Goal: Task Accomplishment & Management: Use online tool/utility

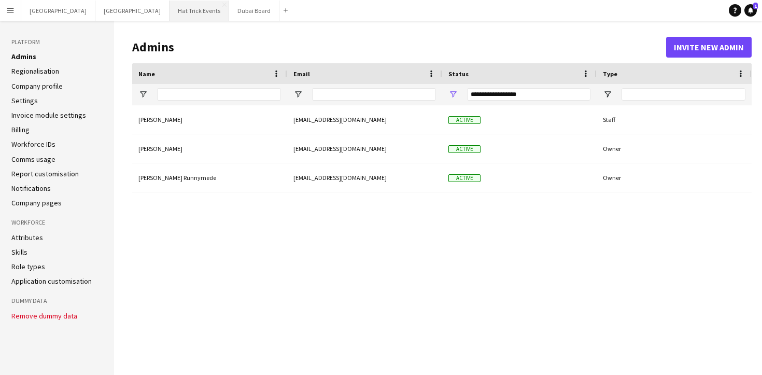
click at [170, 10] on button "Hat Trick Events Close" at bounding box center [200, 11] width 60 height 20
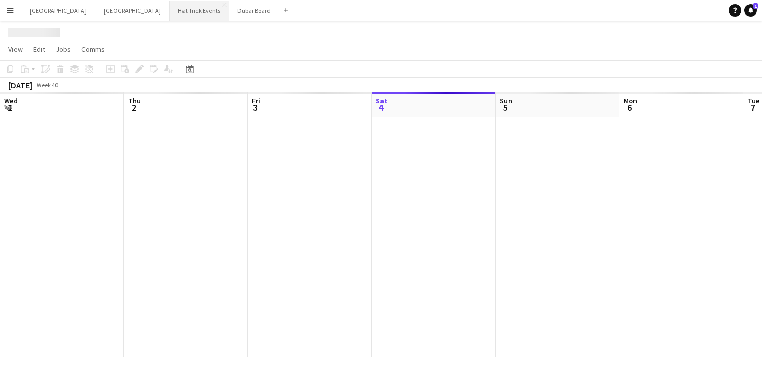
scroll to position [0, 248]
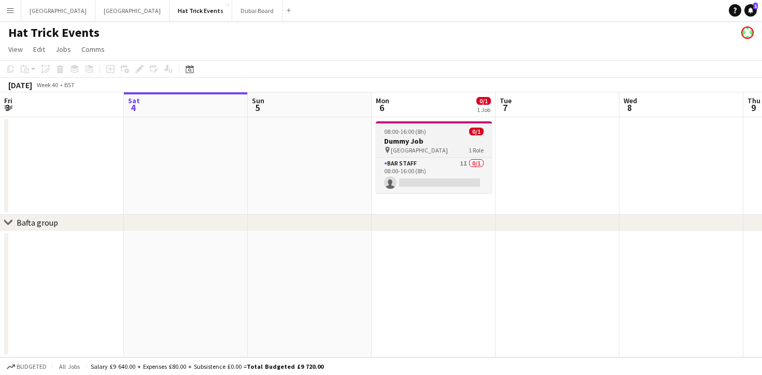
click at [434, 147] on div "pin [GEOGRAPHIC_DATA] 1 Role" at bounding box center [434, 150] width 116 height 8
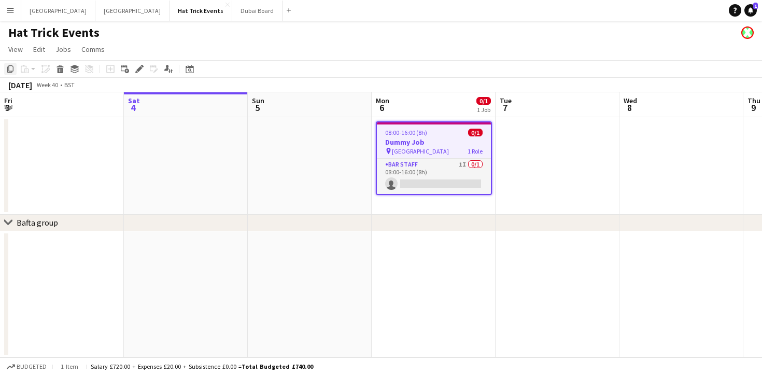
click at [9, 70] on icon at bounding box center [10, 68] width 6 height 7
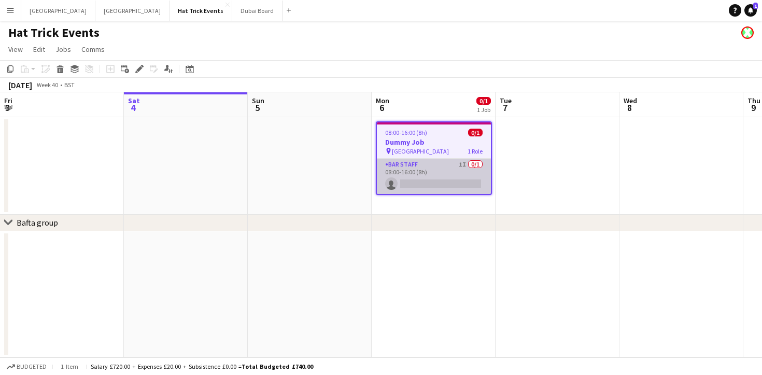
click at [438, 182] on app-card-role "Bar Staff 1I 0/1 08:00-16:00 (8h) single-neutral-actions" at bounding box center [434, 176] width 114 height 35
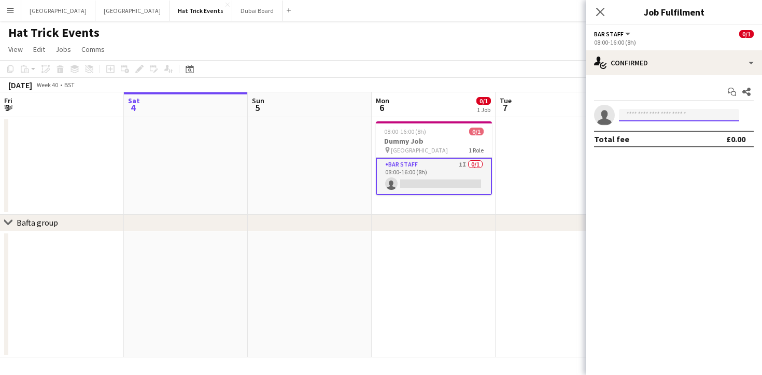
click at [657, 117] on input at bounding box center [679, 115] width 120 height 12
type input "*"
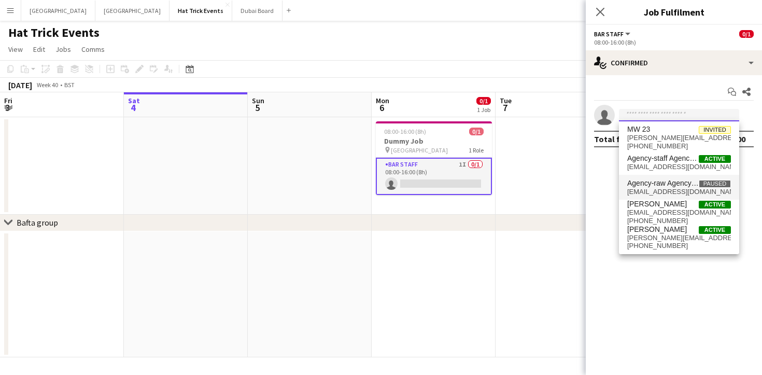
scroll to position [0, 0]
click at [599, 11] on icon at bounding box center [600, 12] width 10 height 10
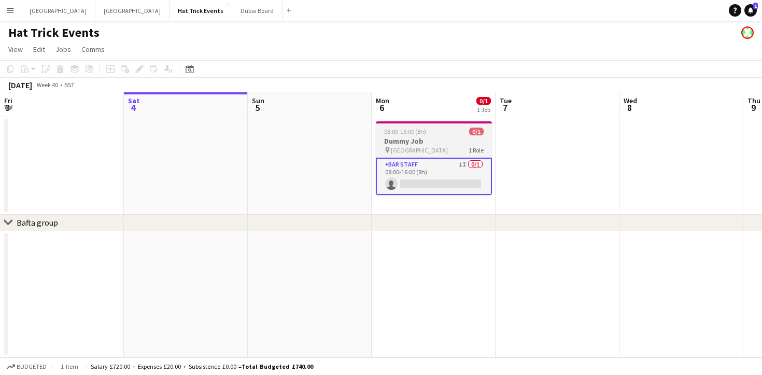
click at [431, 140] on h3 "Dummy Job" at bounding box center [434, 140] width 116 height 9
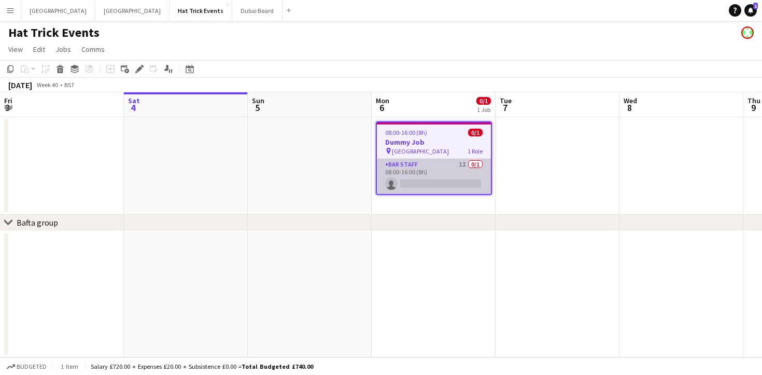
click at [429, 183] on app-card-role "Bar Staff 1I 0/1 08:00-16:00 (8h) single-neutral-actions" at bounding box center [434, 176] width 114 height 35
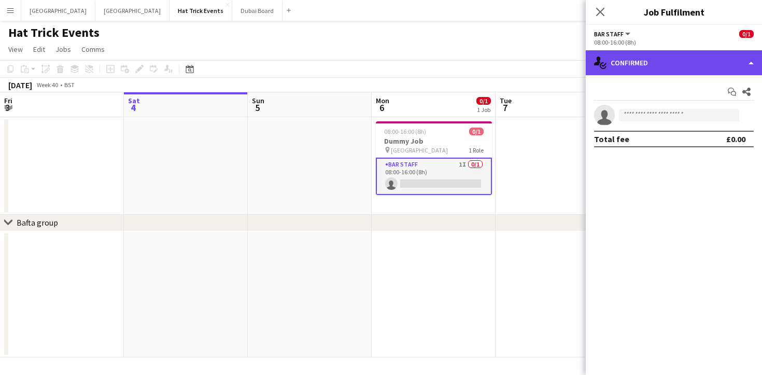
click at [701, 67] on div "single-neutral-actions-check-2 Confirmed" at bounding box center [674, 62] width 176 height 25
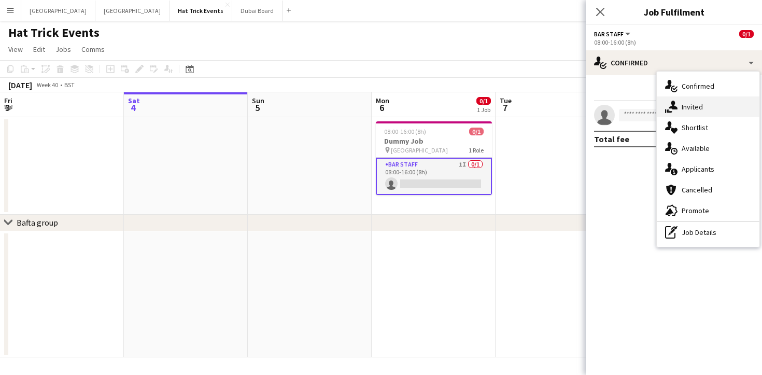
click at [696, 109] on span "Invited" at bounding box center [692, 106] width 21 height 9
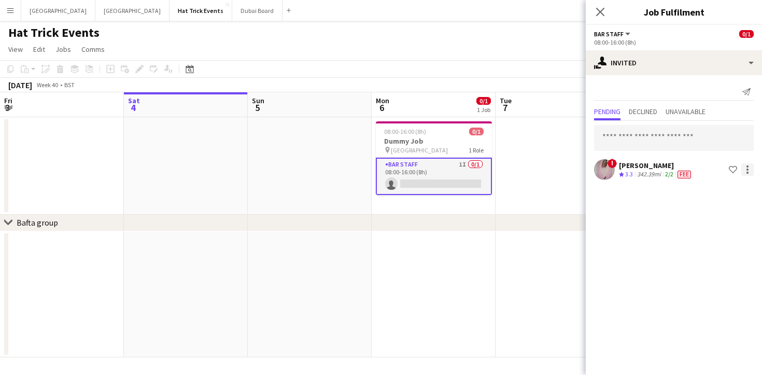
click at [749, 171] on div at bounding box center [748, 169] width 12 height 12
click at [748, 170] on div at bounding box center [381, 187] width 762 height 375
click at [732, 170] on app-icon "Shortlist crew" at bounding box center [733, 169] width 8 height 8
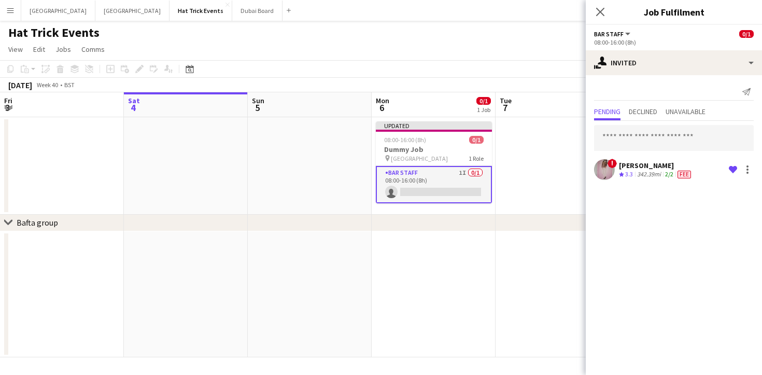
click at [647, 168] on div "[PERSON_NAME]" at bounding box center [656, 165] width 74 height 9
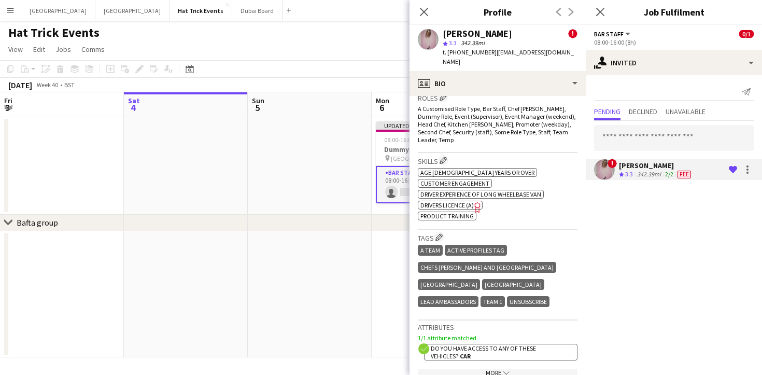
scroll to position [475, 0]
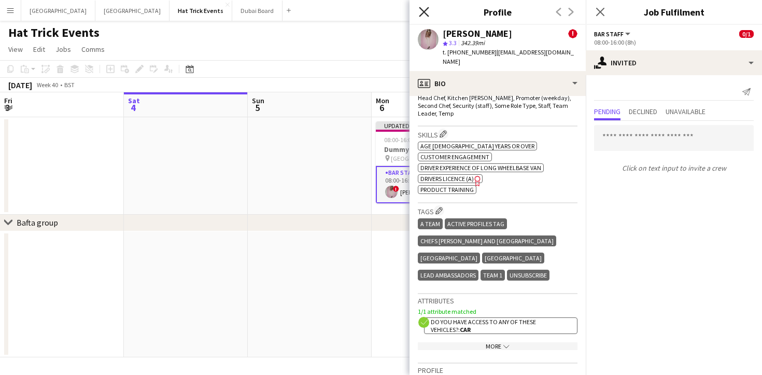
click at [424, 14] on icon "Close pop-in" at bounding box center [424, 12] width 10 height 10
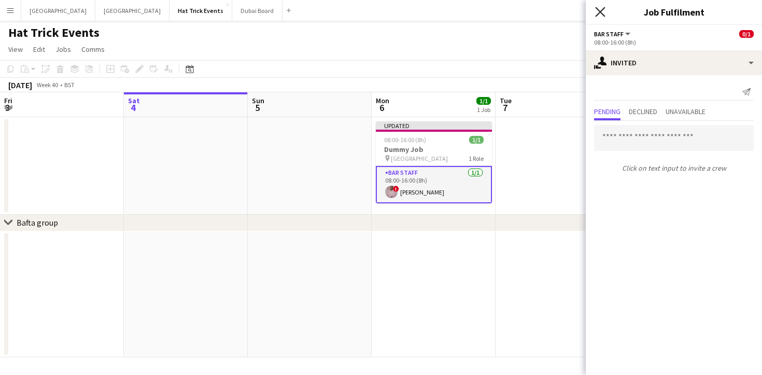
click at [599, 10] on icon at bounding box center [600, 12] width 10 height 10
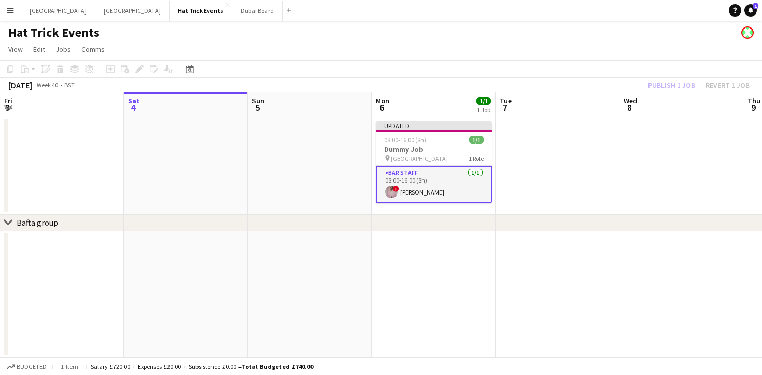
click at [670, 87] on div "Publish 1 job Revert 1 job" at bounding box center [699, 84] width 127 height 13
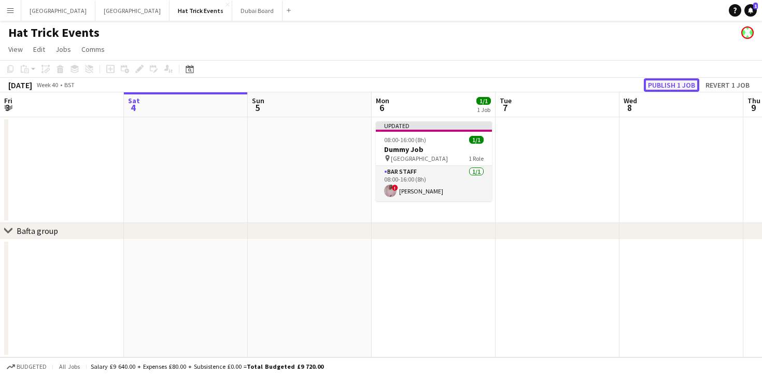
click at [668, 86] on button "Publish 1 job" at bounding box center [672, 84] width 56 height 13
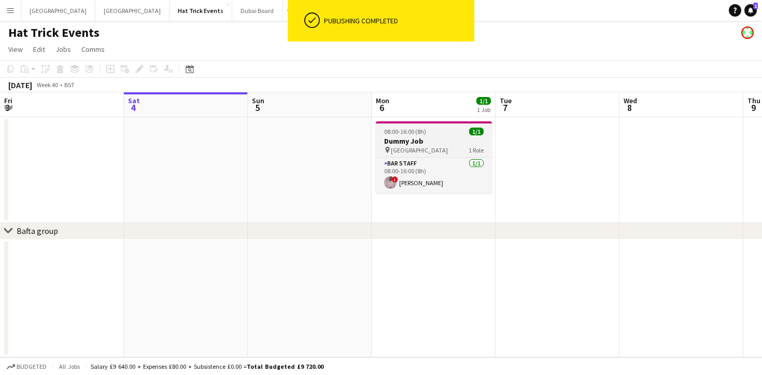
click at [438, 145] on h3 "Dummy Job" at bounding box center [434, 140] width 116 height 9
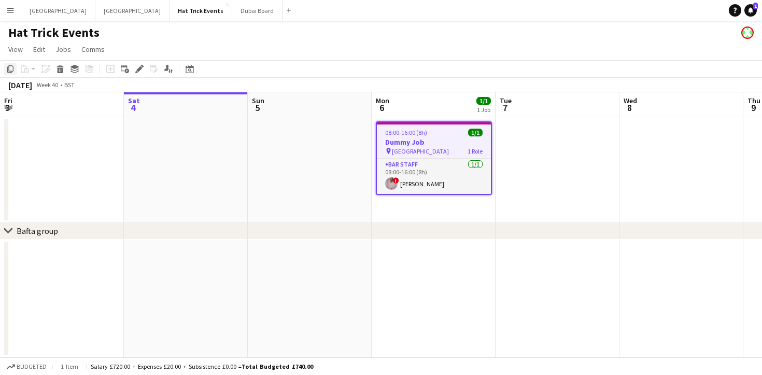
click at [9, 70] on icon "Copy" at bounding box center [10, 69] width 8 height 8
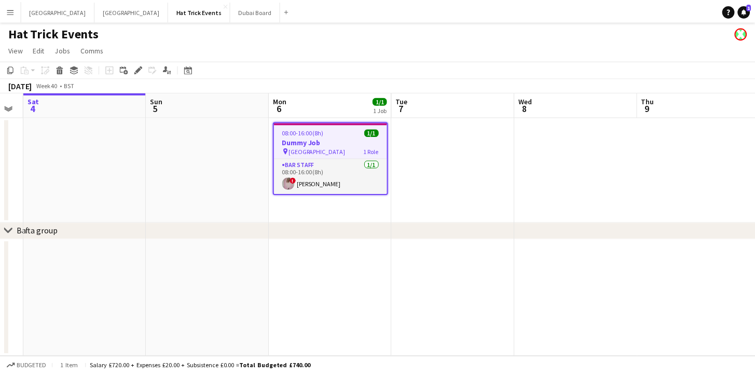
scroll to position [0, 353]
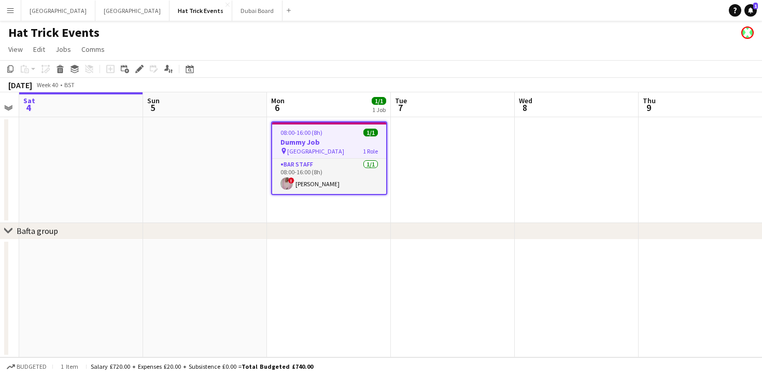
drag, startPoint x: 452, startPoint y: 263, endPoint x: 349, endPoint y: 257, distance: 103.4
click at [349, 257] on app-calendar-viewport "Wed 1 Thu 2 Fri 3 Sat 4 Sun 5 Mon 6 1/1 1 Job Tue 7 Wed 8 Thu 9 Fri 10 Sat 11 S…" at bounding box center [381, 224] width 762 height 265
click at [126, 71] on icon at bounding box center [126, 71] width 5 height 5
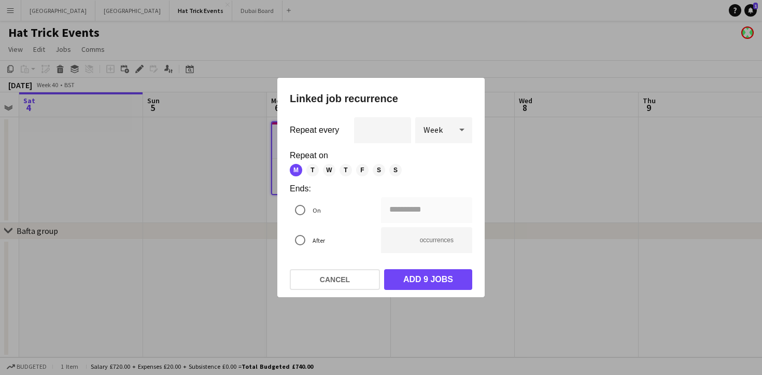
click at [459, 129] on icon at bounding box center [462, 129] width 12 height 21
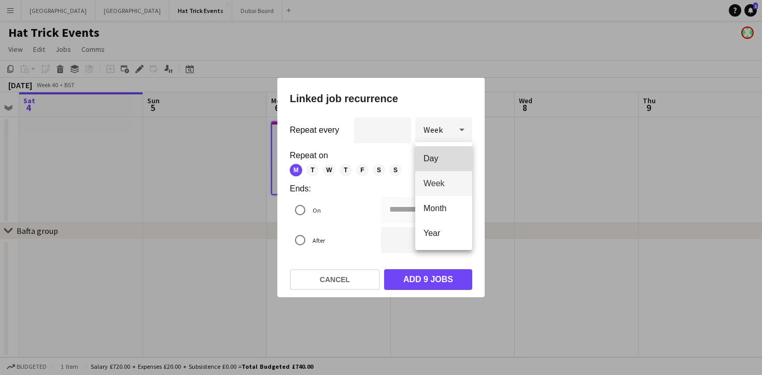
click at [445, 155] on span "Day" at bounding box center [444, 159] width 40 height 10
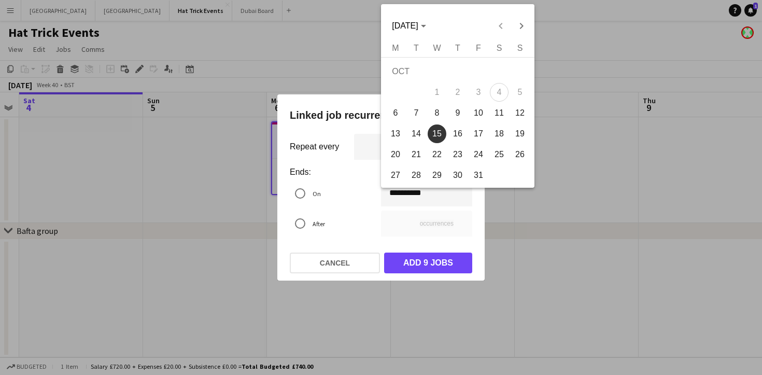
drag, startPoint x: 392, startPoint y: 197, endPoint x: 399, endPoint y: 196, distance: 7.8
click at [399, 196] on div "**********" at bounding box center [381, 187] width 762 height 375
click at [522, 27] on span "Next month" at bounding box center [521, 26] width 21 height 21
click at [433, 154] on span "24" at bounding box center [437, 154] width 19 height 19
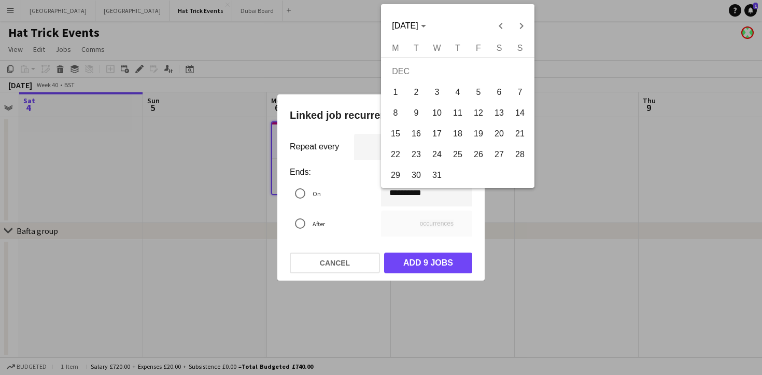
type input "**********"
type input "**"
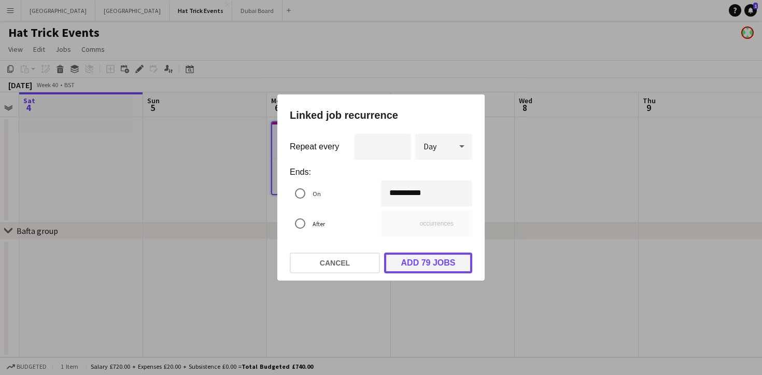
click at [424, 260] on button "Add 79 jobs" at bounding box center [428, 263] width 88 height 21
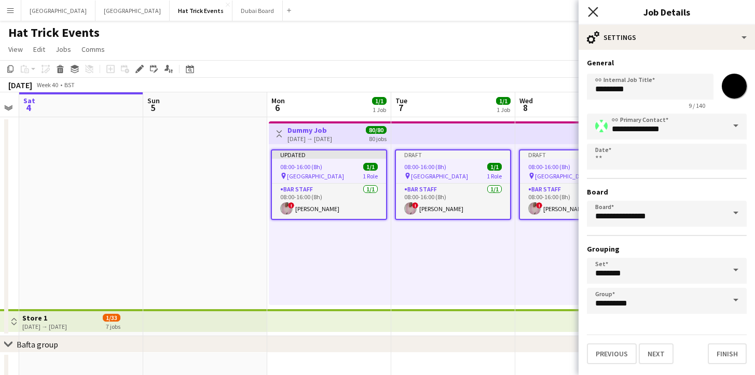
click at [593, 16] on icon "Close pop-in" at bounding box center [593, 12] width 10 height 10
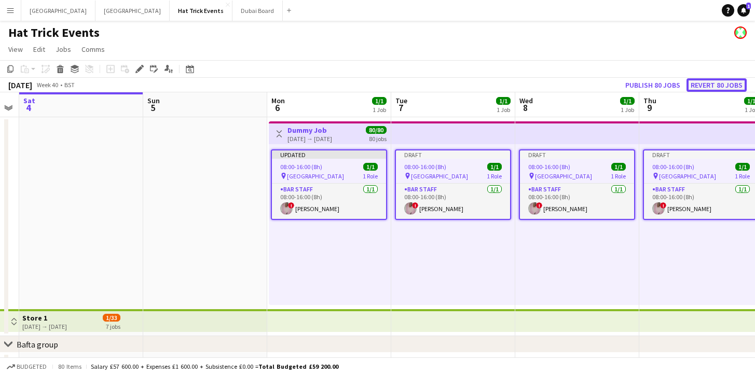
click at [713, 85] on button "Revert 80 jobs" at bounding box center [716, 84] width 60 height 13
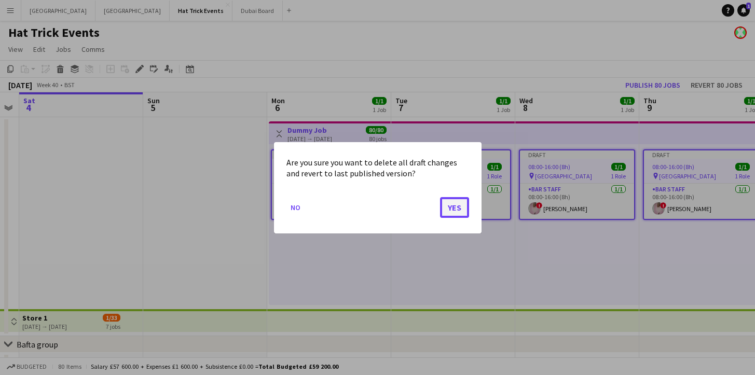
click at [462, 209] on button "Yes" at bounding box center [454, 207] width 29 height 21
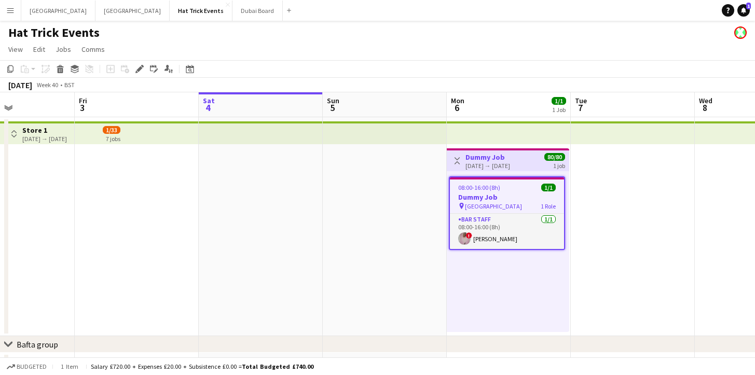
drag, startPoint x: 433, startPoint y: 228, endPoint x: 573, endPoint y: 223, distance: 139.6
click at [615, 222] on app-calendar-viewport "Tue 30 Wed 1 Thu 2 Fri 3 Sat 4 Sun 5 Mon 6 1/1 1 Job Tue 7 Wed 8 Thu 9 Fri 10 S…" at bounding box center [377, 238] width 755 height 292
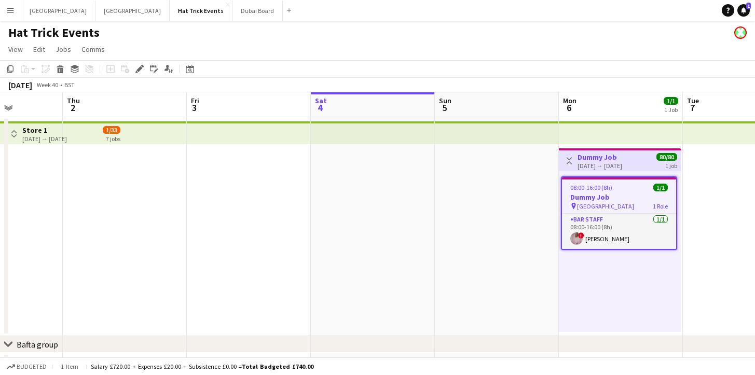
drag, startPoint x: 234, startPoint y: 251, endPoint x: 439, endPoint y: 242, distance: 205.6
click at [439, 242] on app-calendar-viewport "Mon 29 Tue 30 Wed 1 Thu 2 Fri 3 Sat 4 Sun 5 Mon 6 1/1 1 Job Tue 7 Wed 8 Thu 9 F…" at bounding box center [377, 238] width 755 height 292
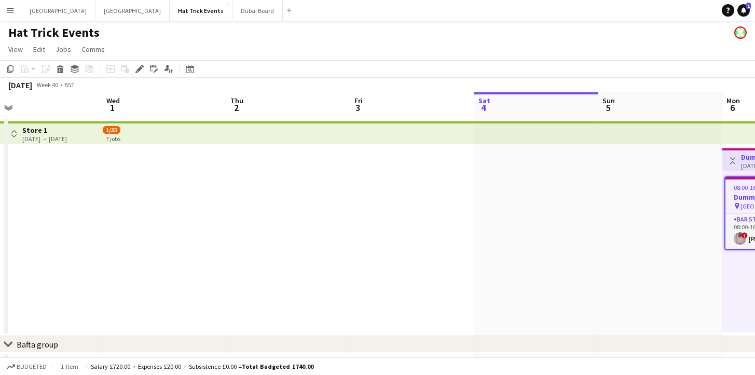
scroll to position [0, 338]
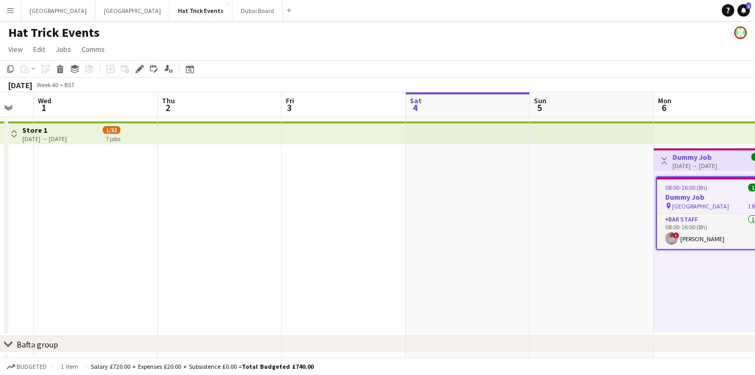
drag, startPoint x: 325, startPoint y: 240, endPoint x: 296, endPoint y: 240, distance: 29.0
click at [296, 240] on app-calendar-viewport "Sun 28 Mon 29 Tue 30 Wed 1 Thu 2 Fri 3 Sat 4 Sun 5 Mon 6 1/1 1 Job Tue 7 Wed 8 …" at bounding box center [377, 238] width 755 height 292
click at [693, 167] on div "[DATE] → [DATE]" at bounding box center [694, 166] width 45 height 8
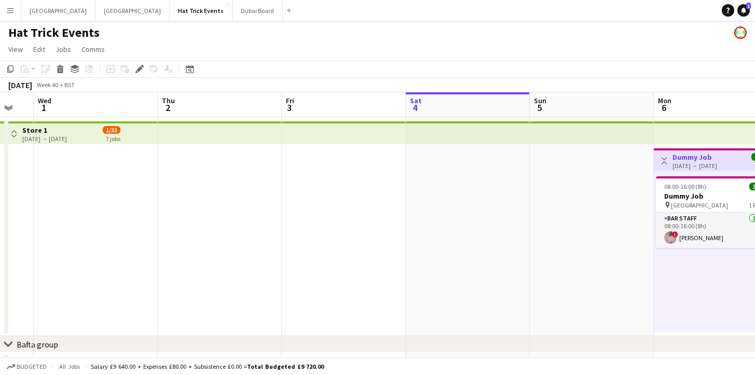
click at [693, 167] on div "[DATE] → [DATE]" at bounding box center [694, 166] width 45 height 8
click at [694, 162] on div "[DATE] → [DATE]" at bounding box center [694, 166] width 45 height 8
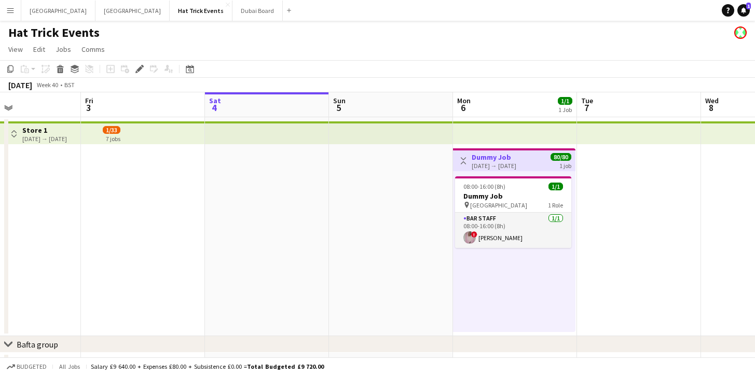
scroll to position [0, 294]
drag, startPoint x: 597, startPoint y: 193, endPoint x: 393, endPoint y: 197, distance: 203.4
click at [393, 197] on app-calendar-viewport "Tue 30 Wed 1 Thu 2 Fri 3 Sat 4 Sun 5 Mon 6 1/1 1 Job Tue 7 Wed 8 Thu 9 Fri 10 S…" at bounding box center [377, 238] width 755 height 292
click at [506, 167] on div "[DATE] → [DATE]" at bounding box center [491, 166] width 45 height 8
click at [459, 164] on app-icon "Toggle View" at bounding box center [460, 160] width 7 height 7
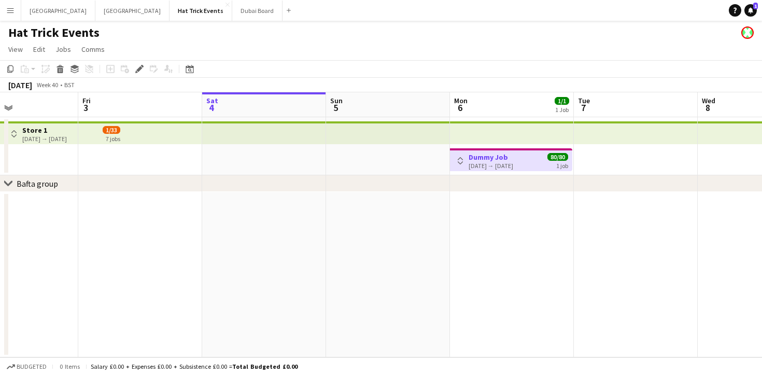
click at [490, 162] on div "[DATE] → [DATE]" at bounding box center [491, 166] width 45 height 8
click at [514, 157] on h3 "Dummy Job" at bounding box center [491, 156] width 45 height 9
click at [457, 166] on button "Toggle View" at bounding box center [460, 161] width 12 height 12
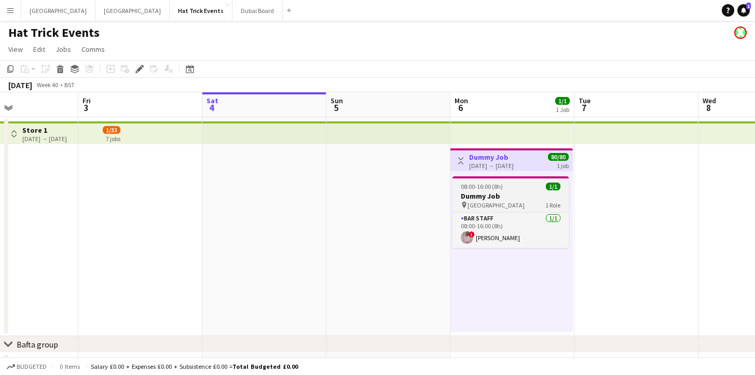
click at [500, 194] on h3 "Dummy Job" at bounding box center [510, 195] width 116 height 9
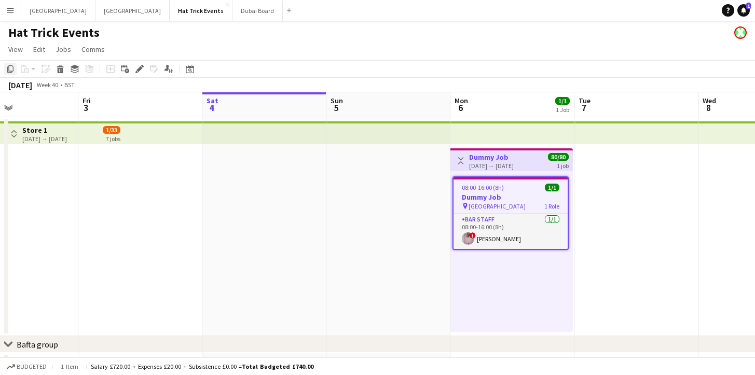
click at [7, 71] on icon at bounding box center [10, 68] width 6 height 7
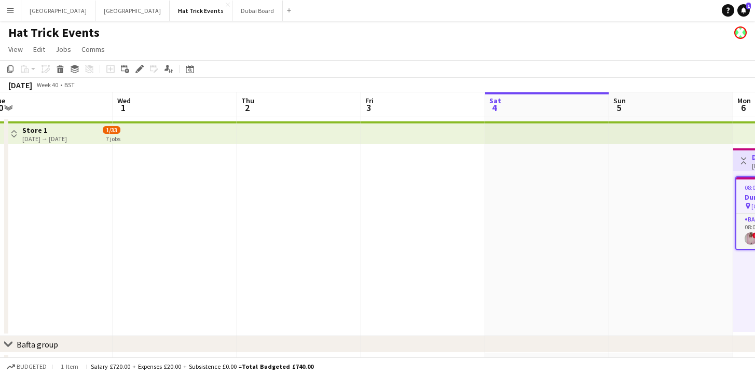
drag, startPoint x: 178, startPoint y: 238, endPoint x: 461, endPoint y: 231, distance: 282.8
click at [461, 231] on app-calendar-viewport "Sun 28 Mon 29 Tue 30 Wed 1 Thu 2 Fri 3 Sat 4 Sun 5 Mon 6 1/1 1 Job Tue 7 Wed 8 …" at bounding box center [377, 238] width 755 height 292
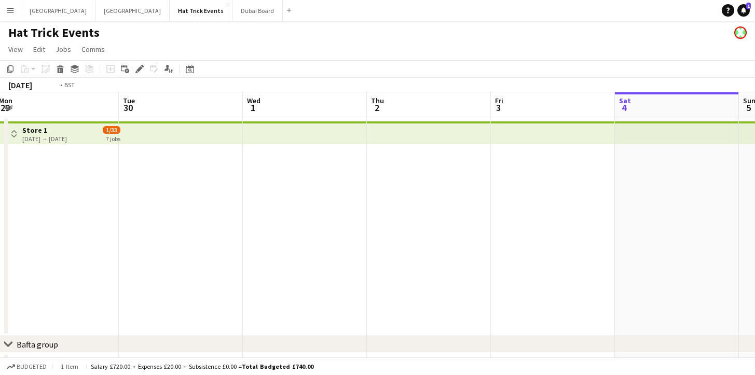
scroll to position [0, 223]
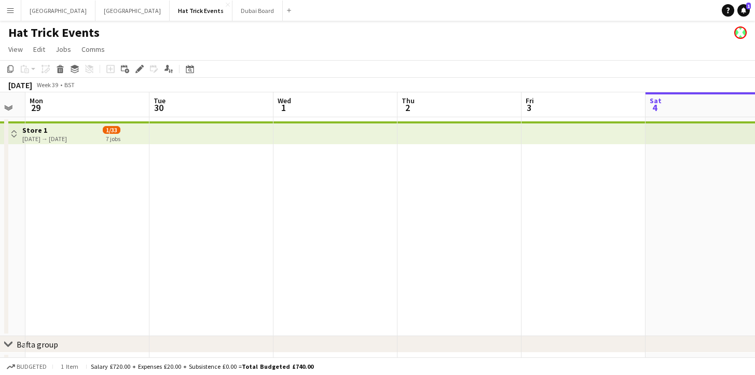
drag, startPoint x: 300, startPoint y: 239, endPoint x: 451, endPoint y: 239, distance: 151.5
click at [451, 239] on app-calendar-viewport "Sat 27 0/1 1 Job Sun 28 Mon 29 Tue 30 Wed 1 Thu 2 Fri 3 Sat 4 Sun 5 Mon 6 1/1 1…" at bounding box center [377, 238] width 755 height 292
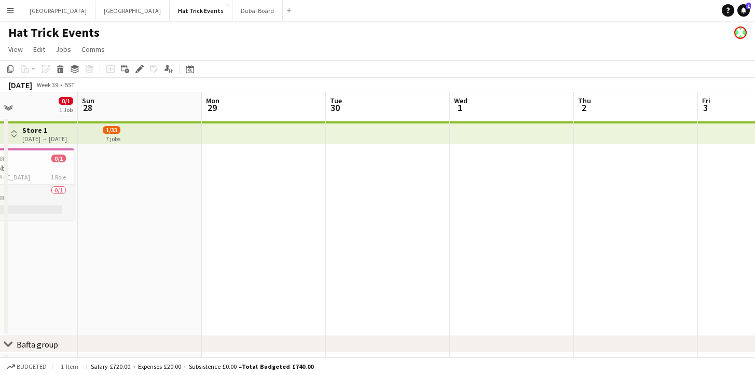
drag, startPoint x: 270, startPoint y: 246, endPoint x: 448, endPoint y: 247, distance: 177.9
click at [448, 248] on app-calendar-viewport "Thu 25 Fri 26 2/9 1 Job Sat 27 0/1 1 Job Sun 28 Mon 29 Tue 30 Wed 1 Thu 2 Fri 3…" at bounding box center [377, 311] width 755 height 439
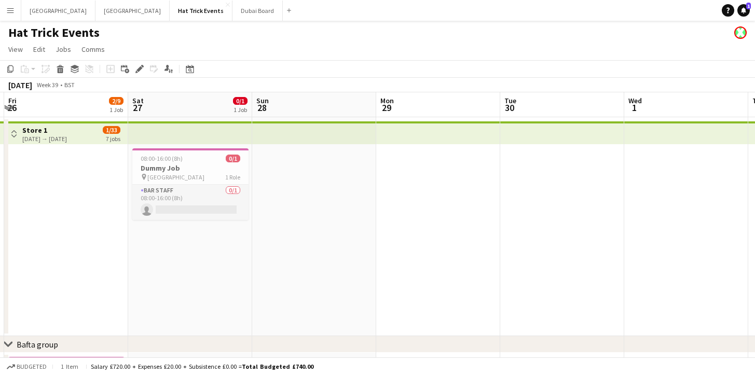
drag, startPoint x: 281, startPoint y: 251, endPoint x: 462, endPoint y: 249, distance: 181.0
click at [462, 249] on app-calendar-viewport "Wed 24 Thu 25 0/1 1 Job Fri 26 2/9 1 Job Sat 27 0/1 1 Job Sun 28 Mon 29 Tue 30 …" at bounding box center [377, 311] width 755 height 439
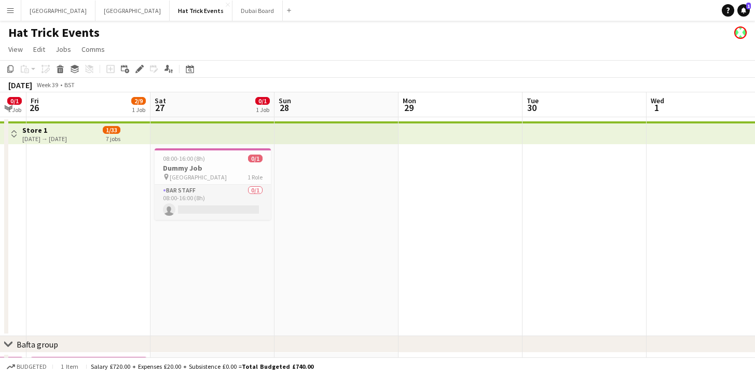
drag, startPoint x: 324, startPoint y: 257, endPoint x: 451, endPoint y: 255, distance: 127.1
click at [452, 255] on app-calendar-viewport "Wed 24 0/1 1 Job Thu 25 0/1 1 Job Fri 26 2/9 1 Job Sat 27 0/1 1 Job Sun 28 Mon …" at bounding box center [377, 311] width 755 height 439
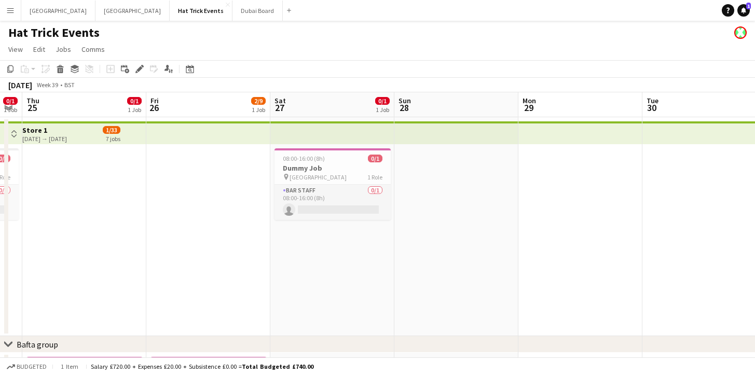
drag, startPoint x: 268, startPoint y: 267, endPoint x: 394, endPoint y: 270, distance: 126.1
click at [394, 270] on app-calendar-viewport "Tue 23 Wed 24 0/1 1 Job Thu 25 0/1 1 Job Fri 26 2/9 1 Job Sat 27 0/1 1 Job Sun …" at bounding box center [377, 311] width 755 height 439
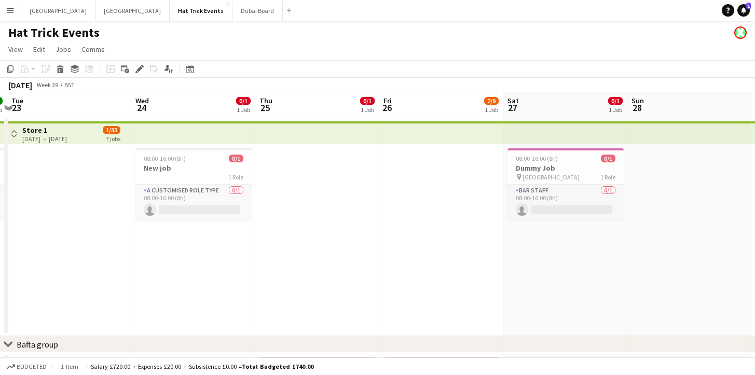
drag, startPoint x: 276, startPoint y: 256, endPoint x: 379, endPoint y: 261, distance: 102.9
click at [379, 261] on app-calendar-viewport "Sun 21 Mon 22 1/1 1 Job Tue 23 Wed 24 0/1 1 Job Thu 25 0/1 1 Job Fri 26 2/9 1 J…" at bounding box center [377, 311] width 755 height 439
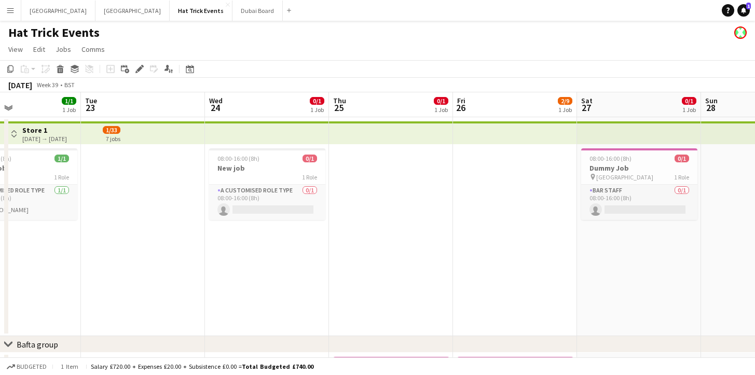
drag, startPoint x: 302, startPoint y: 263, endPoint x: 376, endPoint y: 268, distance: 73.8
click at [376, 268] on app-calendar-viewport "Sat 20 Sun 21 Mon 22 1/1 1 Job Tue 23 Wed 24 0/1 1 Job Thu 25 0/1 1 Job Fri 26 …" at bounding box center [377, 311] width 755 height 439
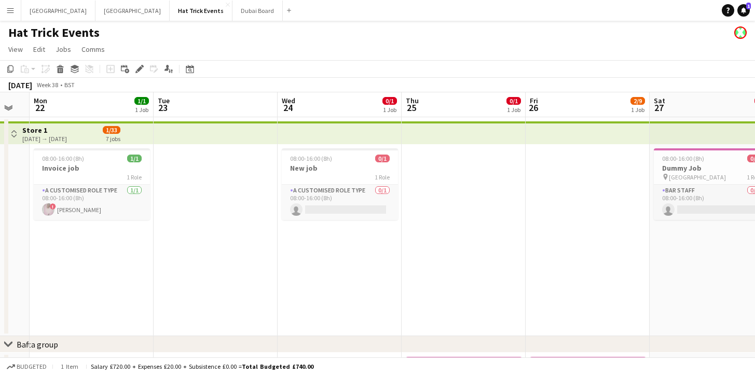
drag, startPoint x: 284, startPoint y: 266, endPoint x: 360, endPoint y: 268, distance: 76.8
click at [360, 268] on app-calendar-viewport "Sat 20 Sun 21 Mon 22 1/1 1 Job Tue 23 Wed 24 0/1 1 Job Thu 25 0/1 1 Job Fri 26 …" at bounding box center [377, 311] width 755 height 439
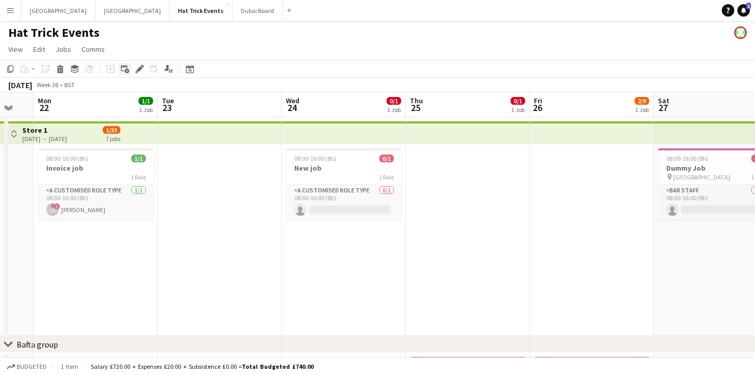
click at [124, 72] on icon "Add linked Job" at bounding box center [125, 69] width 8 height 8
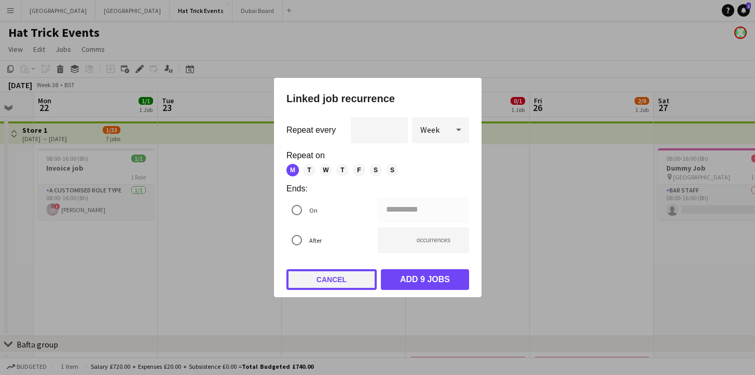
click at [335, 279] on button "Cancel" at bounding box center [331, 279] width 90 height 21
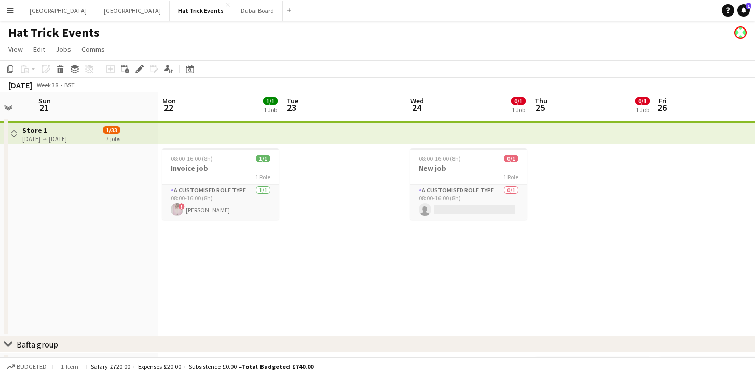
drag, startPoint x: 191, startPoint y: 236, endPoint x: 316, endPoint y: 242, distance: 124.6
click at [316, 242] on app-calendar-viewport "Fri 19 Sat 20 Sun 21 Mon 22 1/1 1 Job Tue 23 Wed 24 0/1 1 Job Thu 25 0/1 1 Job …" at bounding box center [377, 311] width 755 height 439
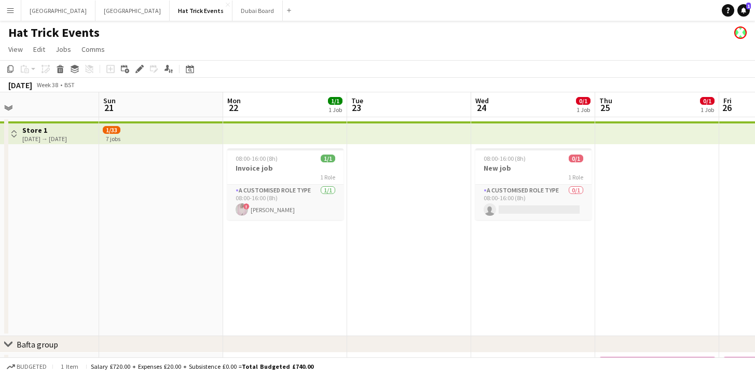
scroll to position [0, 266]
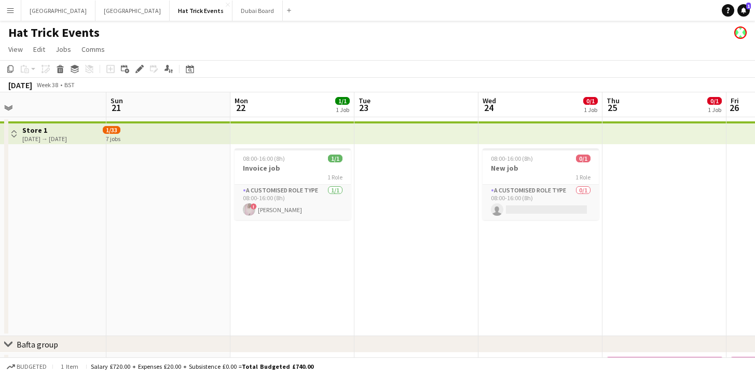
drag, startPoint x: 271, startPoint y: 247, endPoint x: 343, endPoint y: 248, distance: 72.1
click at [343, 248] on app-calendar-viewport "Thu 18 0/1 1 Job Fri 19 Sat 20 Sun 21 Mon 22 1/1 1 Job Tue 23 Wed 24 0/1 1 Job …" at bounding box center [377, 311] width 755 height 439
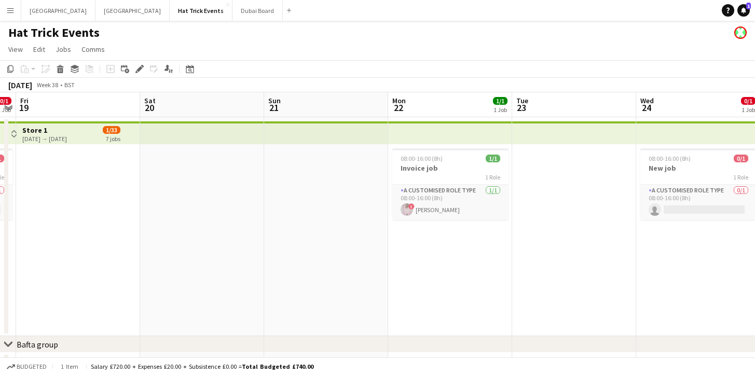
drag, startPoint x: 214, startPoint y: 252, endPoint x: 369, endPoint y: 257, distance: 155.7
click at [371, 258] on app-calendar-viewport "Wed 17 1/1 1 Job Thu 18 0/1 1 Job Fri 19 Sat 20 Sun 21 Mon 22 1/1 1 Job Tue 23 …" at bounding box center [377, 311] width 755 height 439
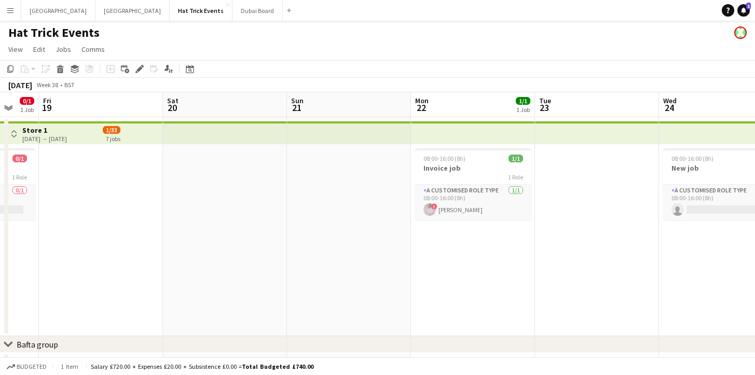
drag, startPoint x: 235, startPoint y: 258, endPoint x: 378, endPoint y: 259, distance: 143.2
click at [378, 259] on app-calendar-viewport "Wed 17 1/1 1 Job Thu 18 0/1 1 Job Fri 19 Sat 20 Sun 21 Mon 22 1/1 1 Job Tue 23 …" at bounding box center [377, 311] width 755 height 439
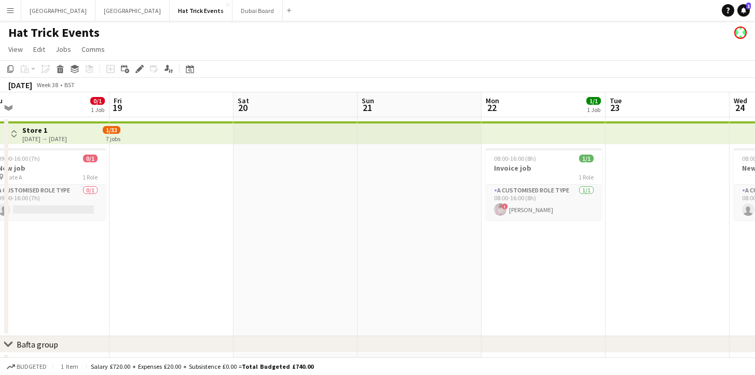
drag, startPoint x: 242, startPoint y: 259, endPoint x: 501, endPoint y: 255, distance: 258.9
click at [503, 255] on app-calendar-viewport "Tue 16 3/3 2 Jobs Wed 17 1/1 1 Job Thu 18 0/1 1 Job Fri 19 Sat 20 Sun 21 Mon 22…" at bounding box center [377, 311] width 755 height 439
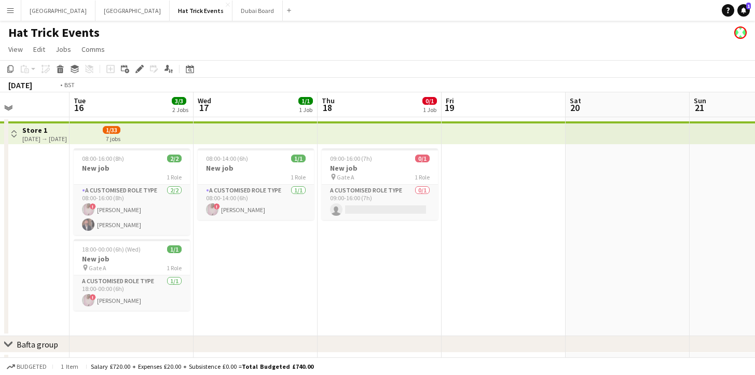
drag, startPoint x: 346, startPoint y: 260, endPoint x: 545, endPoint y: 258, distance: 198.2
click at [545, 258] on app-calendar-viewport "Sat 13 Sun 14 Mon 15 Tue 16 3/3 2 Jobs Wed 17 1/1 1 Job Thu 18 0/1 1 Job Fri 19…" at bounding box center [377, 311] width 755 height 439
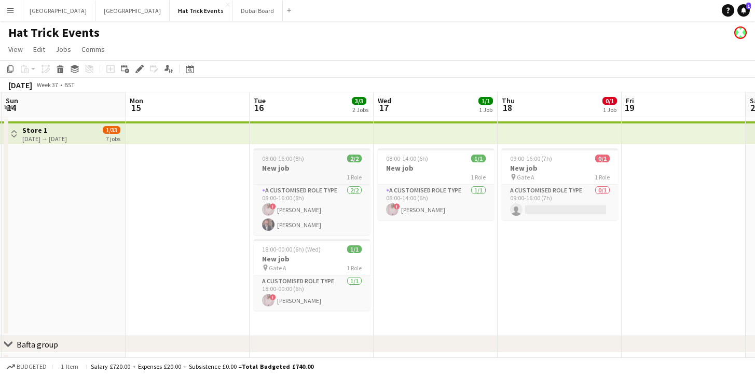
click at [318, 174] on div "1 Role" at bounding box center [312, 177] width 116 height 8
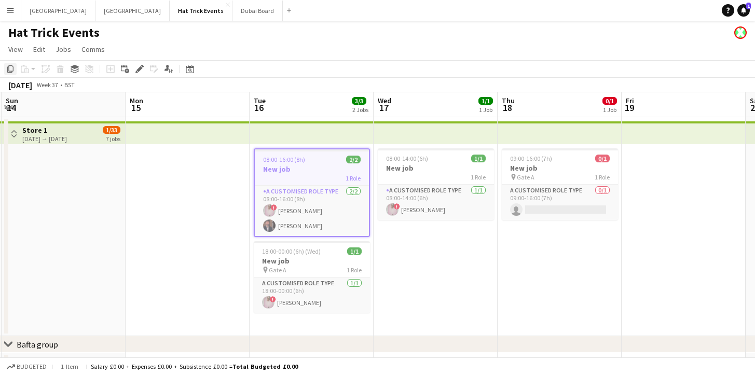
click at [11, 71] on icon "Copy" at bounding box center [10, 69] width 8 height 8
click at [125, 70] on icon "Add linked Job" at bounding box center [125, 69] width 8 height 8
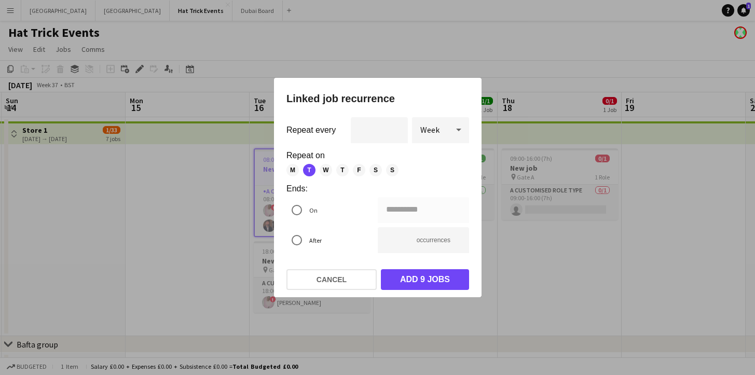
click at [453, 131] on icon at bounding box center [458, 129] width 12 height 21
click at [438, 156] on span "Day" at bounding box center [440, 159] width 40 height 10
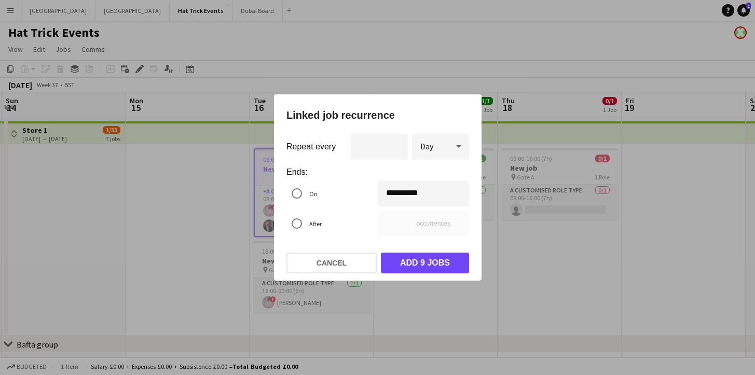
click at [393, 196] on div "**********" at bounding box center [377, 187] width 755 height 375
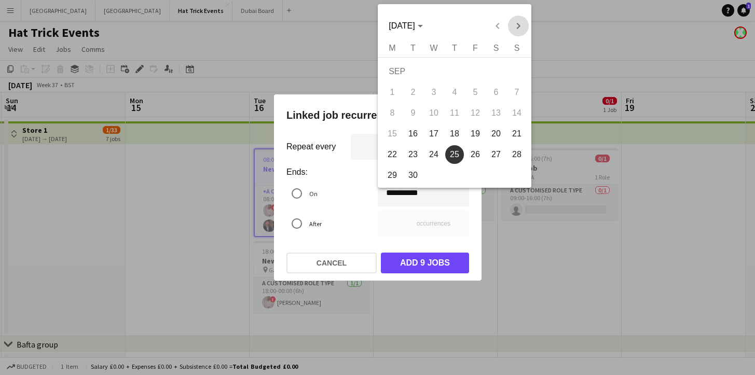
click at [520, 27] on span "Next month" at bounding box center [517, 26] width 21 height 21
click at [457, 173] on span "30" at bounding box center [454, 175] width 19 height 19
type input "**********"
type input "**"
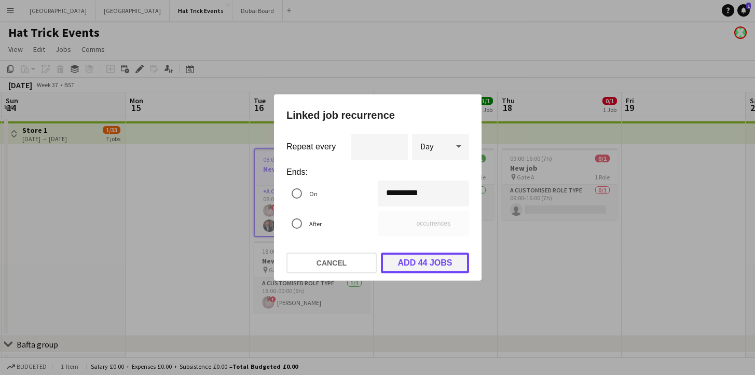
click at [430, 260] on button "Add 44 jobs" at bounding box center [425, 263] width 88 height 21
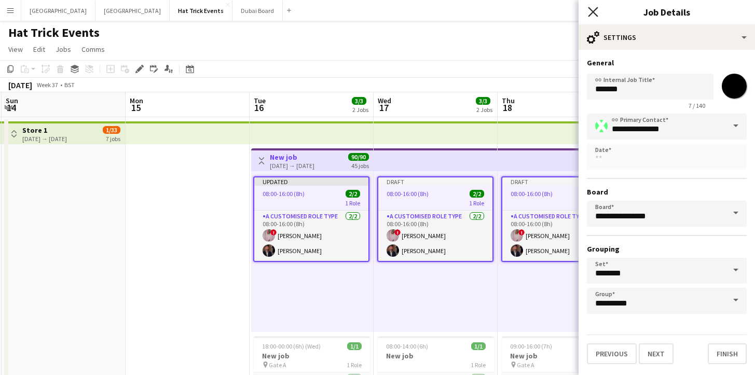
click at [593, 14] on icon "Close pop-in" at bounding box center [593, 12] width 10 height 10
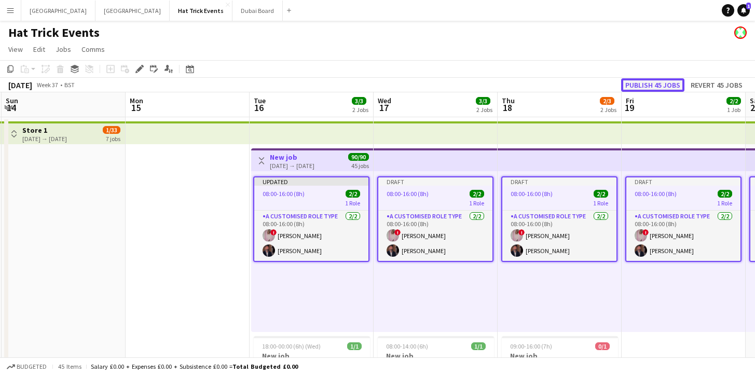
click at [661, 85] on button "Publish 45 jobs" at bounding box center [652, 84] width 63 height 13
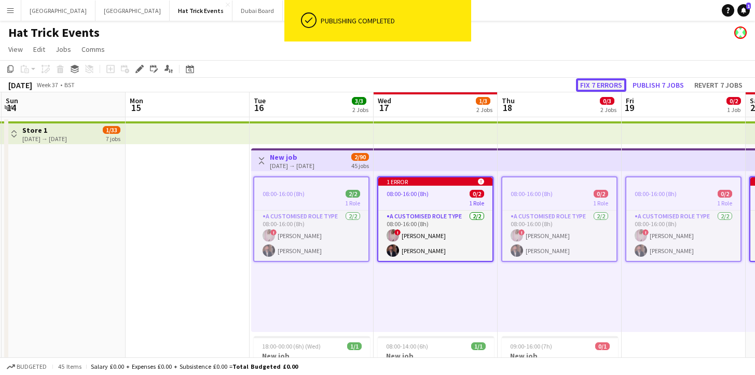
click at [604, 86] on button "Fix 7 errors" at bounding box center [601, 84] width 50 height 13
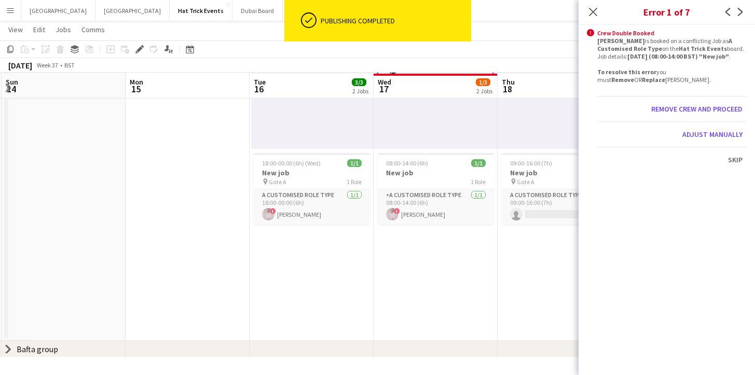
scroll to position [0, 357]
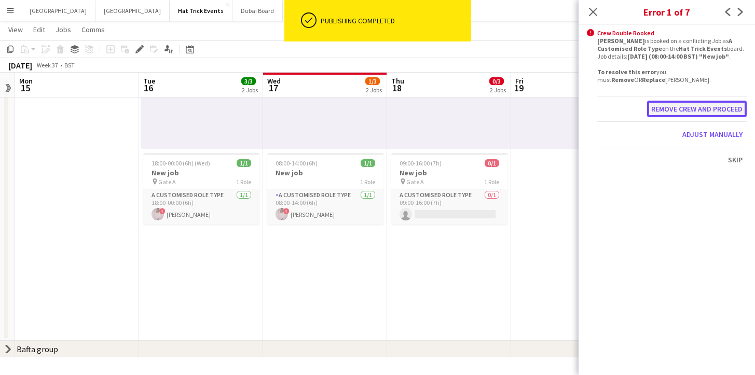
click at [691, 109] on button "Remove crew and proceed" at bounding box center [697, 109] width 100 height 17
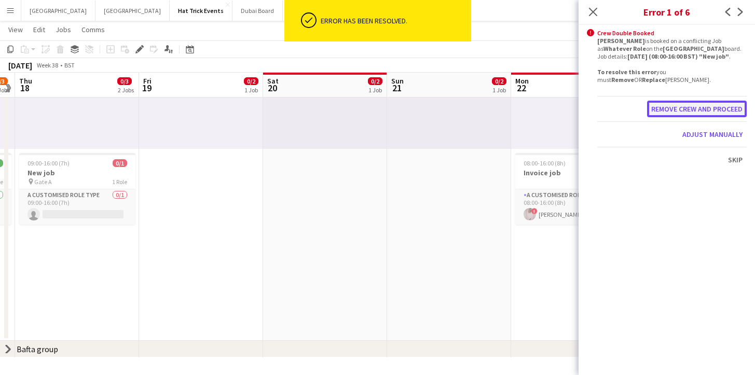
click at [699, 109] on button "Remove crew and proceed" at bounding box center [697, 109] width 100 height 17
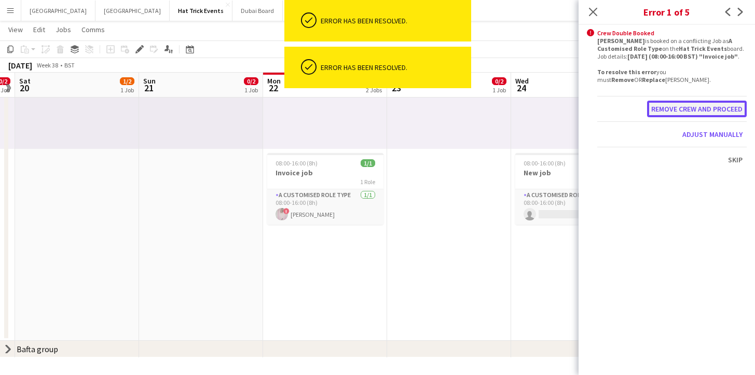
click at [697, 114] on button "Remove crew and proceed" at bounding box center [697, 109] width 100 height 17
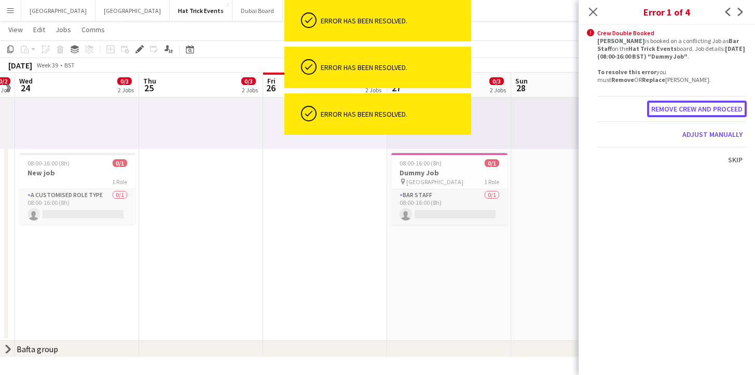
click at [697, 114] on button "Remove crew and proceed" at bounding box center [697, 109] width 100 height 17
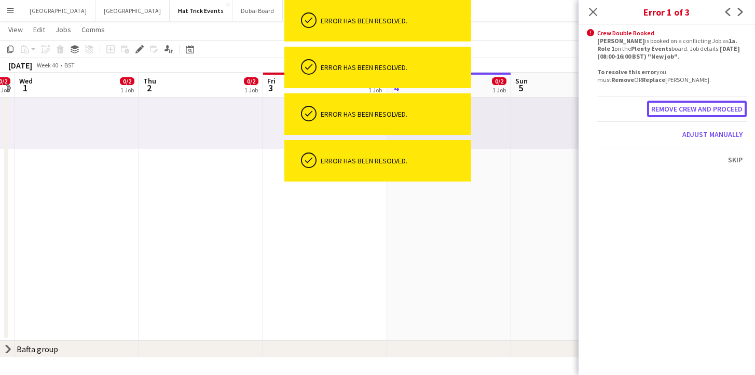
click at [697, 114] on button "Remove crew and proceed" at bounding box center [697, 109] width 100 height 17
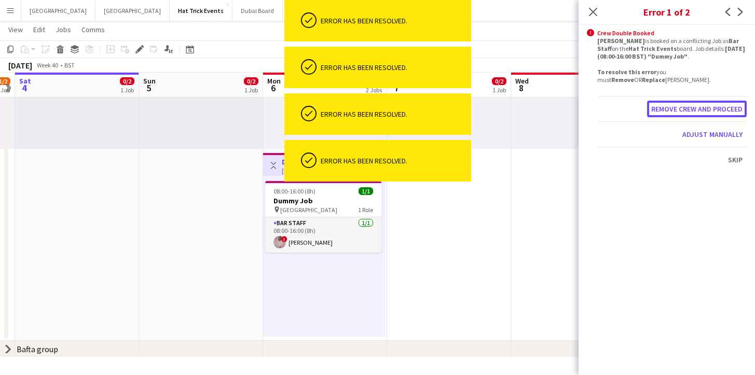
click at [697, 114] on button "Remove crew and proceed" at bounding box center [697, 109] width 100 height 17
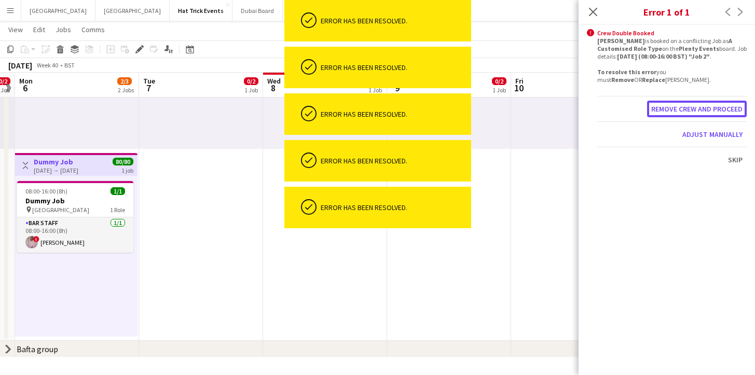
click at [697, 113] on button "Remove crew and proceed" at bounding box center [697, 109] width 100 height 17
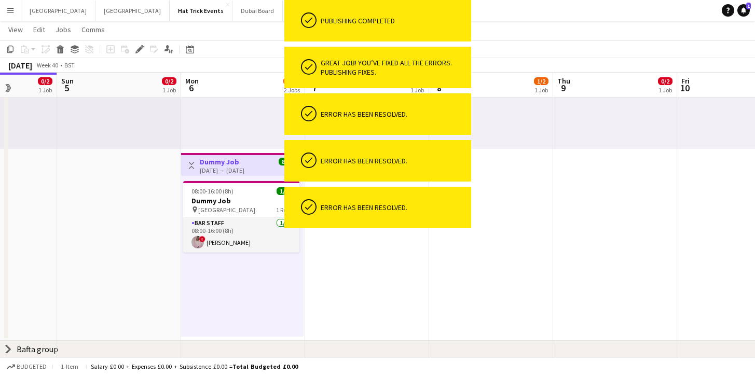
drag, startPoint x: 219, startPoint y: 296, endPoint x: 372, endPoint y: 298, distance: 153.0
click at [372, 298] on app-calendar-viewport "Thu 2 0/2 1 Job Fri 3 1/2 1 Job Sat 4 0/2 1 Job Sun 5 0/2 1 Job Mon 6 2/3 2 Job…" at bounding box center [377, 107] width 755 height 499
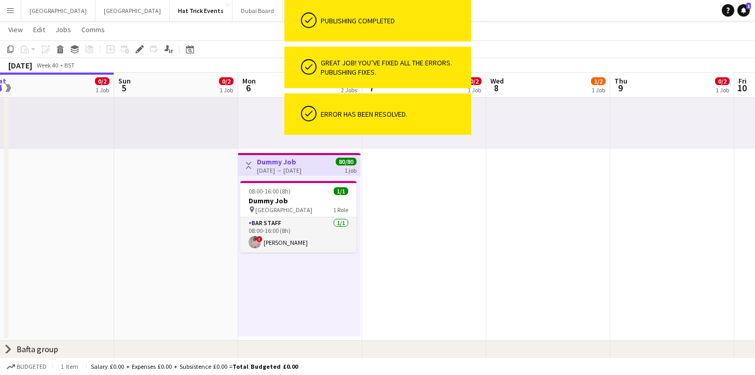
drag, startPoint x: 286, startPoint y: 301, endPoint x: 469, endPoint y: 300, distance: 183.6
click at [469, 300] on app-calendar-viewport "Thu 2 0/2 1 Job Fri 3 1/2 1 Job Sat 4 0/2 1 Job Sun 5 0/2 1 Job Mon 6 2/3 2 Job…" at bounding box center [377, 107] width 755 height 499
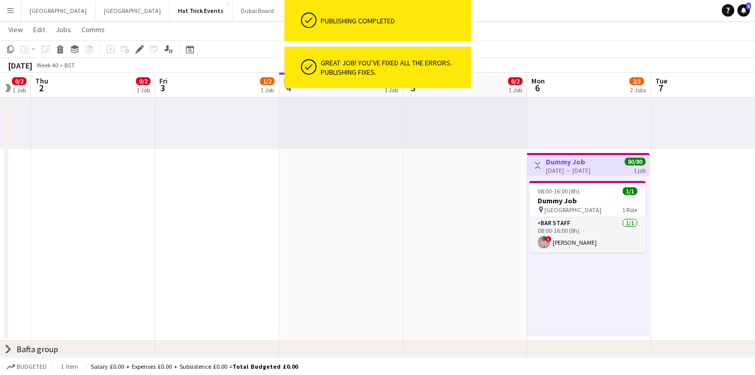
drag, startPoint x: 256, startPoint y: 290, endPoint x: 431, endPoint y: 292, distance: 174.8
click at [455, 294] on app-calendar-viewport "Tue 30 0/2 1 Job Wed 1 0/2 1 Job Thu 2 0/2 1 Job Fri 3 1/2 1 Job Sat 4 0/2 1 Jo…" at bounding box center [377, 107] width 755 height 499
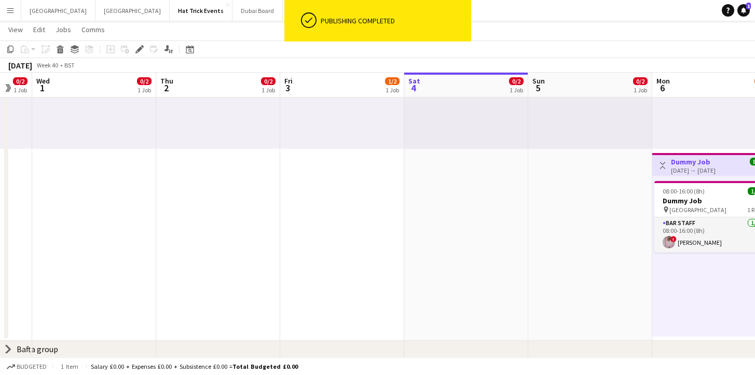
drag, startPoint x: 281, startPoint y: 283, endPoint x: 506, endPoint y: 285, distance: 225.6
click at [496, 287] on app-calendar-viewport "Mon 29 0/2 1 Job Tue 30 0/2 1 Job Wed 1 0/2 1 Job Thu 2 0/2 1 Job Fri 3 1/2 1 J…" at bounding box center [377, 107] width 755 height 499
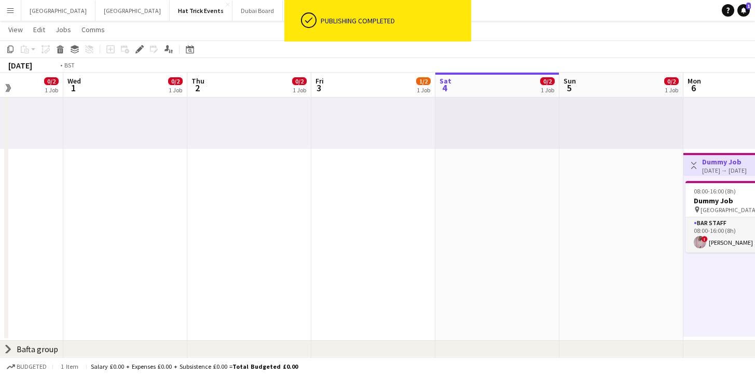
drag, startPoint x: 466, startPoint y: 272, endPoint x: 558, endPoint y: 269, distance: 91.9
click at [557, 269] on app-calendar-viewport "Sun 28 0/2 1 Job Mon 29 0/2 1 Job Tue 30 0/2 1 Job Wed 1 0/2 1 Job Thu 2 0/2 1 …" at bounding box center [377, 107] width 755 height 499
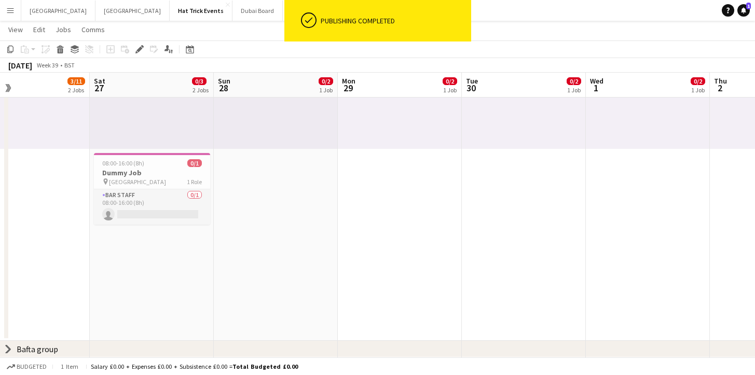
drag, startPoint x: 294, startPoint y: 254, endPoint x: 486, endPoint y: 262, distance: 192.1
click at [488, 262] on app-calendar-viewport "Wed 24 0/3 2 Jobs Thu 25 0/3 2 Jobs Fri 26 3/11 2 Jobs Sat 27 0/3 2 Jobs Sun 28…" at bounding box center [377, 107] width 755 height 499
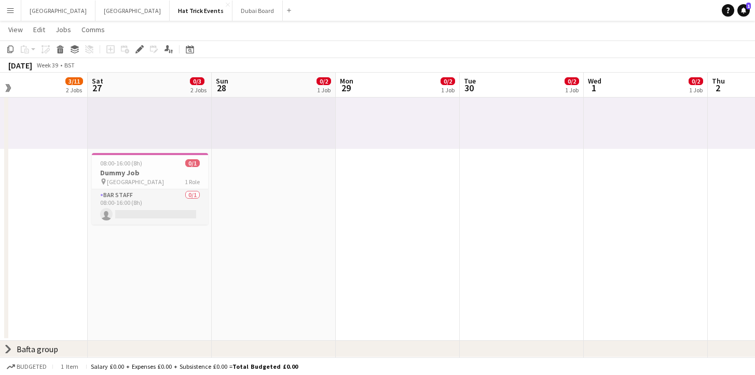
drag, startPoint x: 334, startPoint y: 256, endPoint x: 453, endPoint y: 262, distance: 120.0
click at [454, 262] on app-calendar-viewport "Wed 24 0/3 2 Jobs Thu 25 0/3 2 Jobs Fri 26 3/11 2 Jobs Sat 27 0/3 2 Jobs Sun 28…" at bounding box center [377, 107] width 755 height 499
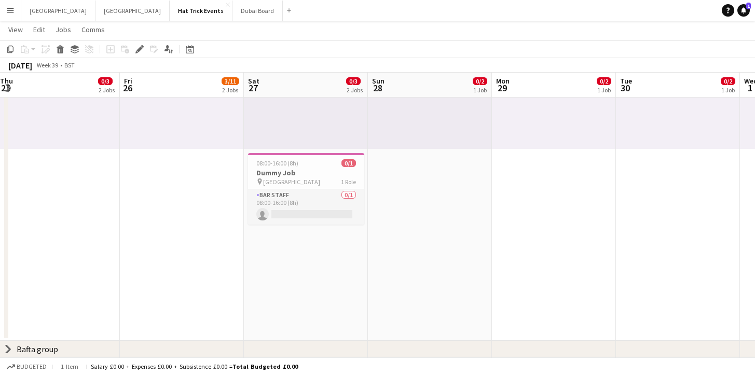
drag, startPoint x: 323, startPoint y: 261, endPoint x: 474, endPoint y: 263, distance: 151.5
click at [474, 263] on app-calendar-viewport "Tue 23 0/2 1 Job Wed 24 0/3 2 Jobs Thu 25 0/3 2 Jobs Fri 26 3/11 2 Jobs Sat 27 …" at bounding box center [377, 107] width 755 height 499
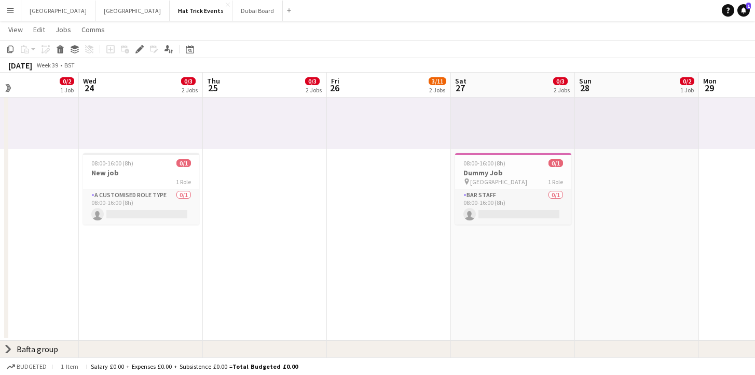
drag, startPoint x: 292, startPoint y: 257, endPoint x: 437, endPoint y: 268, distance: 145.6
click at [442, 268] on app-calendar-viewport "Sun 21 0/2 1 Job Mon 22 2/3 2 Jobs Tue 23 0/2 1 Job Wed 24 0/3 2 Jobs Thu 25 0/…" at bounding box center [377, 107] width 755 height 499
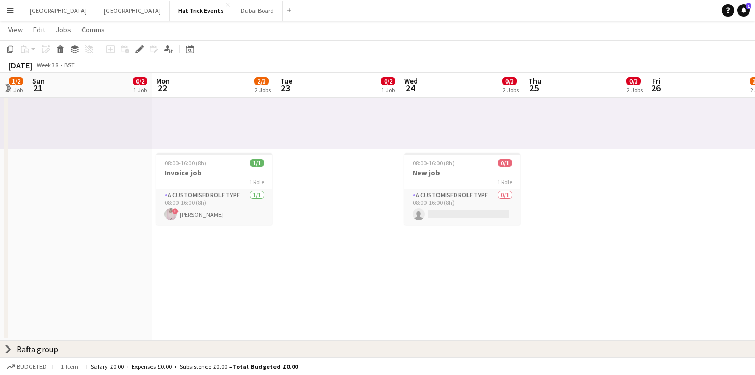
drag, startPoint x: 330, startPoint y: 267, endPoint x: 407, endPoint y: 268, distance: 77.3
click at [510, 267] on app-calendar-viewport "Fri 19 0/2 1 Job Sat 20 1/2 1 Job Sun 21 0/2 1 Job Mon 22 2/3 2 Jobs Tue 23 0/2…" at bounding box center [377, 107] width 755 height 499
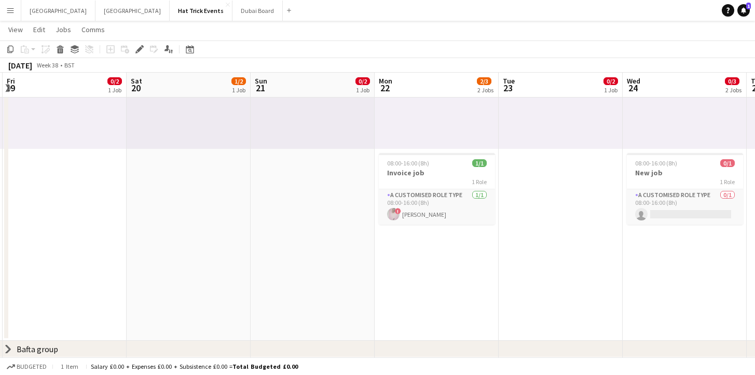
drag, startPoint x: 239, startPoint y: 261, endPoint x: 474, endPoint y: 268, distance: 235.6
click at [474, 268] on app-calendar-viewport "Wed 17 2/3 2 Jobs Thu 18 0/3 2 Jobs Fri 19 0/2 1 Job Sat 20 1/2 1 Job Sun 21 0/…" at bounding box center [377, 107] width 755 height 499
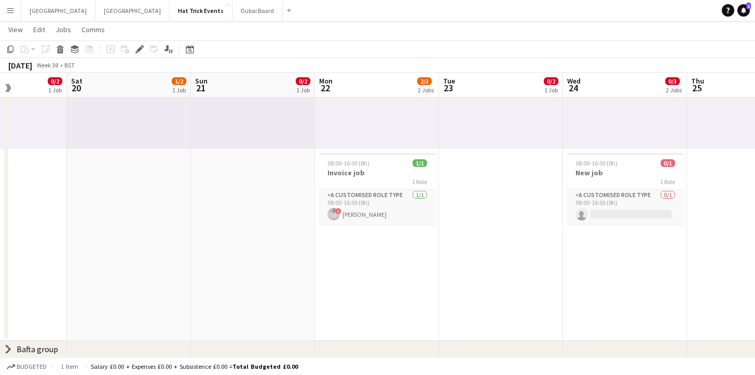
drag, startPoint x: 272, startPoint y: 260, endPoint x: 525, endPoint y: 270, distance: 253.3
click at [514, 270] on app-calendar-viewport "Wed 17 2/3 2 Jobs Thu 18 0/3 2 Jobs Fri 19 0/2 1 Job Sat 20 1/2 1 Job Sun 21 0/…" at bounding box center [377, 107] width 755 height 499
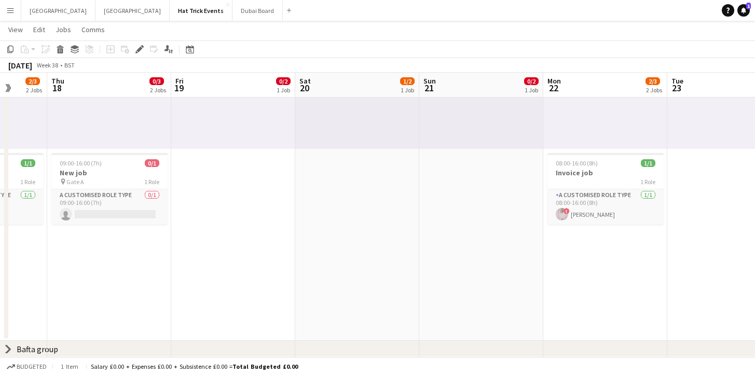
drag, startPoint x: 289, startPoint y: 244, endPoint x: 536, endPoint y: 243, distance: 246.9
click at [508, 244] on app-calendar-viewport "Mon 15 Tue 16 3/3 2 Jobs Wed 17 2/3 2 Jobs Thu 18 0/3 2 Jobs Fri 19 0/2 1 Job S…" at bounding box center [377, 107] width 755 height 499
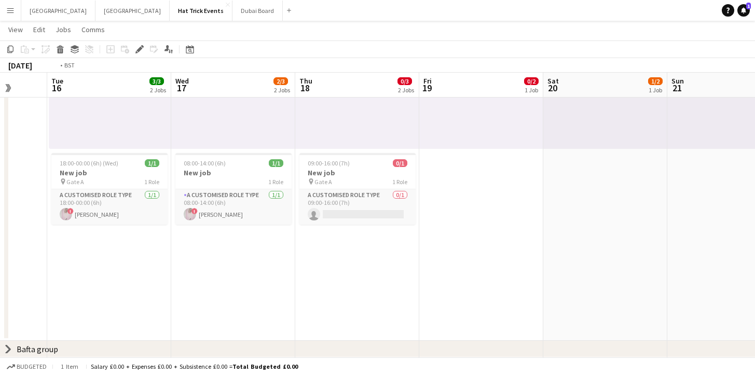
scroll to position [0, 292]
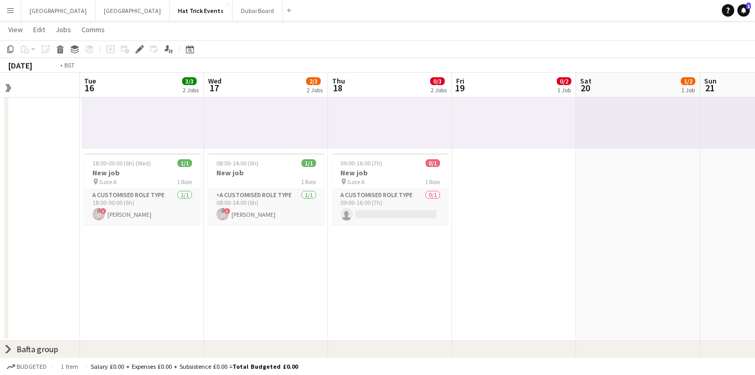
drag, startPoint x: 293, startPoint y: 248, endPoint x: 576, endPoint y: 253, distance: 282.7
click at [574, 254] on app-calendar-viewport "Sat 13 Sun 14 Mon 15 Tue 16 3/3 2 Jobs Wed 17 2/3 2 Jobs Thu 18 0/3 2 Jobs Fri …" at bounding box center [377, 107] width 755 height 499
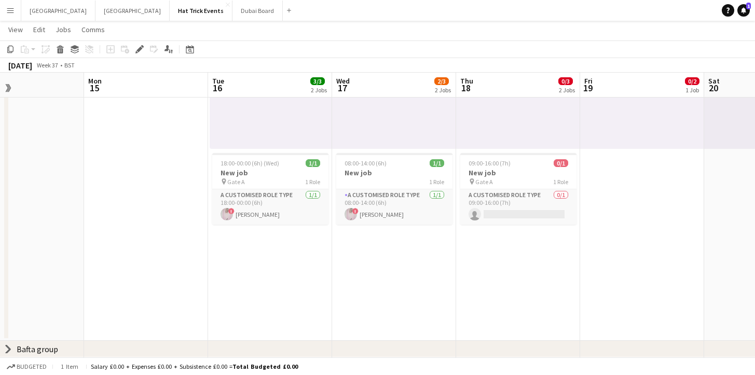
scroll to position [0, 423]
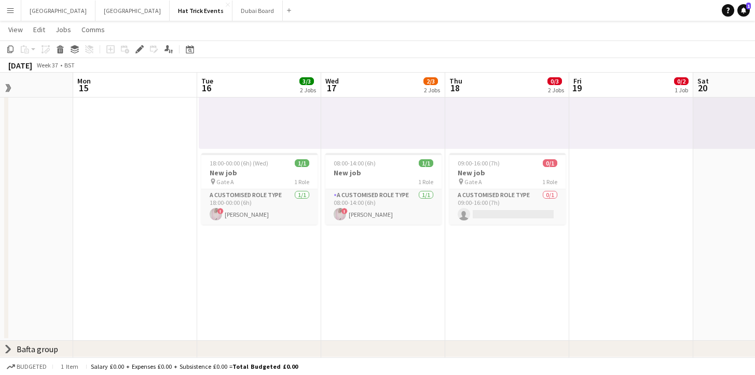
drag, startPoint x: 522, startPoint y: 259, endPoint x: 392, endPoint y: 263, distance: 130.8
click at [392, 263] on app-calendar-viewport "Thu 11 Fri 12 Sat 13 Sun 14 Mon 15 Tue 16 3/3 2 Jobs Wed 17 2/3 2 Jobs Thu 18 0…" at bounding box center [377, 107] width 755 height 499
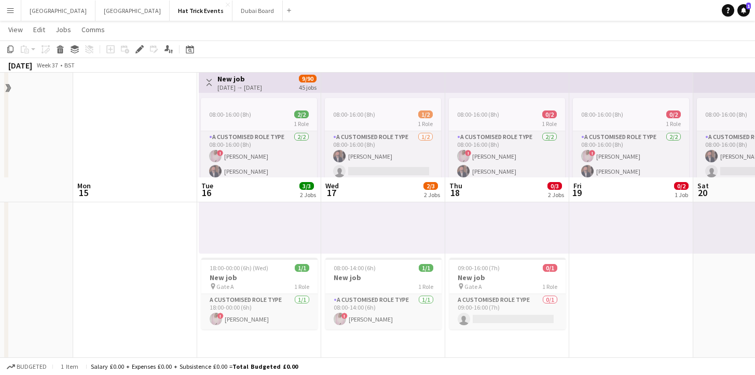
scroll to position [182, 0]
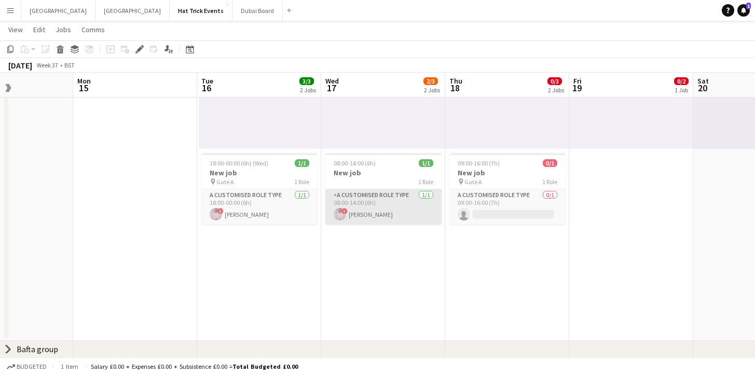
click at [394, 219] on app-card-role "A Customised Role Type [DATE] 08:00-14:00 (6h) ! [PERSON_NAME]" at bounding box center [383, 206] width 116 height 35
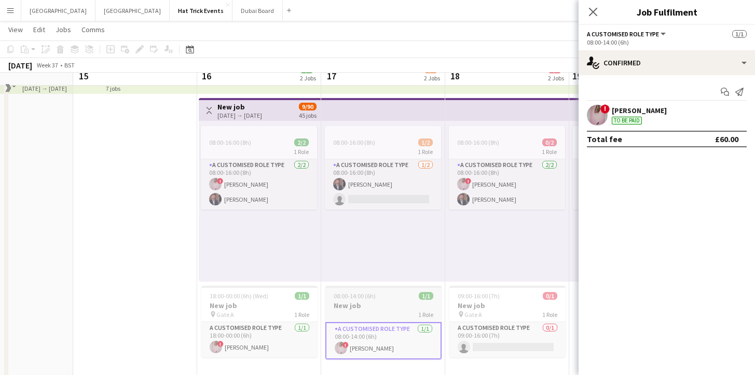
scroll to position [30, 0]
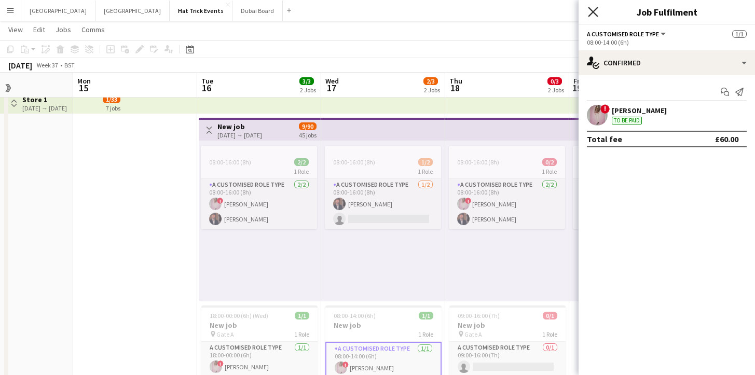
click at [592, 10] on icon at bounding box center [593, 12] width 10 height 10
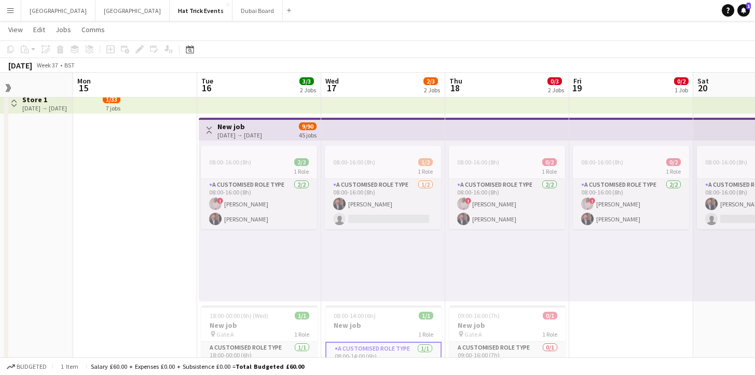
click at [262, 130] on h3 "New job" at bounding box center [239, 126] width 45 height 9
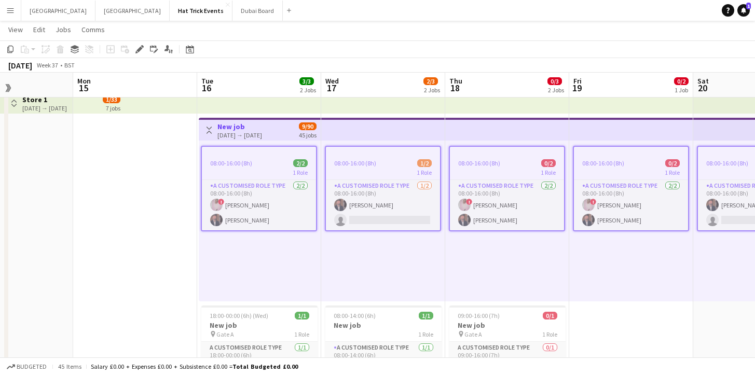
click at [11, 13] on app-icon "Menu" at bounding box center [10, 10] width 8 height 8
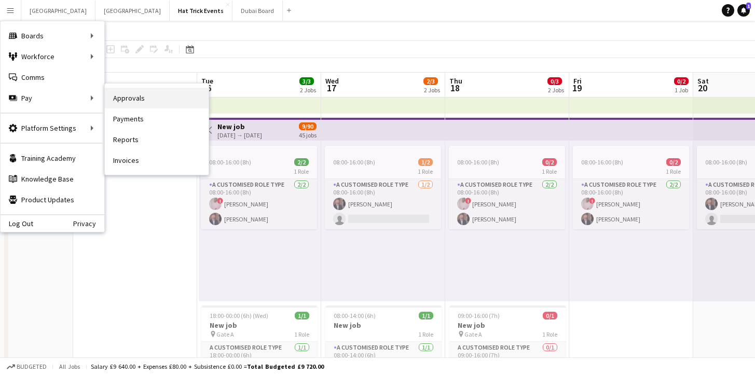
click at [132, 100] on link "Approvals" at bounding box center [157, 98] width 104 height 21
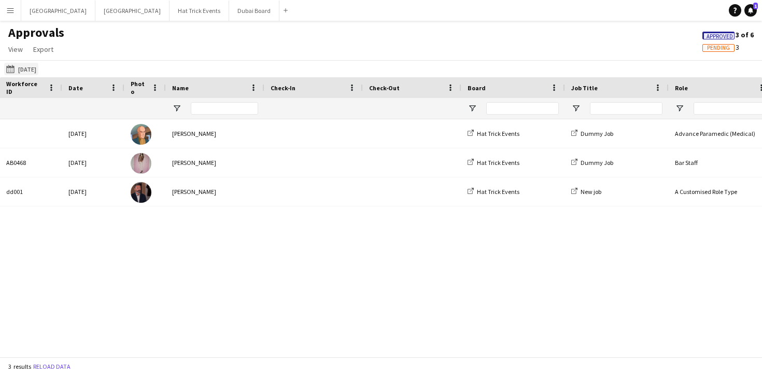
click at [23, 68] on button "[DATE] [DATE]" at bounding box center [21, 69] width 34 height 12
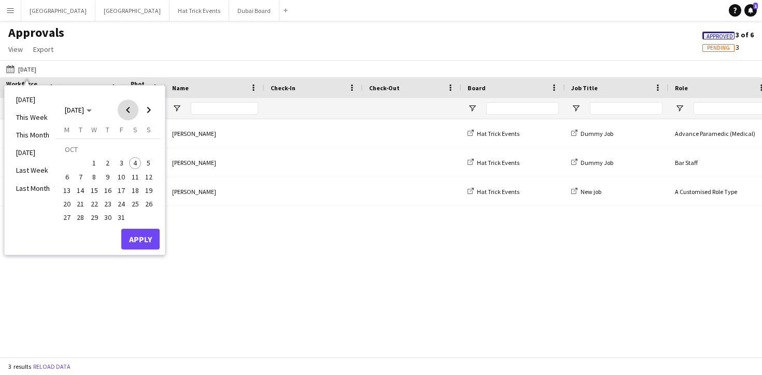
click at [130, 110] on span "Previous month" at bounding box center [128, 110] width 21 height 21
click at [82, 192] on span "16" at bounding box center [81, 190] width 12 height 12
click at [148, 112] on span "Next month" at bounding box center [148, 110] width 21 height 21
click at [135, 165] on span "4" at bounding box center [135, 163] width 12 height 12
click at [139, 240] on button "Apply" at bounding box center [140, 239] width 38 height 21
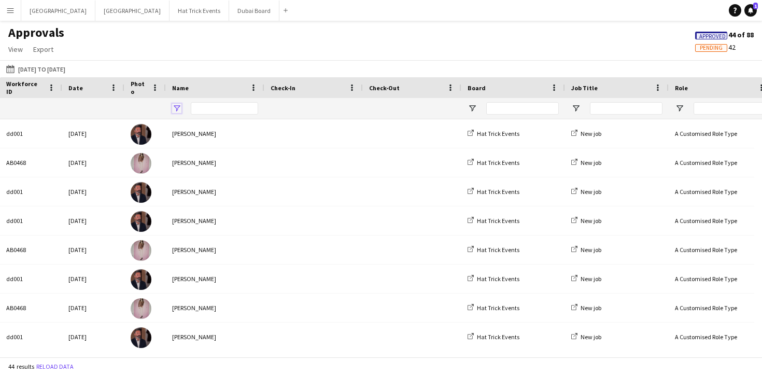
click at [175, 107] on span "Open Filter Menu" at bounding box center [176, 108] width 9 height 9
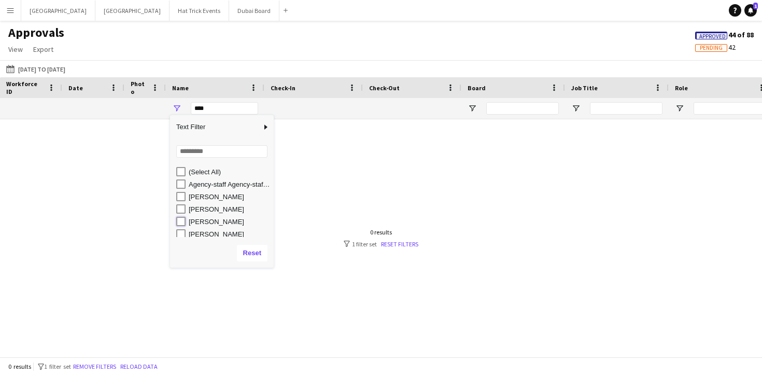
type input "**********"
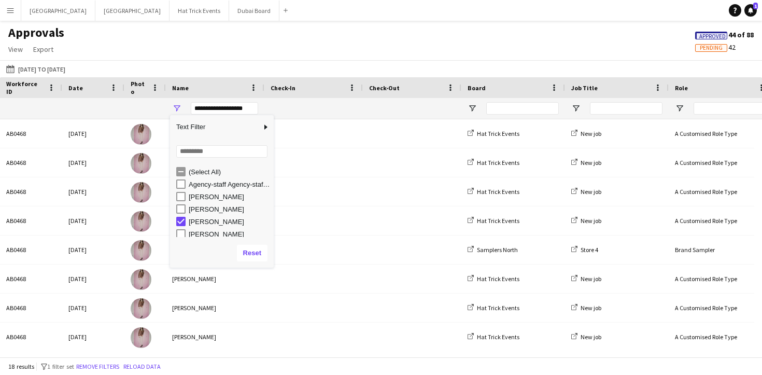
click at [234, 48] on div "Approvals View Customise view Customise filters Reset Filters Reset View Reset …" at bounding box center [381, 42] width 762 height 35
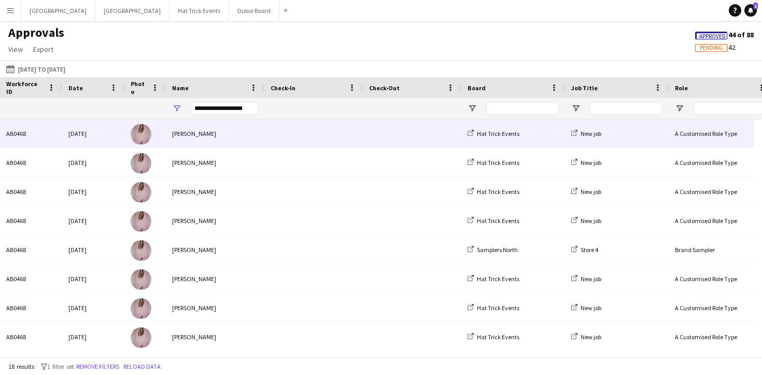
click at [256, 134] on div "[PERSON_NAME]" at bounding box center [215, 133] width 99 height 29
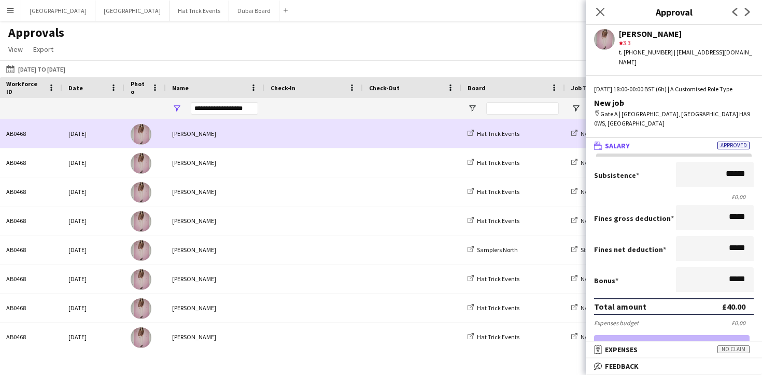
click at [256, 134] on div "[PERSON_NAME]" at bounding box center [215, 133] width 99 height 29
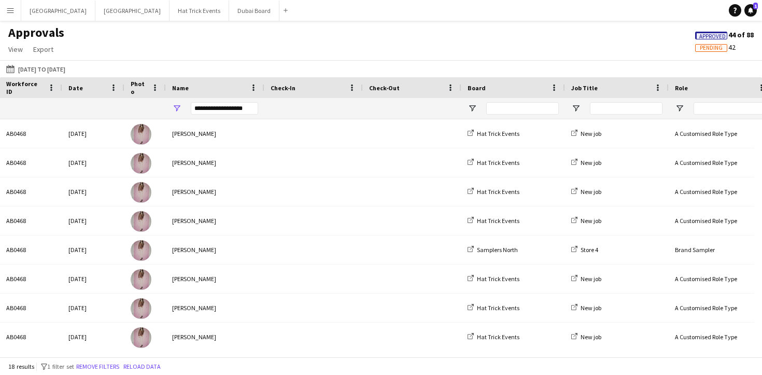
click at [9, 11] on app-icon "Menu" at bounding box center [10, 10] width 8 height 8
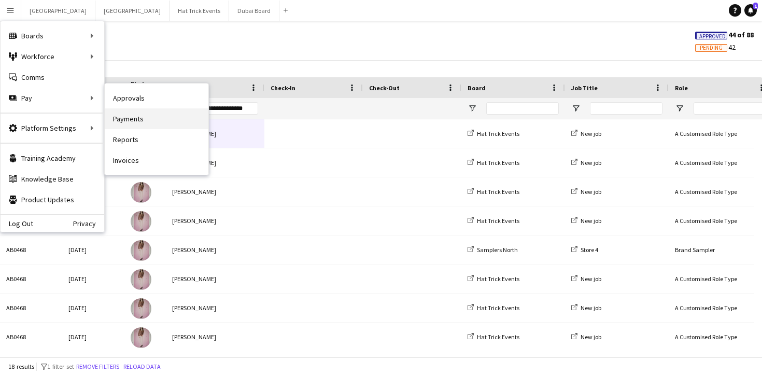
click at [123, 118] on link "Payments" at bounding box center [157, 118] width 104 height 21
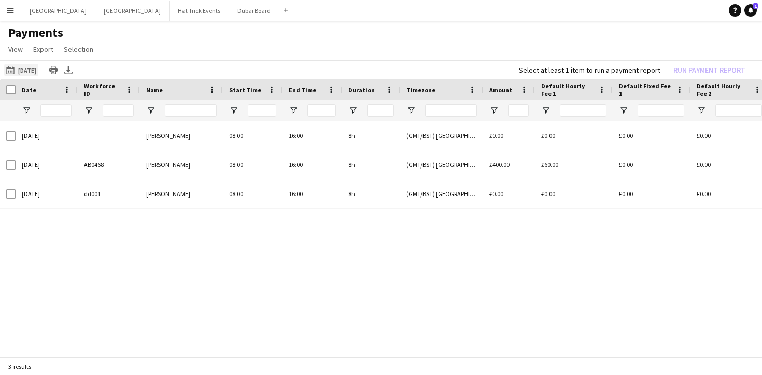
click at [38, 73] on button "[DATE] [DATE]" at bounding box center [21, 70] width 34 height 12
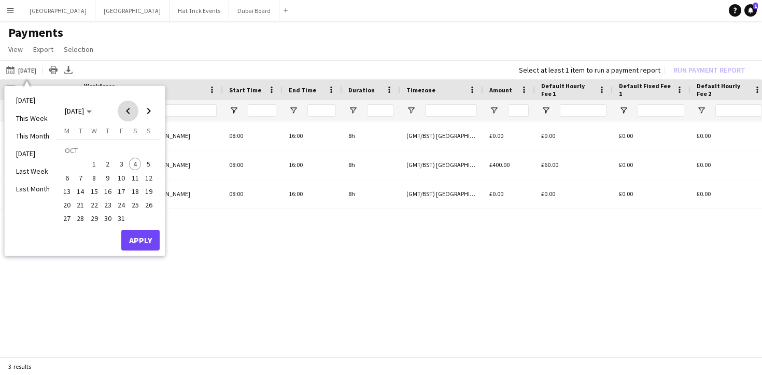
click at [130, 113] on span "Previous month" at bounding box center [128, 111] width 21 height 21
click at [77, 191] on span "16" at bounding box center [81, 191] width 12 height 12
click at [148, 108] on span "Next month" at bounding box center [148, 111] width 21 height 21
click at [132, 163] on span "4" at bounding box center [135, 164] width 12 height 12
click at [145, 242] on button "Apply" at bounding box center [140, 240] width 38 height 21
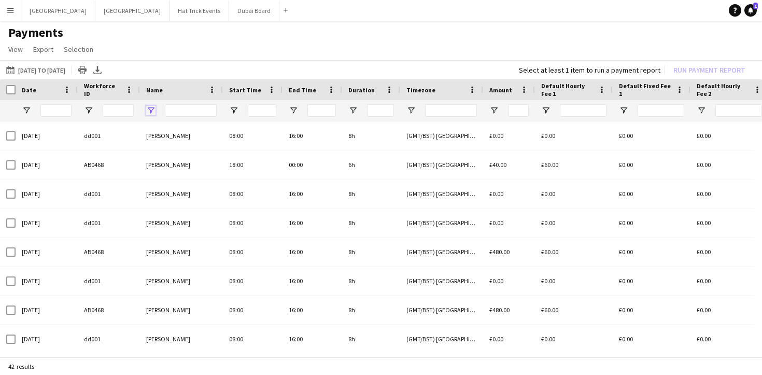
click at [150, 112] on span "Open Filter Menu" at bounding box center [150, 110] width 9 height 9
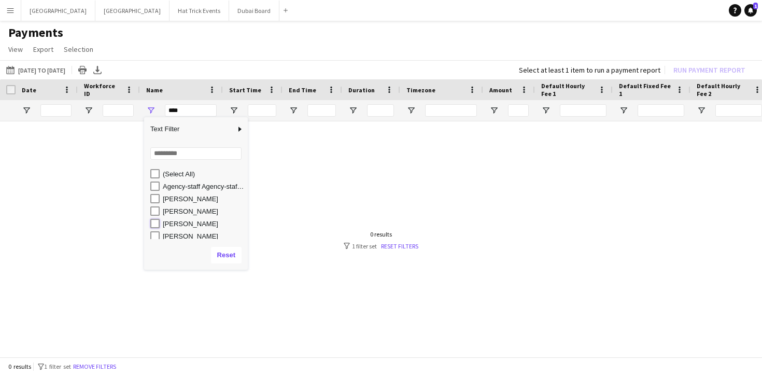
type input "**********"
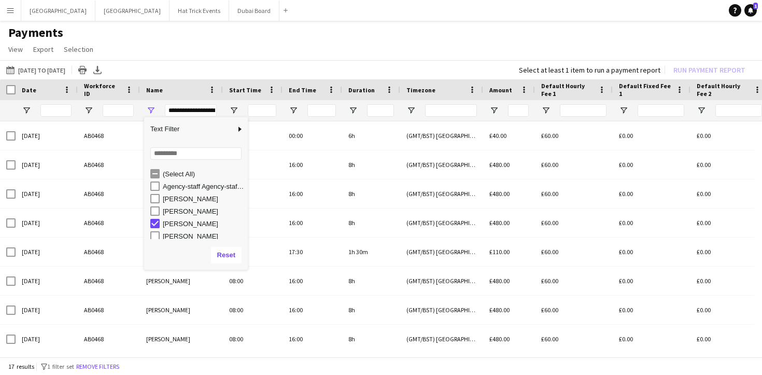
click at [200, 40] on h1 "Payments" at bounding box center [381, 33] width 762 height 16
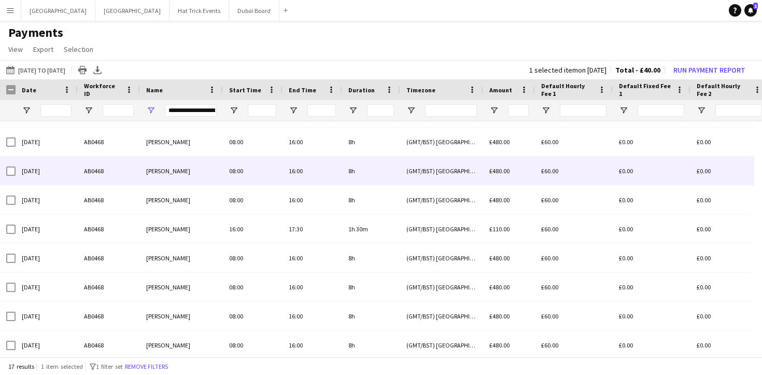
scroll to position [264, 0]
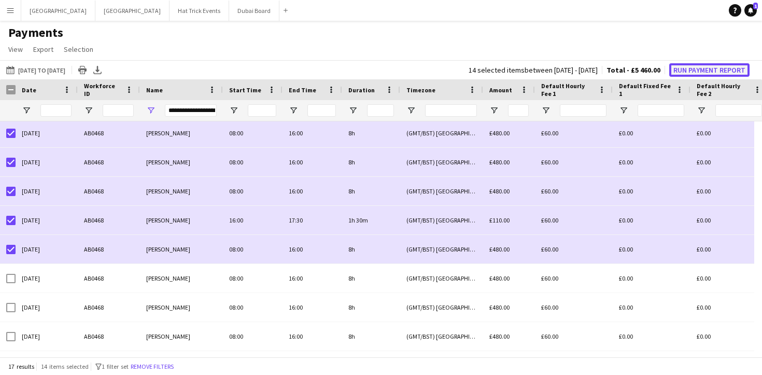
click at [708, 71] on button "Run Payment Report" at bounding box center [710, 69] width 80 height 13
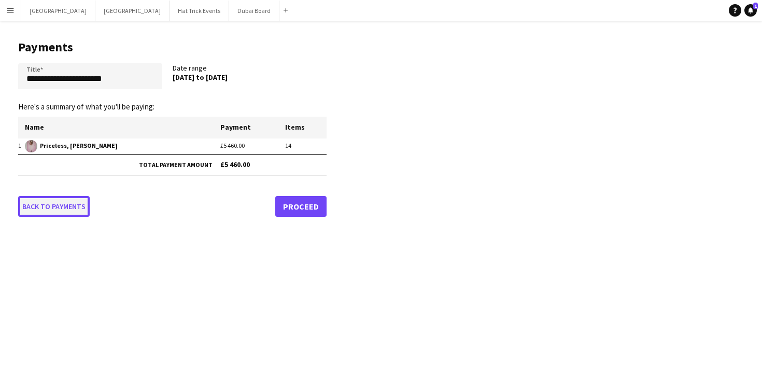
click at [70, 208] on link "Back to payments" at bounding box center [54, 206] width 72 height 21
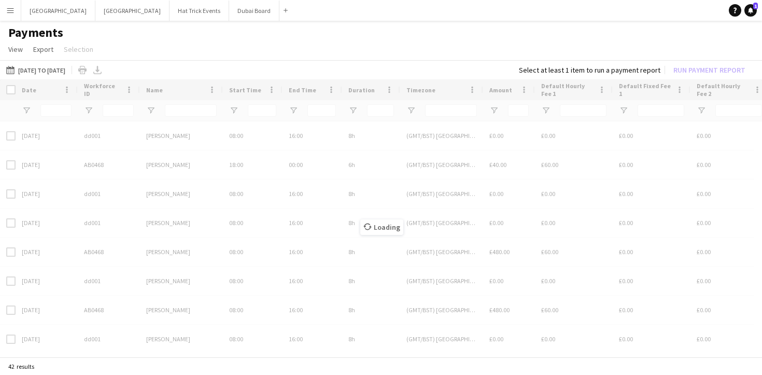
type input "**********"
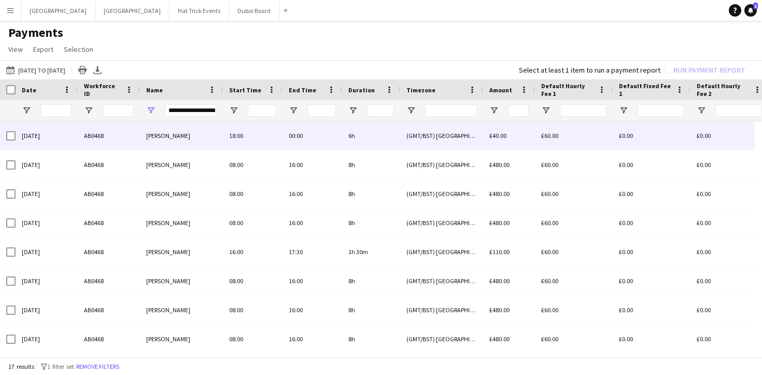
click at [191, 136] on div "[PERSON_NAME]" at bounding box center [181, 135] width 83 height 29
click at [202, 135] on div "[PERSON_NAME]" at bounding box center [181, 135] width 83 height 29
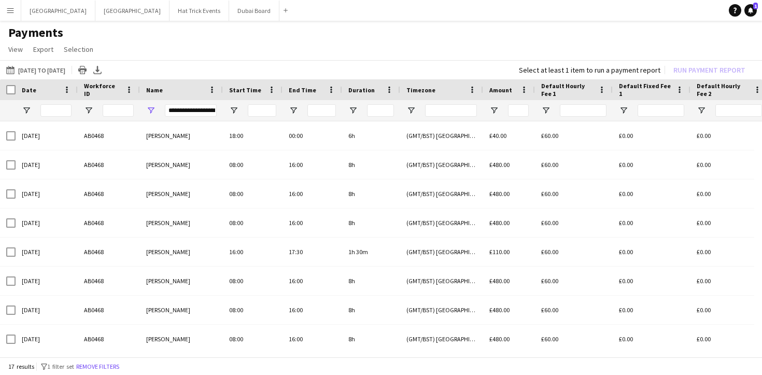
click at [12, 15] on button "Menu" at bounding box center [10, 10] width 21 height 21
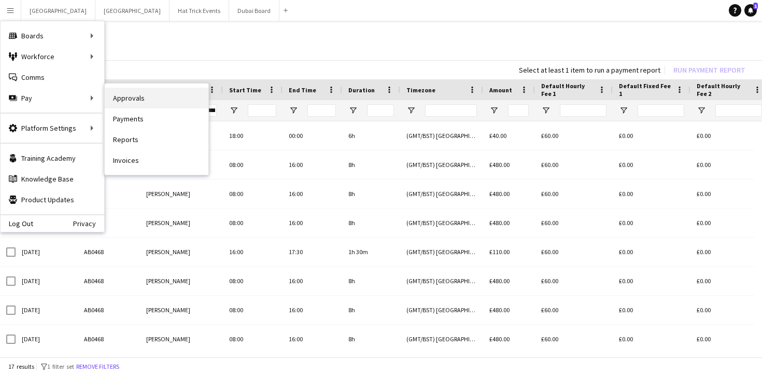
click at [125, 99] on link "Approvals" at bounding box center [157, 98] width 104 height 21
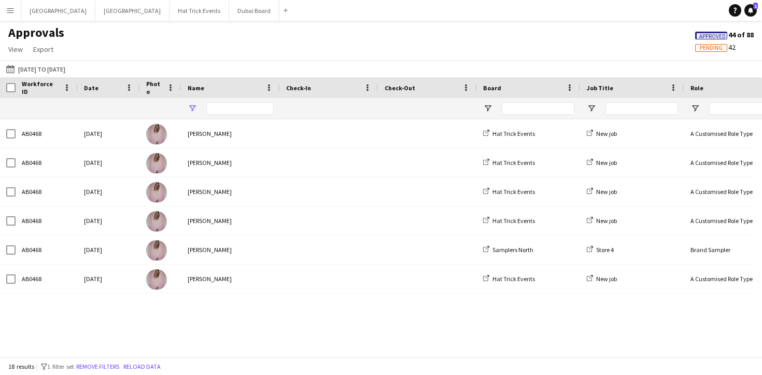
type input "**********"
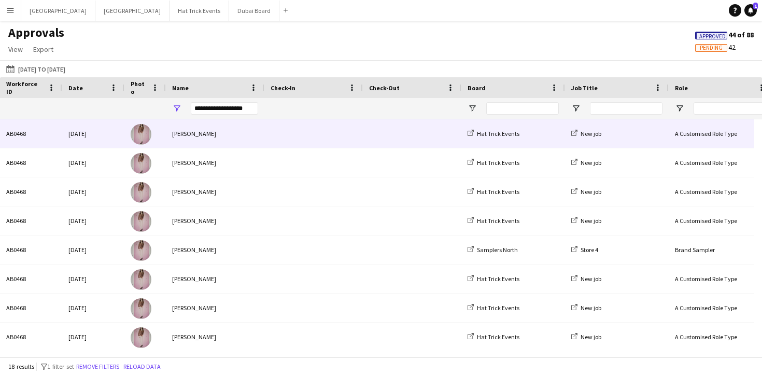
click at [257, 133] on div "[PERSON_NAME]" at bounding box center [215, 133] width 99 height 29
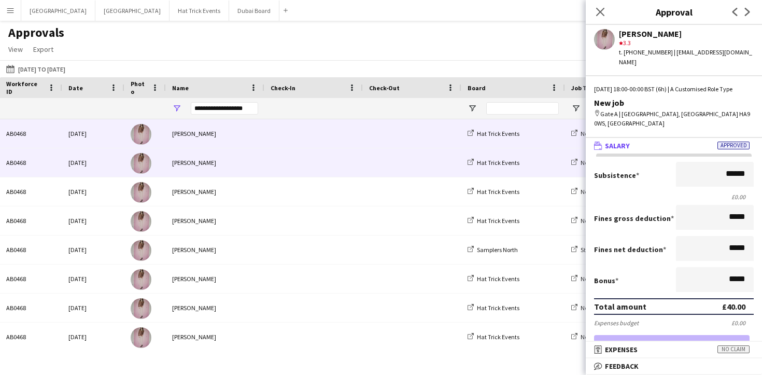
click at [289, 163] on span at bounding box center [314, 162] width 86 height 29
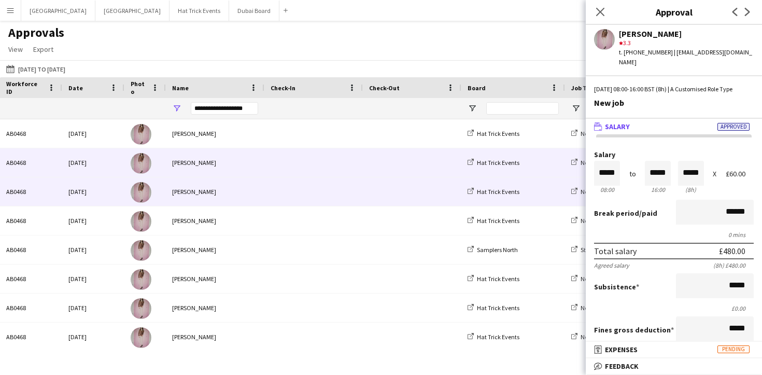
click at [286, 187] on span at bounding box center [314, 191] width 86 height 29
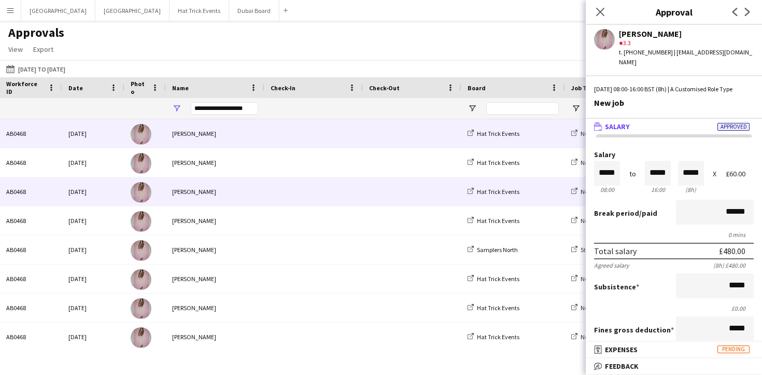
click at [286, 137] on span at bounding box center [314, 133] width 86 height 29
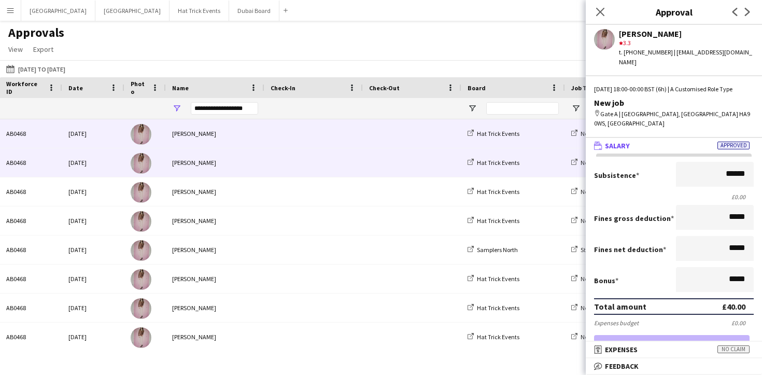
click at [287, 165] on span at bounding box center [314, 162] width 86 height 29
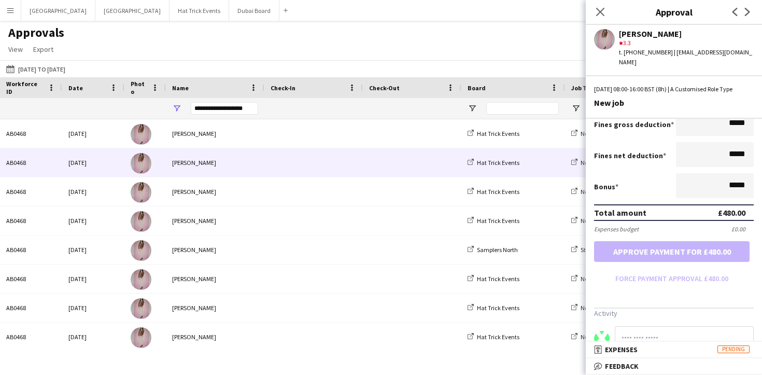
scroll to position [232, 0]
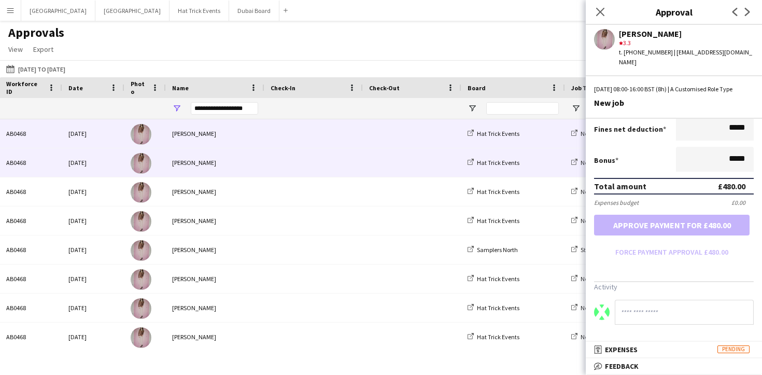
click at [52, 132] on div "AB0468" at bounding box center [31, 133] width 62 height 29
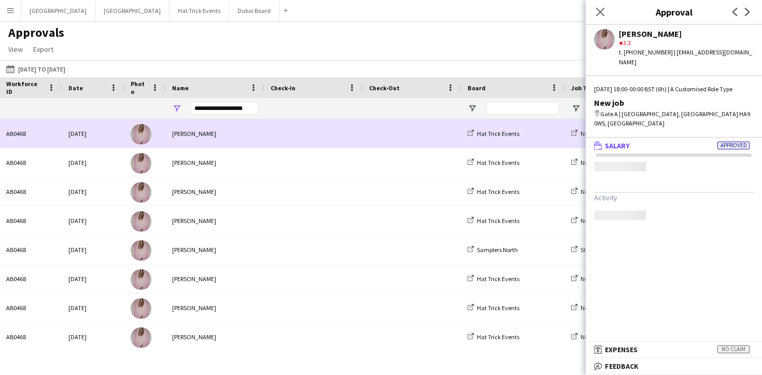
scroll to position [0, 0]
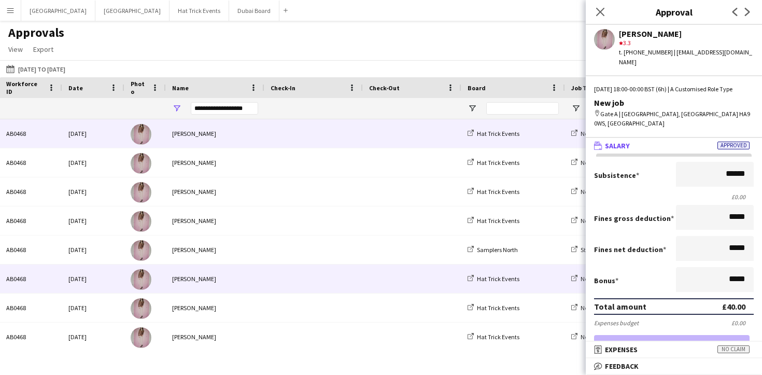
click at [290, 278] on span at bounding box center [314, 279] width 86 height 29
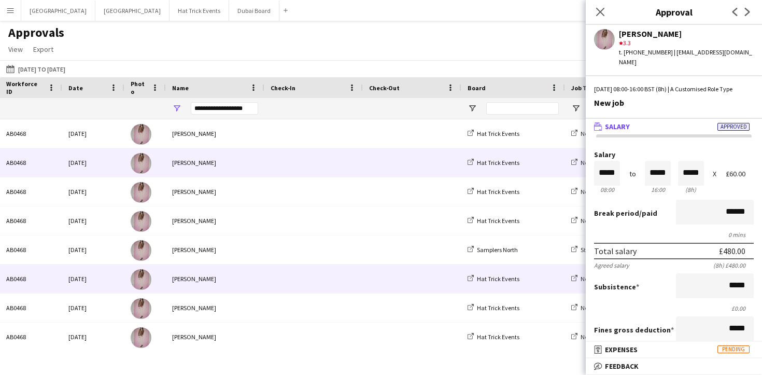
click at [265, 166] on div at bounding box center [314, 162] width 99 height 29
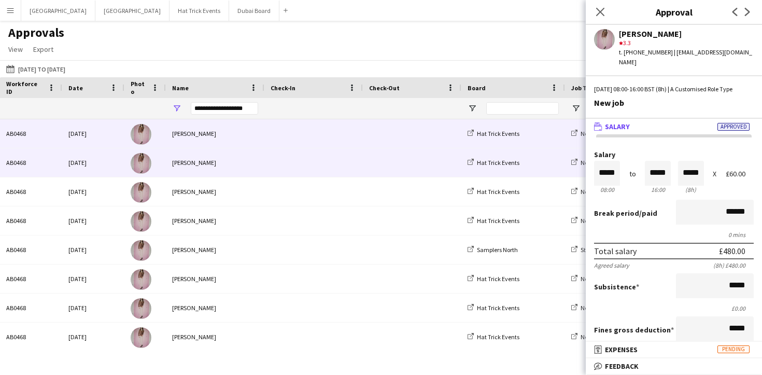
click at [271, 130] on span at bounding box center [314, 133] width 86 height 29
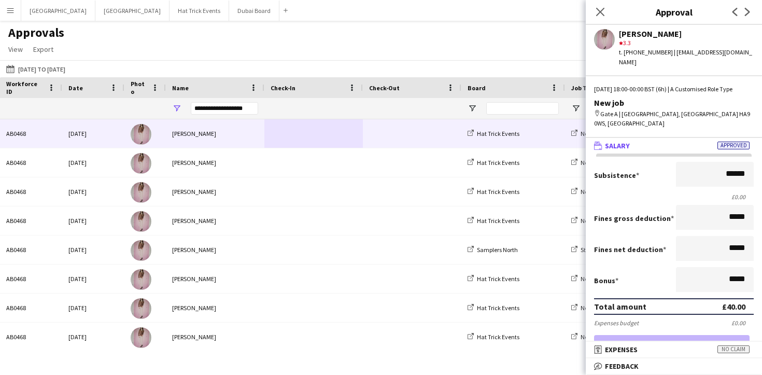
click at [663, 141] on mat-panel-title "wallet Salary Approved" at bounding box center [672, 145] width 172 height 9
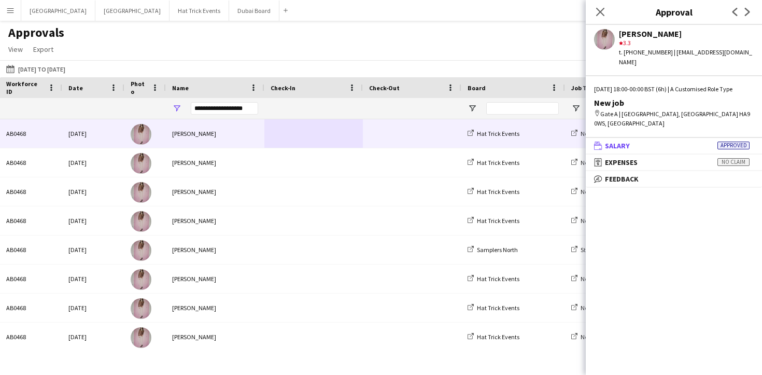
click at [663, 141] on mat-panel-title "wallet Salary Approved" at bounding box center [672, 145] width 172 height 9
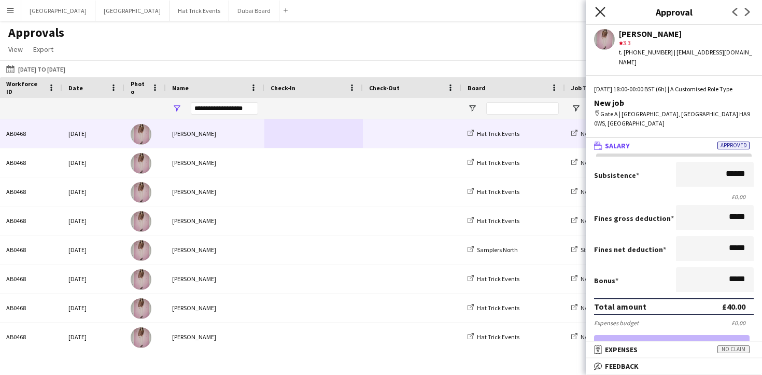
click at [597, 11] on icon "Close pop-in" at bounding box center [600, 12] width 10 height 10
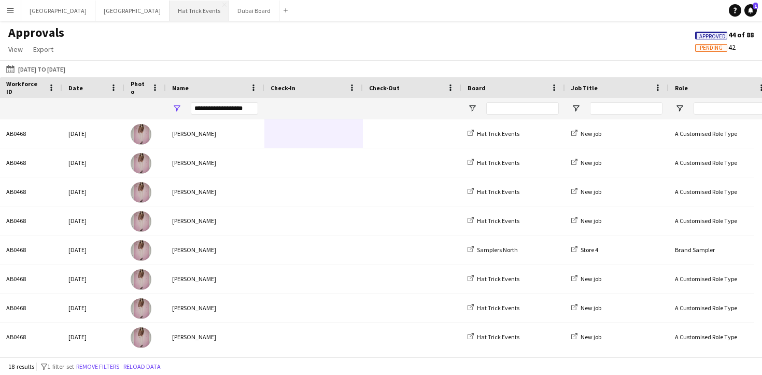
click at [170, 9] on button "Hat Trick Events Close" at bounding box center [200, 11] width 60 height 20
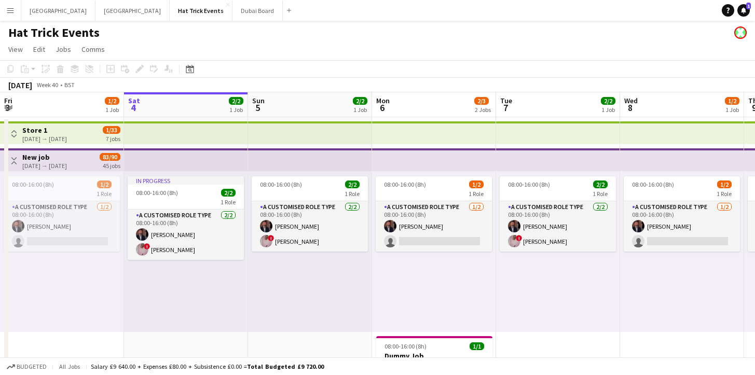
click at [15, 163] on app-icon "Toggle View" at bounding box center [13, 160] width 7 height 7
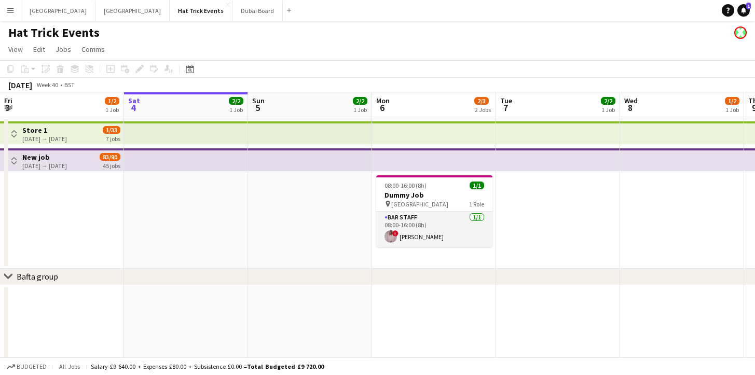
click at [15, 163] on app-icon "Toggle View" at bounding box center [13, 160] width 7 height 7
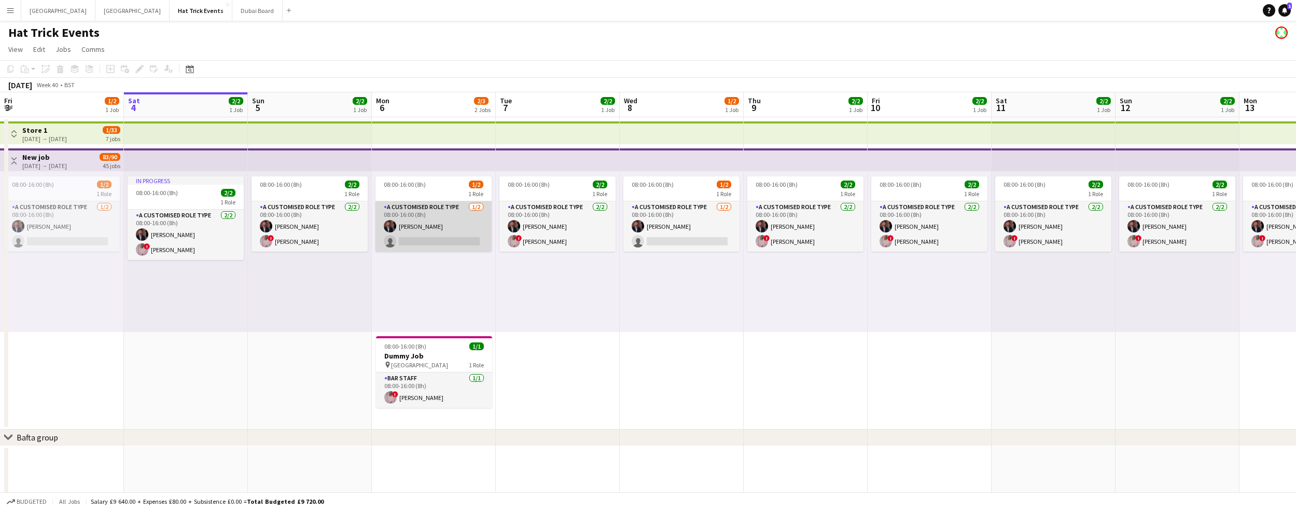
click at [436, 216] on app-card-role "A Customised Role Type [DATE] 08:00-16:00 (8h) [PERSON_NAME] single-neutral-act…" at bounding box center [434, 226] width 116 height 50
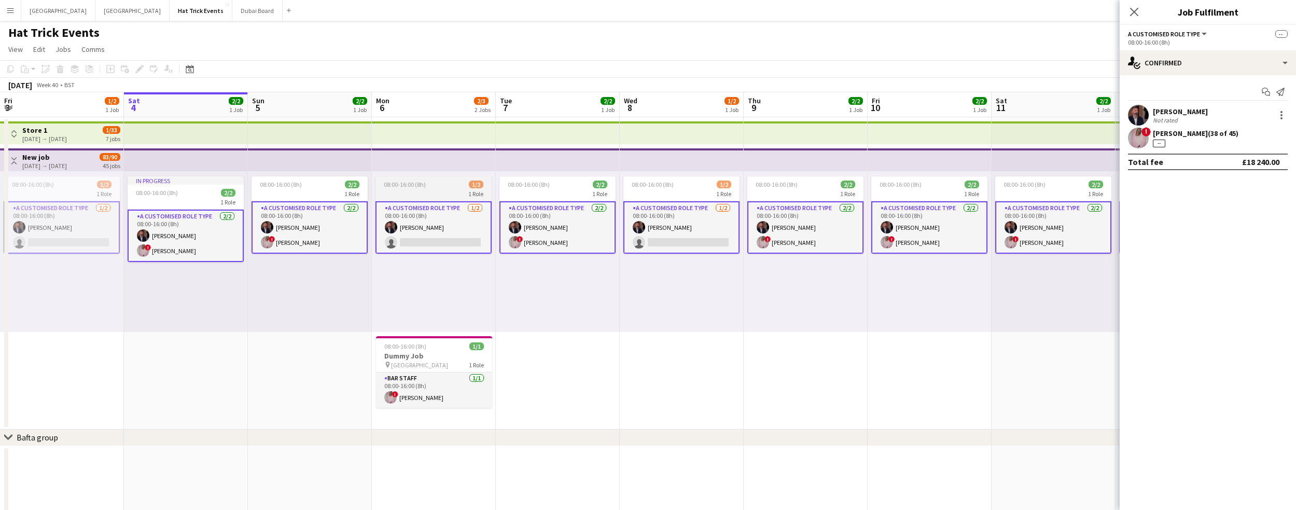
click at [438, 190] on div "1 Role" at bounding box center [434, 193] width 116 height 8
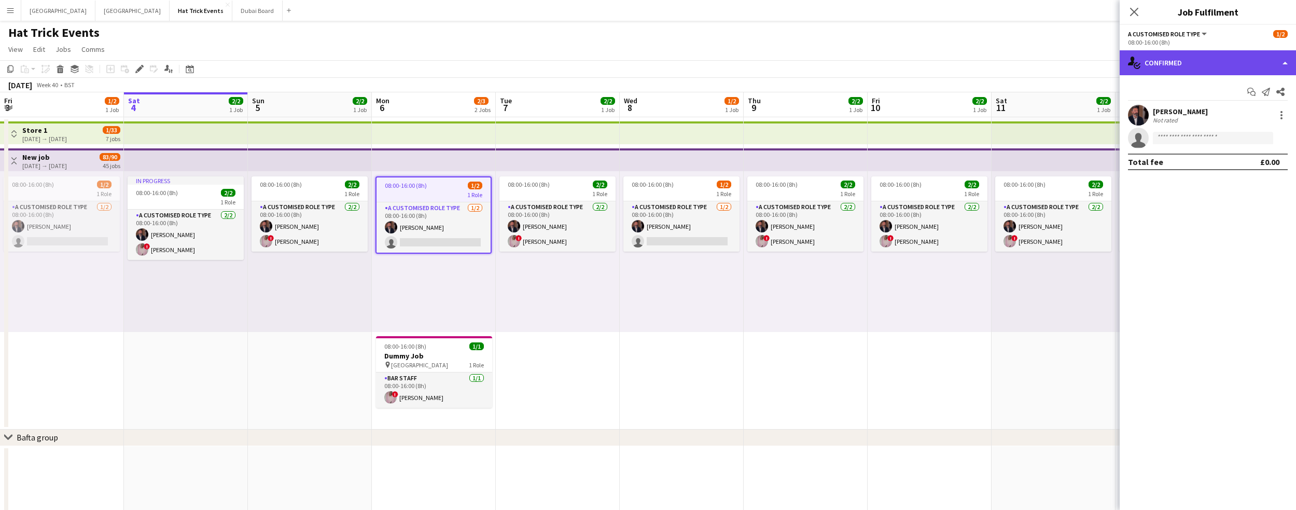
click at [762, 62] on div "single-neutral-actions-check-2 Confirmed" at bounding box center [1208, 62] width 176 height 25
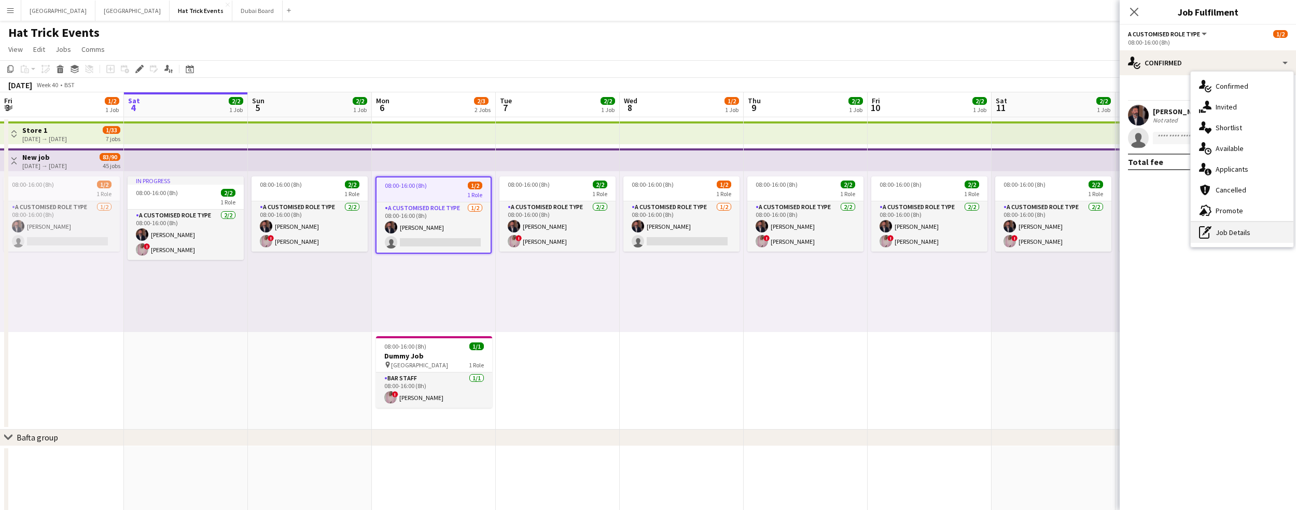
click at [762, 235] on div "pen-write Job Details" at bounding box center [1242, 232] width 103 height 21
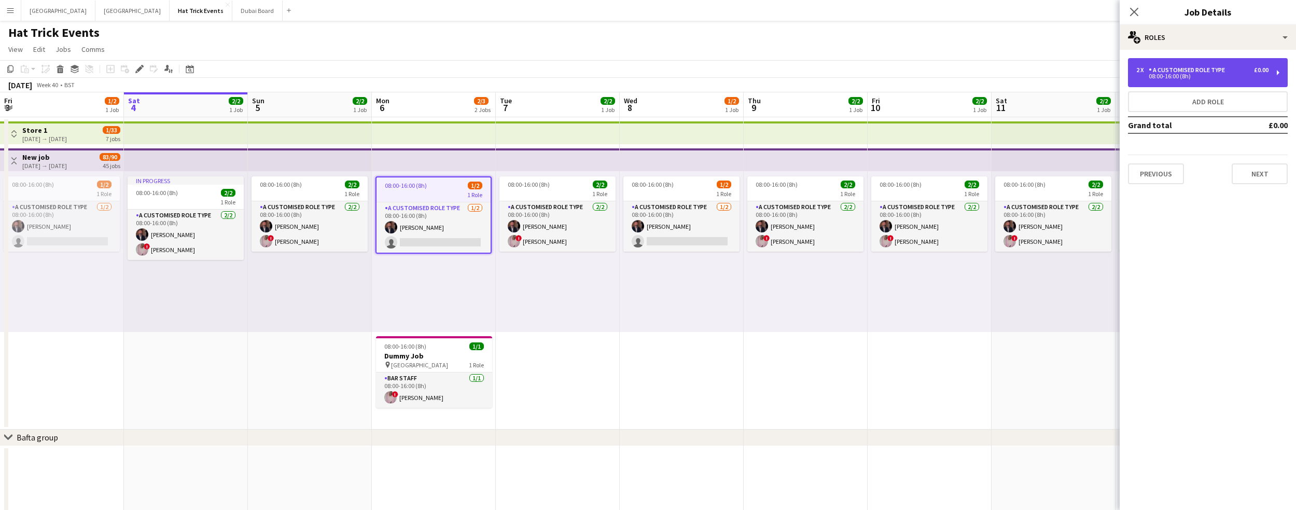
click at [762, 74] on div "08:00-16:00 (8h)" at bounding box center [1202, 76] width 132 height 5
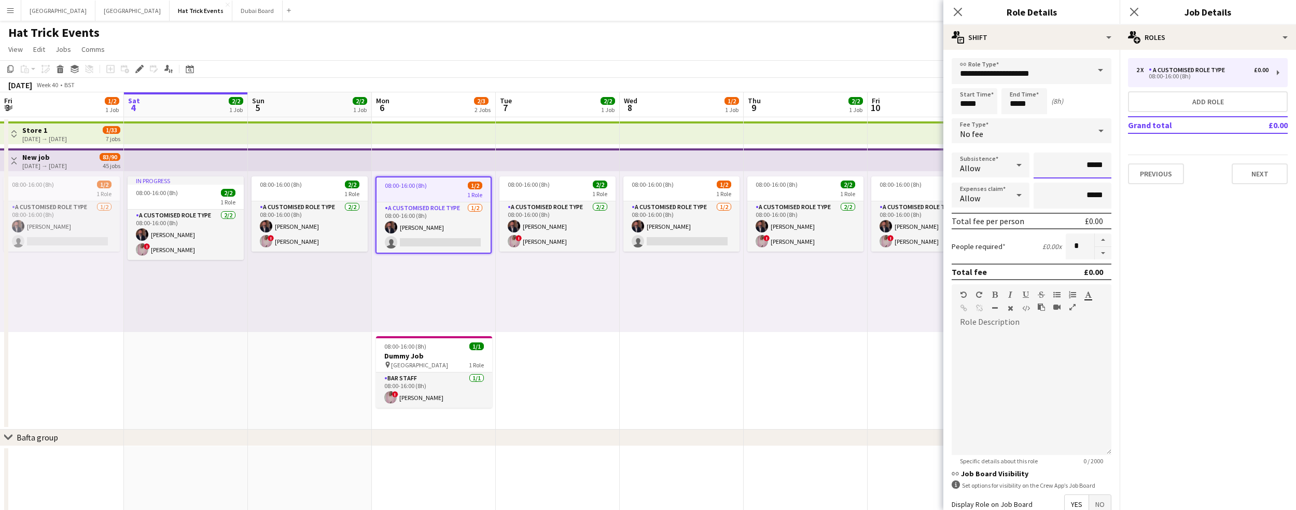
click at [762, 168] on input "*****" at bounding box center [1073, 165] width 78 height 26
type input "******"
click at [762, 11] on icon "Close pop-in" at bounding box center [958, 12] width 10 height 10
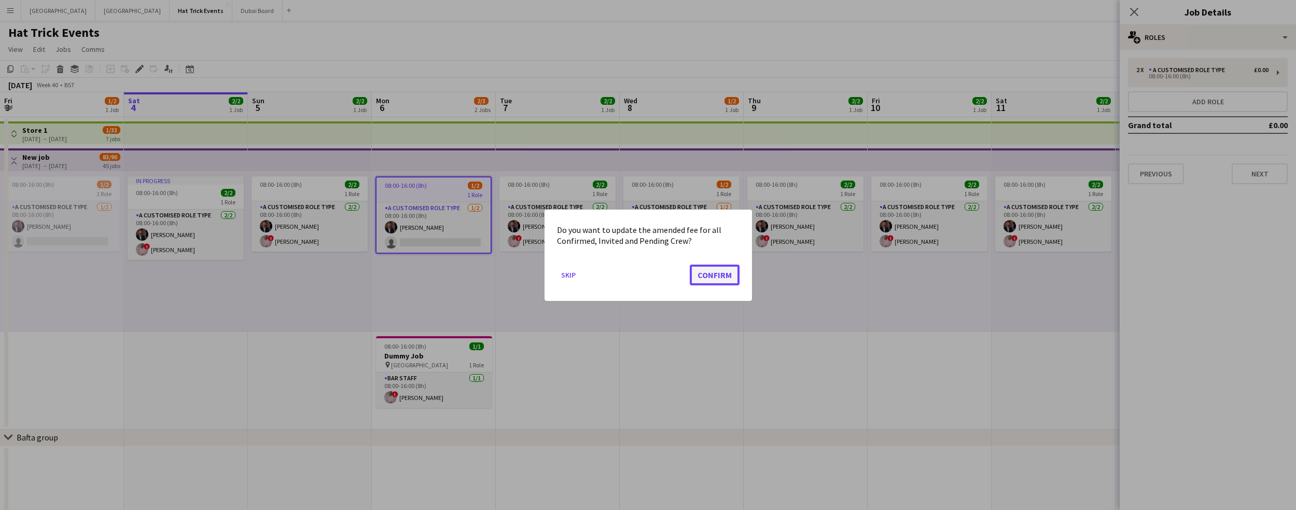
click at [710, 277] on button "Confirm" at bounding box center [715, 274] width 50 height 21
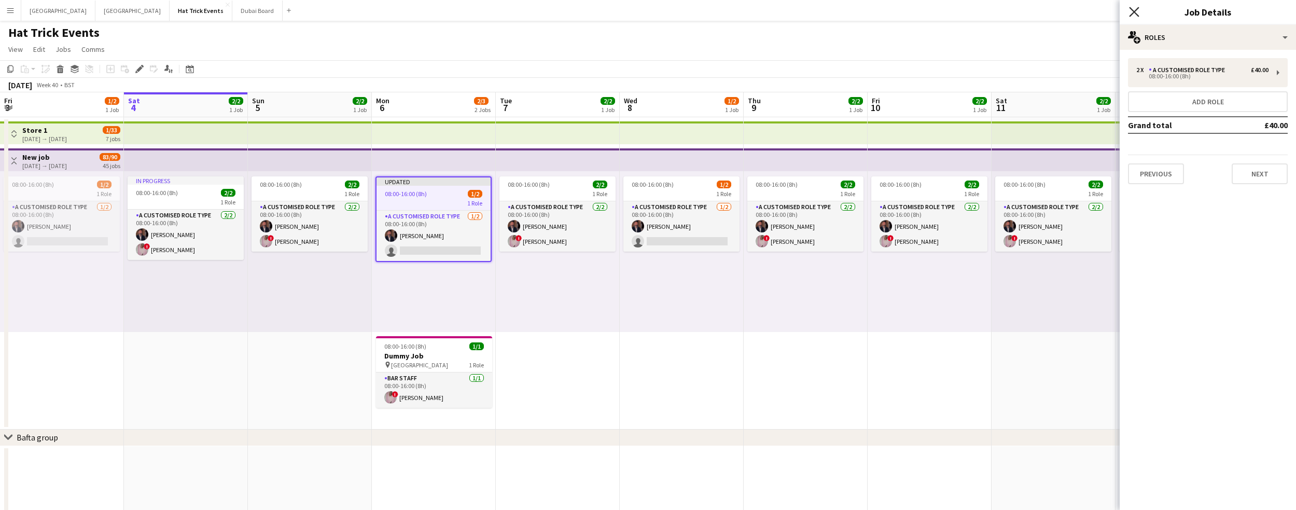
click at [762, 10] on icon at bounding box center [1134, 12] width 10 height 10
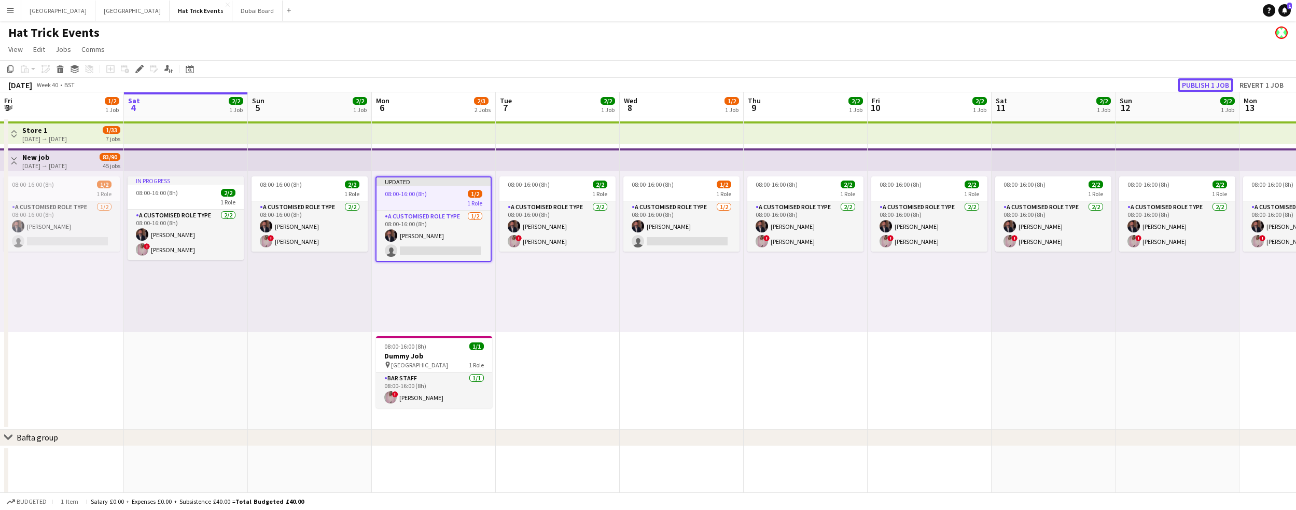
click at [762, 88] on button "Publish 1 job" at bounding box center [1206, 84] width 56 height 13
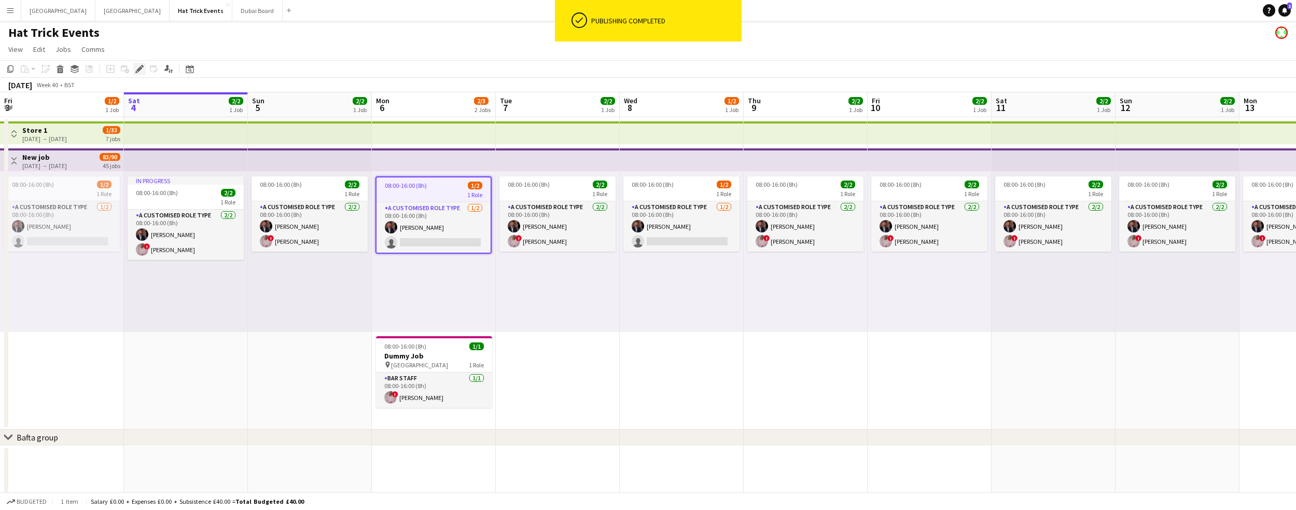
click at [135, 70] on icon "Edit" at bounding box center [139, 69] width 8 height 8
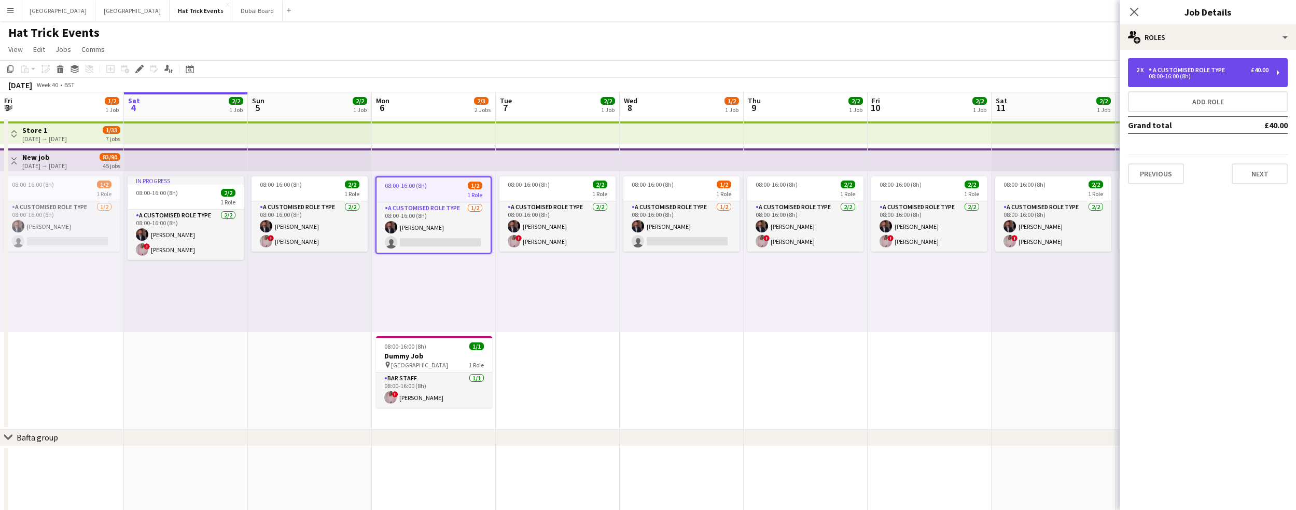
click at [762, 74] on div "08:00-16:00 (8h)" at bounding box center [1202, 76] width 132 height 5
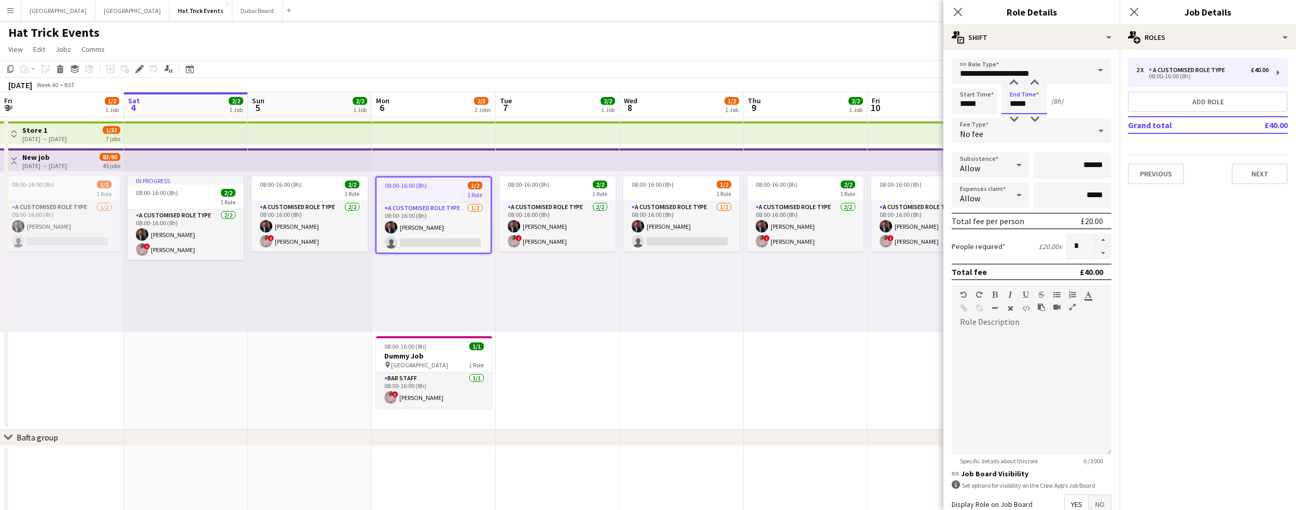
click at [762, 104] on input "*****" at bounding box center [1025, 101] width 46 height 26
click at [762, 80] on div at bounding box center [1014, 83] width 21 height 10
type input "*****"
click at [762, 81] on div at bounding box center [1014, 83] width 21 height 10
click at [762, 14] on icon at bounding box center [958, 12] width 10 height 10
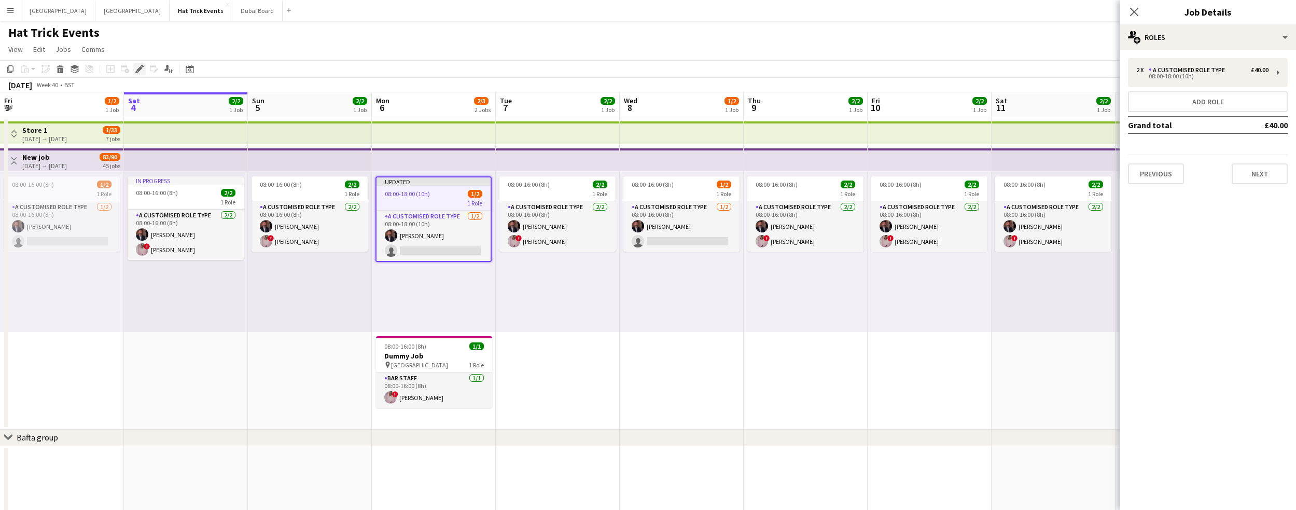
click at [136, 71] on icon at bounding box center [136, 72] width 3 height 3
click at [762, 79] on div "2 x A Customised Role Type £40.00 08:00-18:00 (10h)" at bounding box center [1208, 72] width 160 height 29
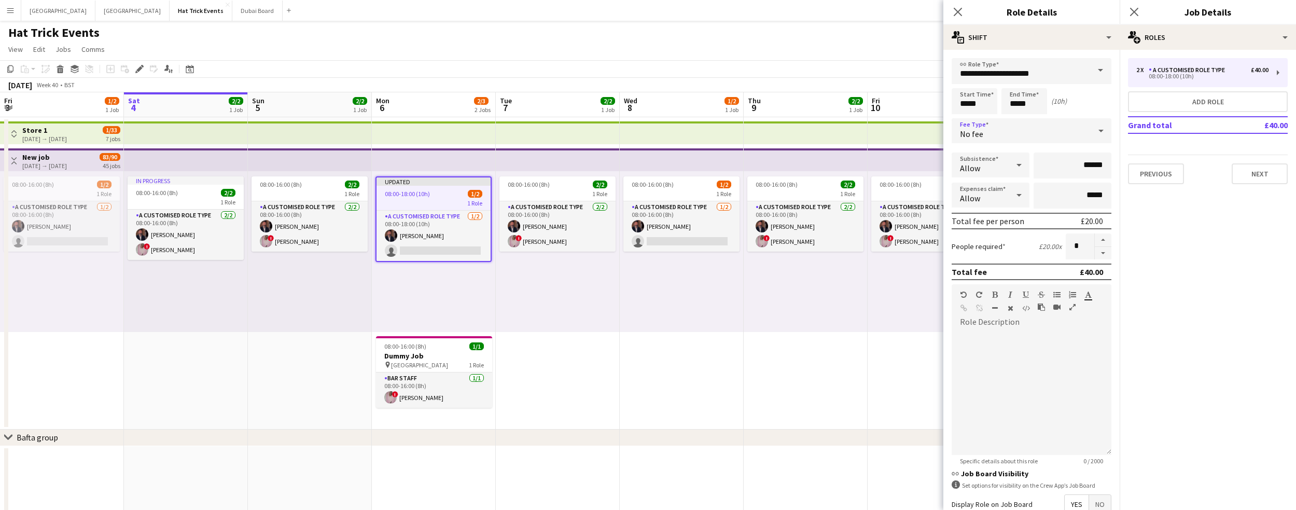
click at [762, 134] on icon at bounding box center [1101, 130] width 12 height 21
click at [762, 161] on span "Hourly" at bounding box center [1027, 160] width 135 height 10
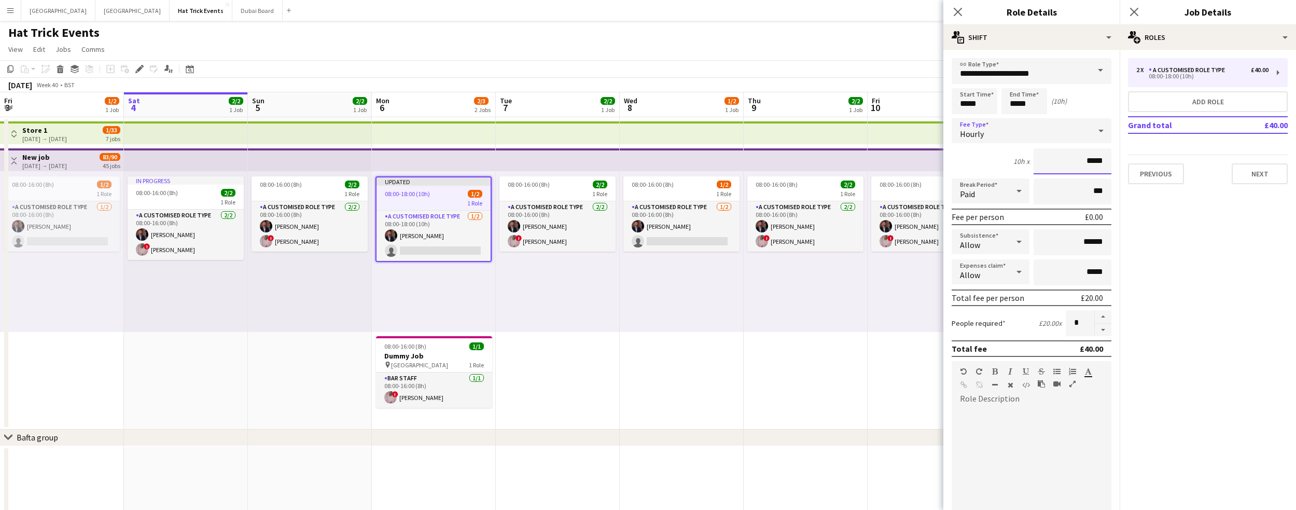
click at [762, 165] on input "*****" at bounding box center [1073, 161] width 78 height 26
type input "******"
click at [762, 12] on icon "Close pop-in" at bounding box center [958, 12] width 10 height 10
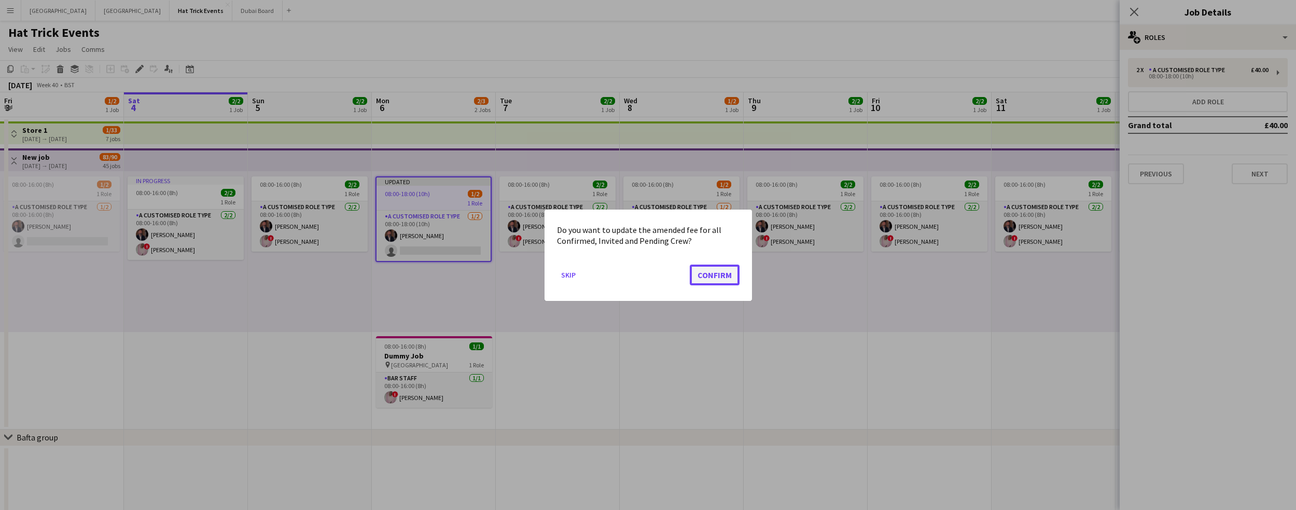
click at [719, 272] on button "Confirm" at bounding box center [715, 274] width 50 height 21
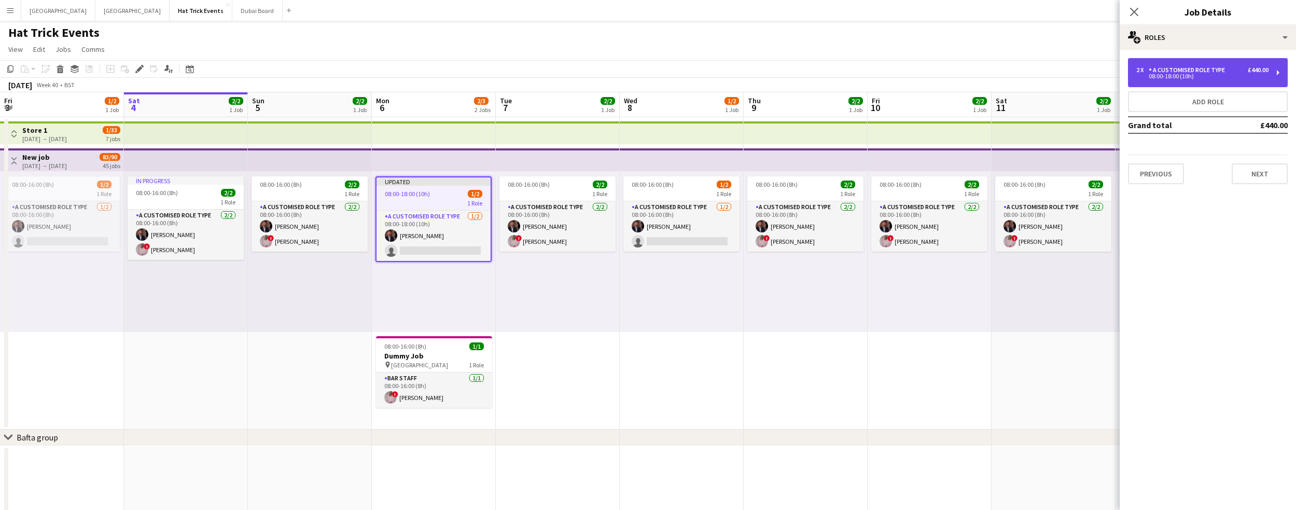
click at [762, 68] on div "2 x A Customised Role Type £440.00" at bounding box center [1202, 69] width 132 height 7
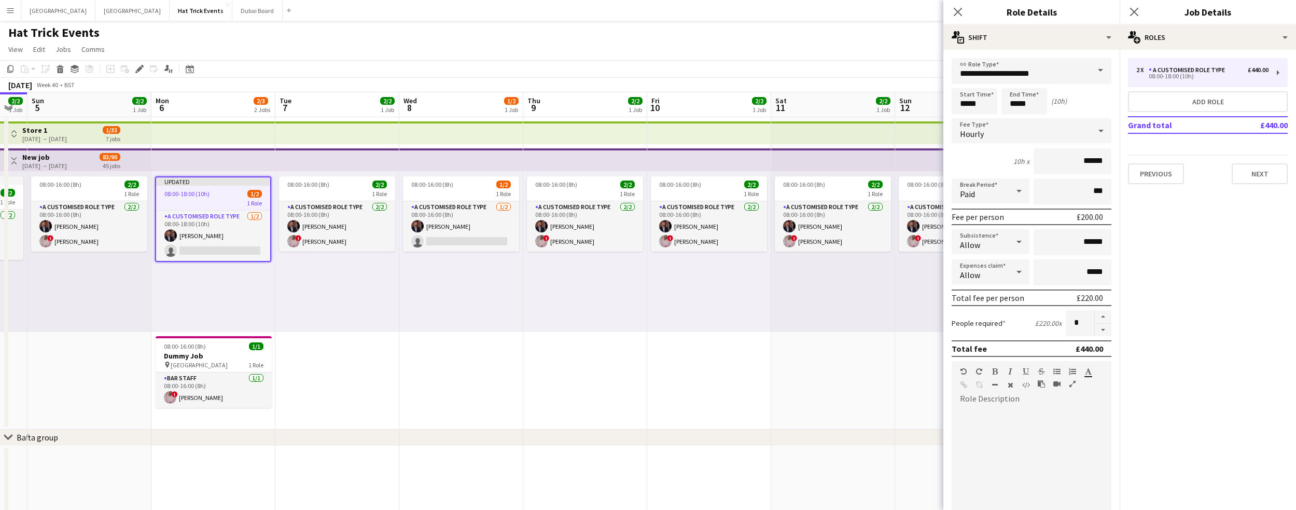
drag, startPoint x: 515, startPoint y: 298, endPoint x: 292, endPoint y: 286, distance: 223.4
click at [294, 288] on app-calendar-viewport "Wed 1 2/2 1 Job Thu 2 2/2 1 Job Fri 3 1/2 1 Job Sat 4 2/2 1 Job Sun 5 2/2 1 Job…" at bounding box center [648, 358] width 1296 height 532
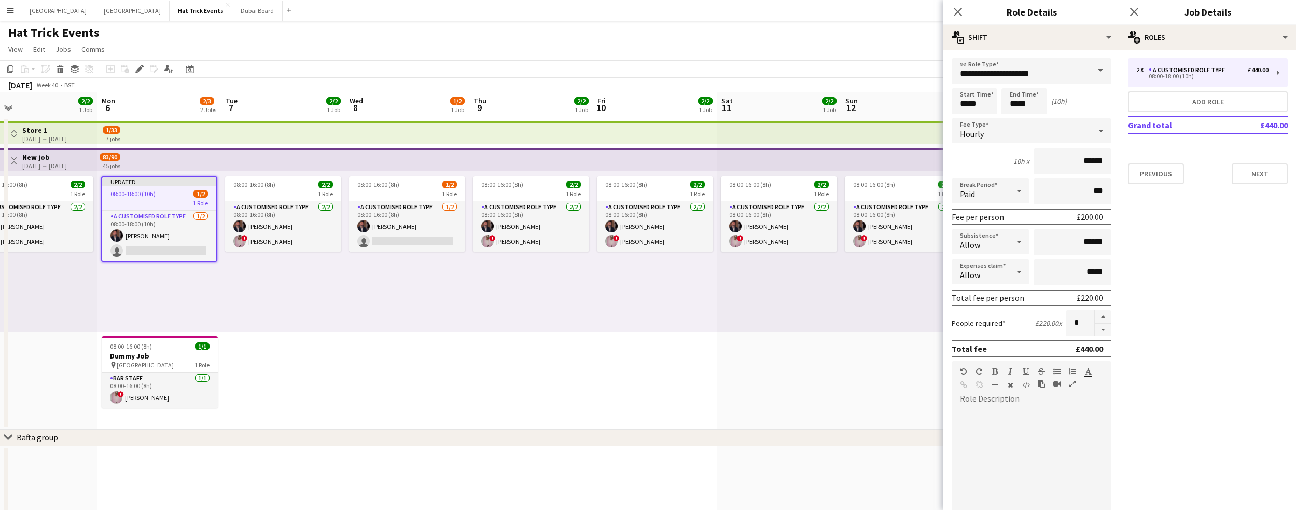
scroll to position [0, 399]
drag, startPoint x: 442, startPoint y: 288, endPoint x: 388, endPoint y: 288, distance: 53.9
click at [388, 288] on app-calendar-viewport "Thu 2 2/2 1 Job Fri 3 1/2 1 Job Sat 4 2/2 1 Job Sun 5 2/2 1 Job Mon 6 2/3 2 Job…" at bounding box center [648, 358] width 1296 height 532
click at [762, 13] on icon at bounding box center [958, 12] width 10 height 10
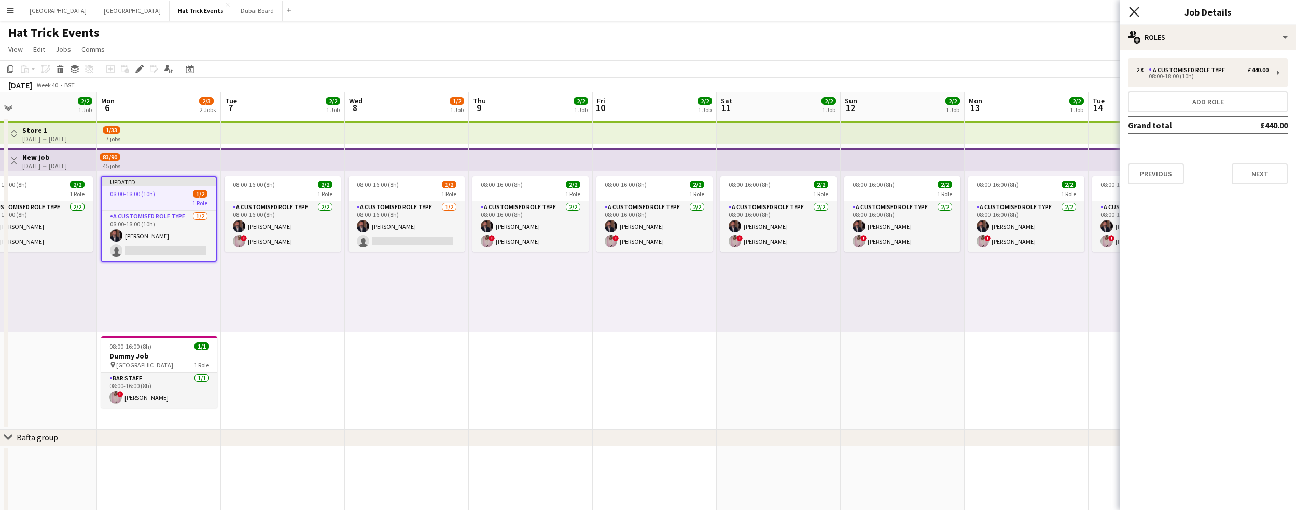
click at [762, 12] on icon "Close pop-in" at bounding box center [1134, 12] width 10 height 10
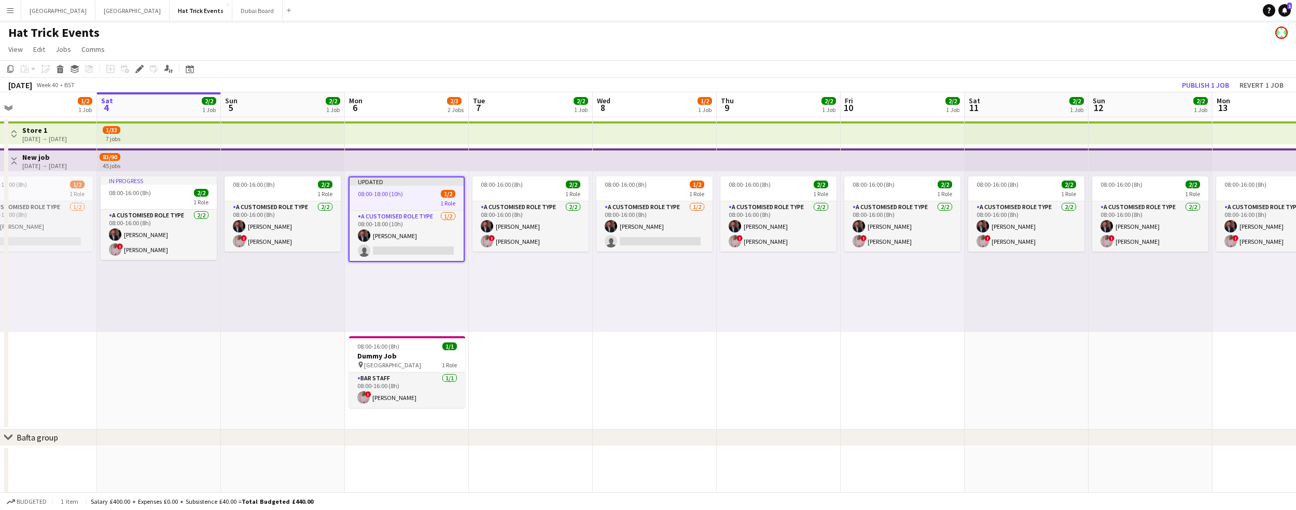
scroll to position [0, 271]
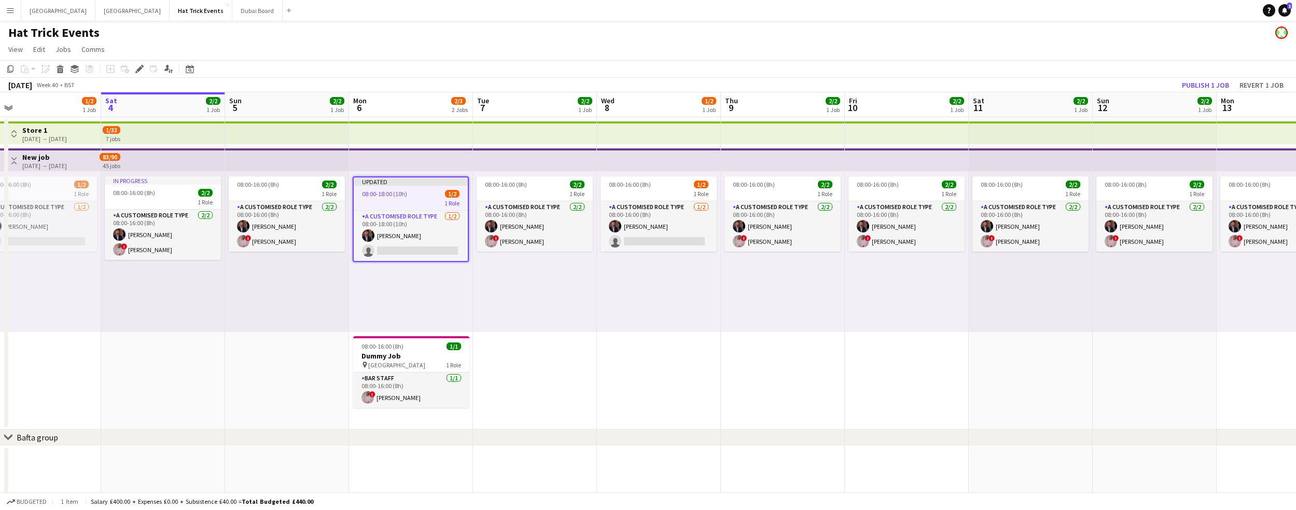
drag, startPoint x: 329, startPoint y: 300, endPoint x: 581, endPoint y: 318, distance: 252.7
click at [581, 318] on app-calendar-viewport "Wed 1 2/2 1 Job Thu 2 2/2 1 Job Fri 3 1/2 1 Job Sat 4 2/2 1 Job Sun 5 2/2 1 Job…" at bounding box center [648, 358] width 1296 height 532
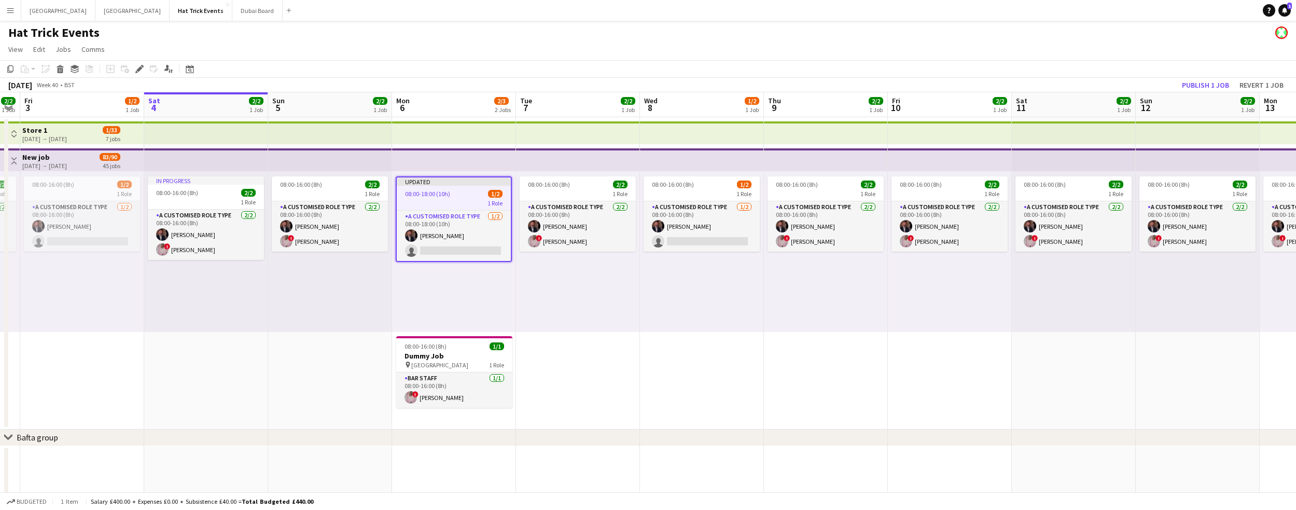
scroll to position [0, 226]
drag, startPoint x: 474, startPoint y: 318, endPoint x: 519, endPoint y: 320, distance: 45.2
click at [519, 320] on app-calendar-viewport "Wed 1 2/2 1 Job Thu 2 2/2 1 Job Fri 3 1/2 1 Job Sat 4 2/2 1 Job Sun 5 2/2 1 Job…" at bounding box center [648, 358] width 1296 height 532
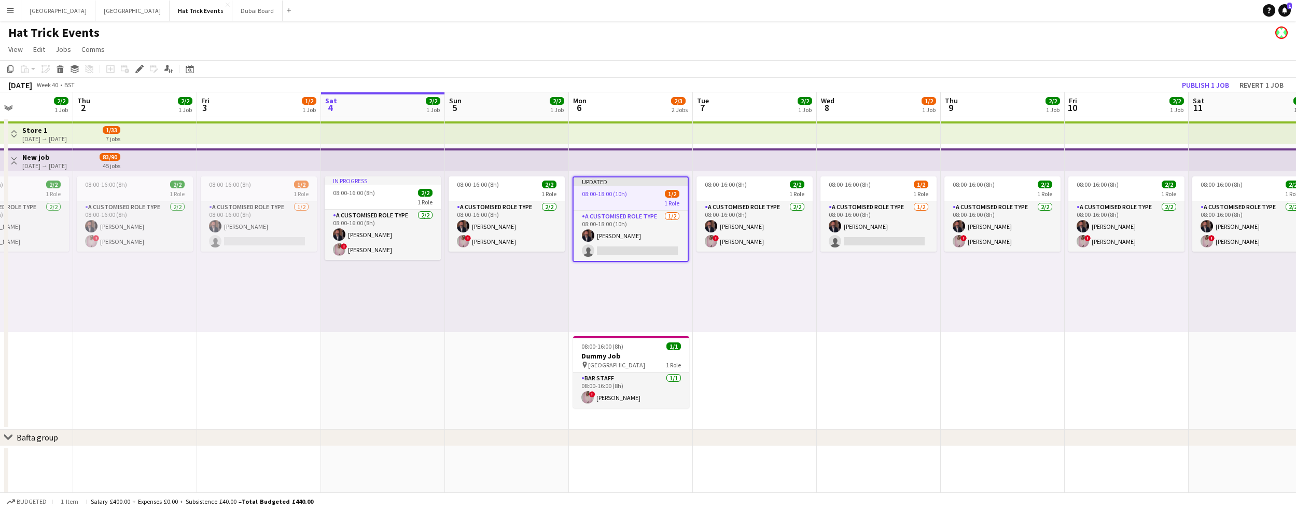
scroll to position [0, 266]
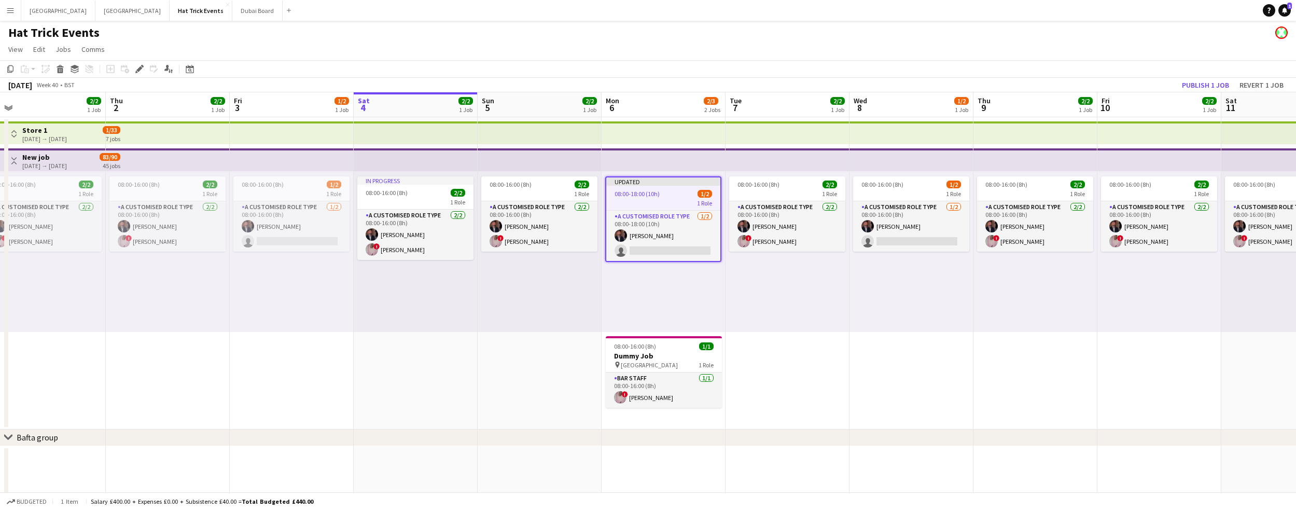
drag, startPoint x: 260, startPoint y: 302, endPoint x: 467, endPoint y: 306, distance: 207.5
click at [467, 306] on app-calendar-viewport "Mon 29 2/2 1 Job Tue 30 2/2 1 Job Wed 1 2/2 1 Job Thu 2 2/2 1 Job Fri 3 1/2 1 J…" at bounding box center [648, 358] width 1296 height 532
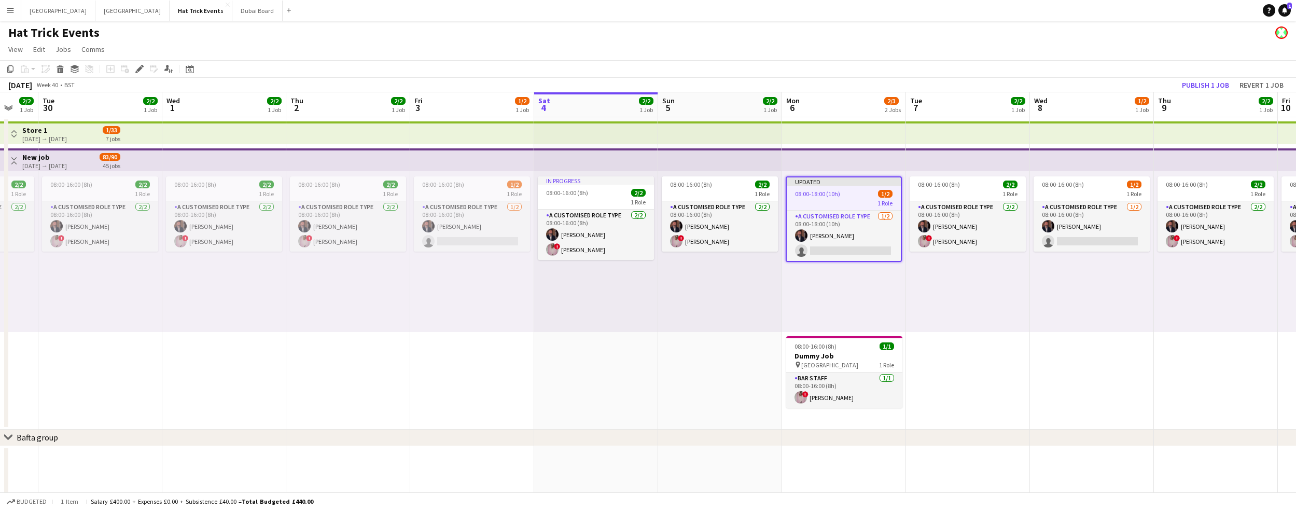
drag, startPoint x: 323, startPoint y: 310, endPoint x: 503, endPoint y: 315, distance: 180.6
click at [503, 315] on app-calendar-viewport "Sun 28 2/2 1 Job Mon 29 2/2 1 Job Tue 30 2/2 1 Job Wed 1 2/2 1 Job Thu 2 2/2 1 …" at bounding box center [648, 358] width 1296 height 532
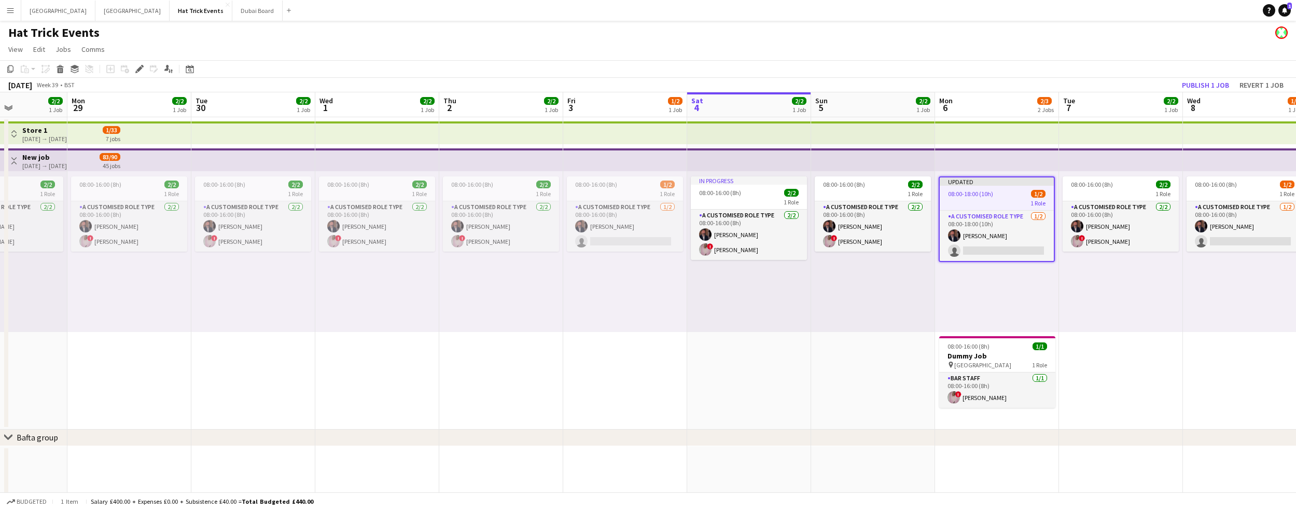
drag, startPoint x: 329, startPoint y: 313, endPoint x: 597, endPoint y: 318, distance: 268.2
click at [597, 318] on app-calendar-viewport "Fri 26 3/11 2 Jobs Sat 27 2/3 2 Jobs Sun 28 2/2 1 Job Mon 29 2/2 1 Job Tue 30 2…" at bounding box center [648, 358] width 1296 height 532
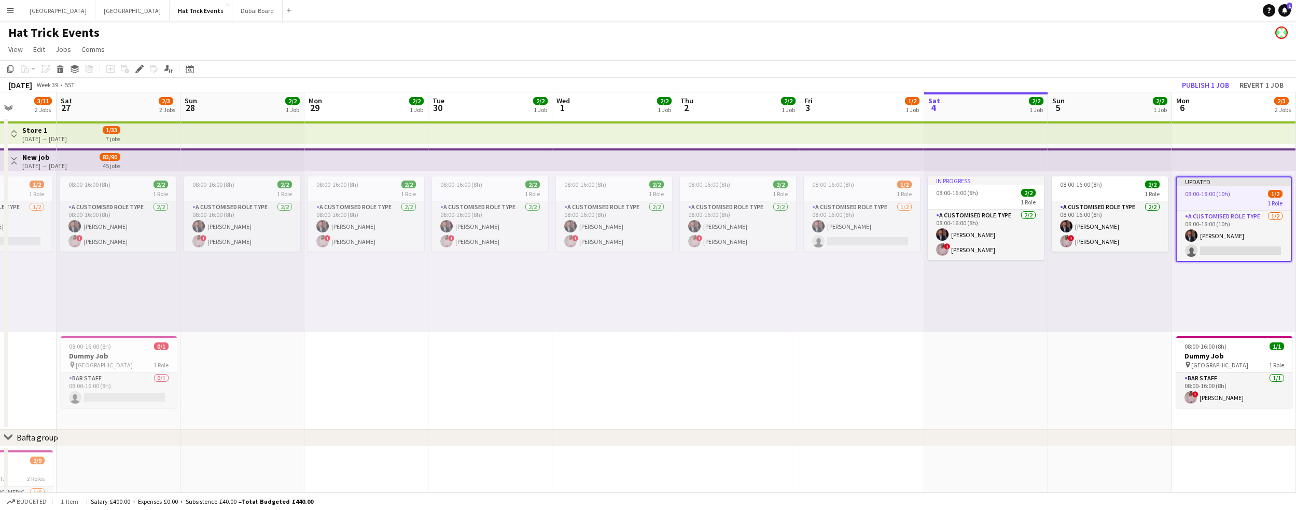
drag, startPoint x: 414, startPoint y: 321, endPoint x: 599, endPoint y: 313, distance: 184.8
click at [598, 313] on app-calendar-viewport "Wed 24 2/3 2 Jobs Thu 25 2/3 2 Jobs Fri 26 3/11 2 Jobs Sat 27 2/3 2 Jobs Sun 28…" at bounding box center [648, 358] width 1296 height 532
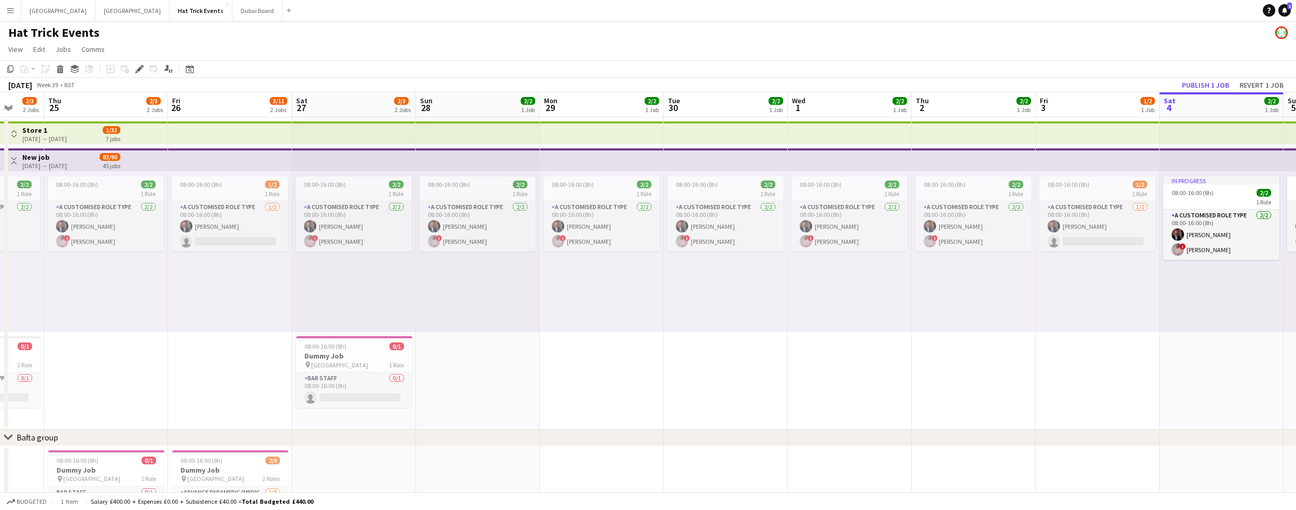
drag, startPoint x: 389, startPoint y: 311, endPoint x: 512, endPoint y: 311, distance: 123.5
click at [512, 311] on app-calendar-viewport "Mon 22 2/3 2 Jobs Tue 23 2/2 1 Job Wed 24 2/3 2 Jobs Thu 25 2/3 2 Jobs Fri 26 3…" at bounding box center [648, 358] width 1296 height 532
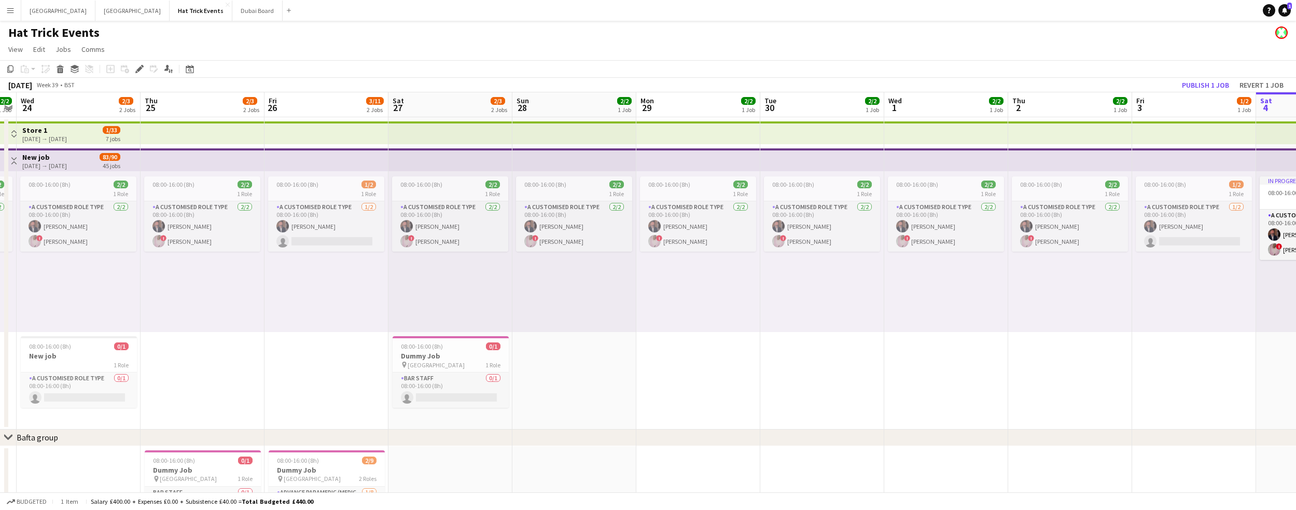
drag, startPoint x: 306, startPoint y: 302, endPoint x: 508, endPoint y: 301, distance: 202.3
click at [508, 301] on app-calendar-viewport "Mon 22 2/3 2 Jobs Tue 23 2/2 1 Job Wed 24 2/3 2 Jobs Thu 25 2/3 2 Jobs Fri 26 3…" at bounding box center [648, 358] width 1296 height 532
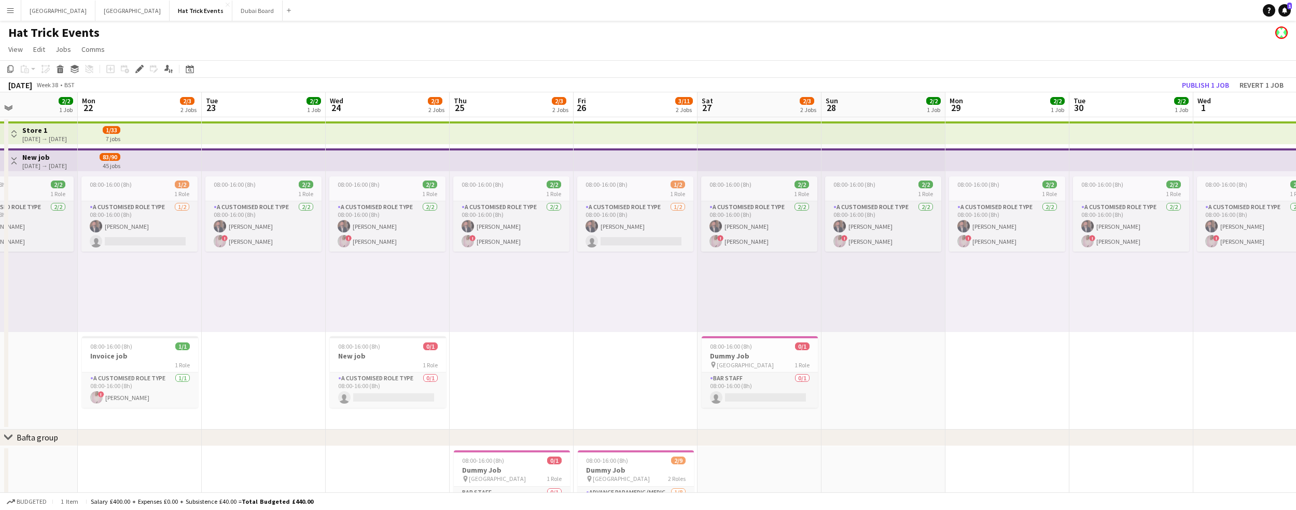
drag, startPoint x: 351, startPoint y: 304, endPoint x: 514, endPoint y: 297, distance: 162.5
click at [521, 298] on app-calendar-viewport "Fri 19 2/2 1 Job Sat 20 1/2 1 Job Sun 21 2/2 1 Job Mon 22 2/3 2 Jobs Tue 23 2/2…" at bounding box center [648, 358] width 1296 height 532
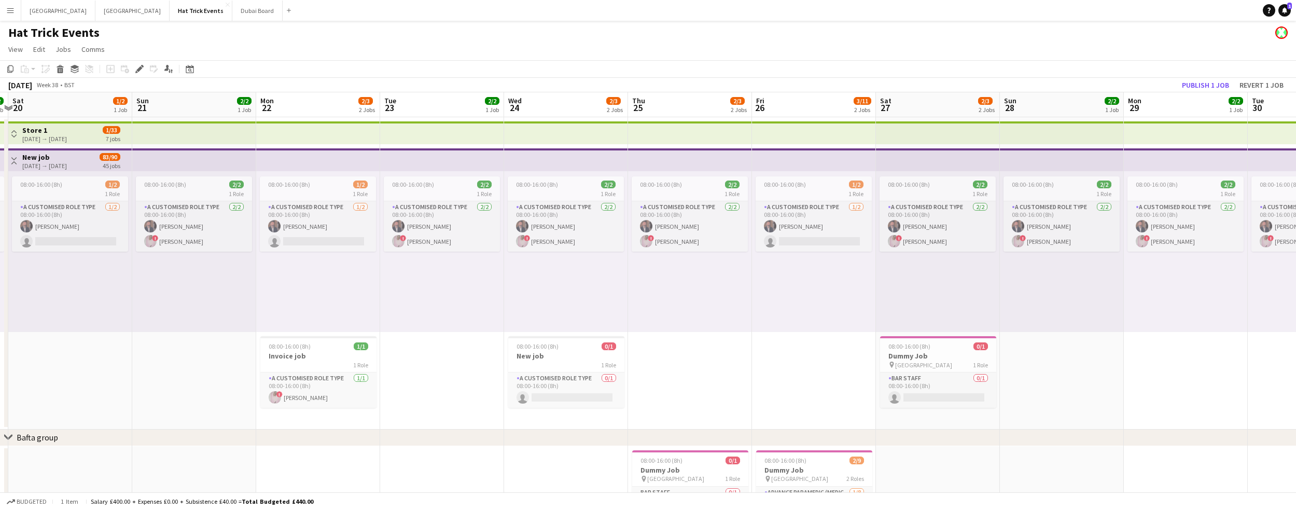
drag, startPoint x: 349, startPoint y: 298, endPoint x: 528, endPoint y: 297, distance: 178.4
click at [528, 297] on app-calendar-viewport "Thu 18 2/3 2 Jobs Fri 19 2/2 1 Job Sat 20 1/2 1 Job Sun 21 2/2 1 Job Mon 22 2/3…" at bounding box center [648, 358] width 1296 height 532
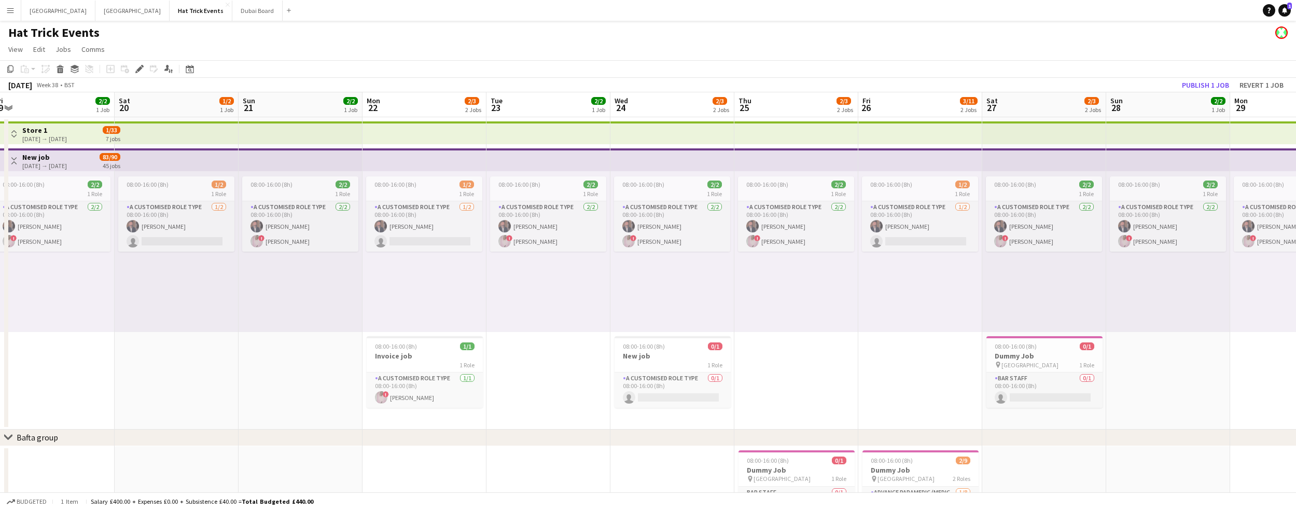
drag, startPoint x: 321, startPoint y: 302, endPoint x: 468, endPoint y: 302, distance: 146.8
click at [468, 302] on app-calendar-viewport "Wed 17 2/3 2 Jobs Thu 18 2/3 2 Jobs Fri 19 2/2 1 Job Sat 20 1/2 1 Job Sun 21 2/…" at bounding box center [648, 358] width 1296 height 532
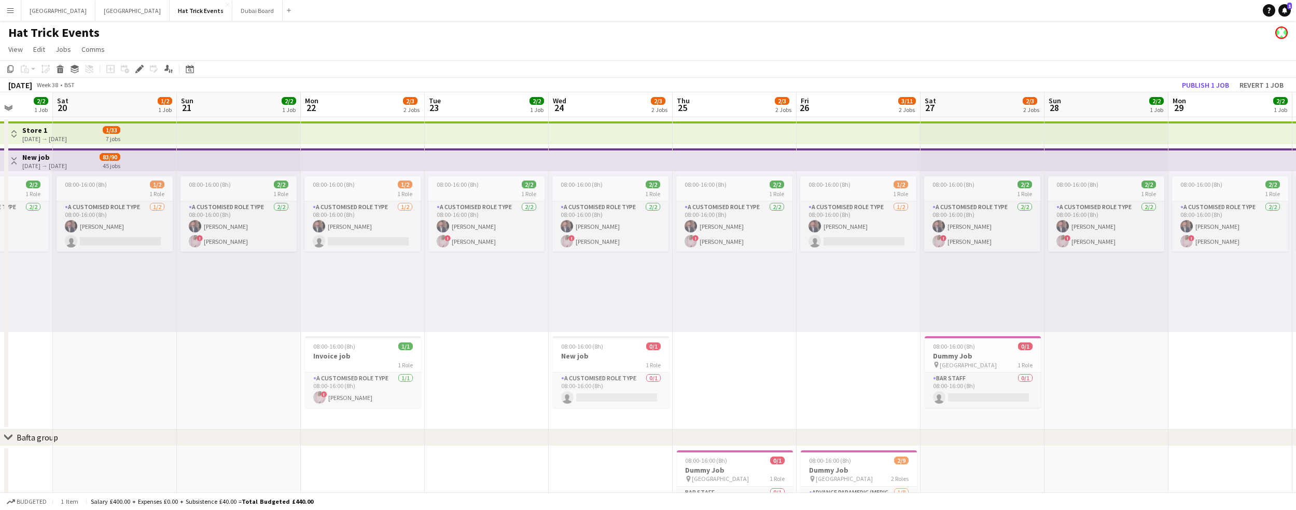
drag, startPoint x: 338, startPoint y: 306, endPoint x: 483, endPoint y: 307, distance: 145.8
click at [483, 307] on app-calendar-viewport "Wed 17 2/3 2 Jobs Thu 18 2/3 2 Jobs Fri 19 2/2 1 Job Sat 20 1/2 1 Job Sun 21 2/…" at bounding box center [648, 358] width 1296 height 532
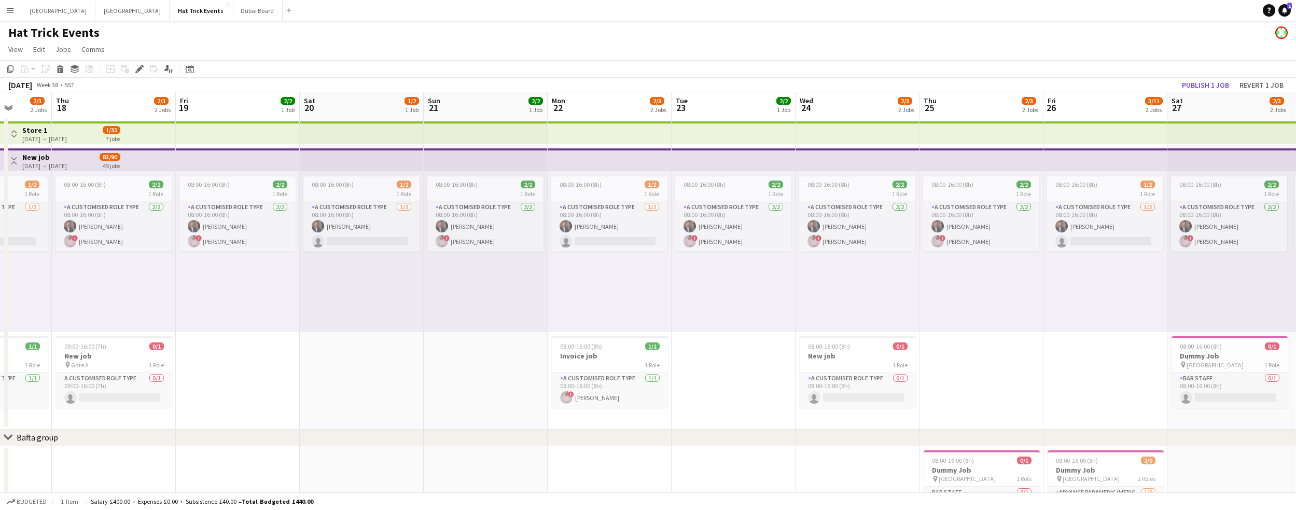
drag, startPoint x: 353, startPoint y: 309, endPoint x: 476, endPoint y: 311, distance: 123.0
click at [476, 311] on app-calendar-viewport "Mon 15 Tue 16 3/3 2 Jobs Wed 17 2/3 2 Jobs Thu 18 2/3 2 Jobs Fri 19 2/2 1 Job S…" at bounding box center [648, 358] width 1296 height 532
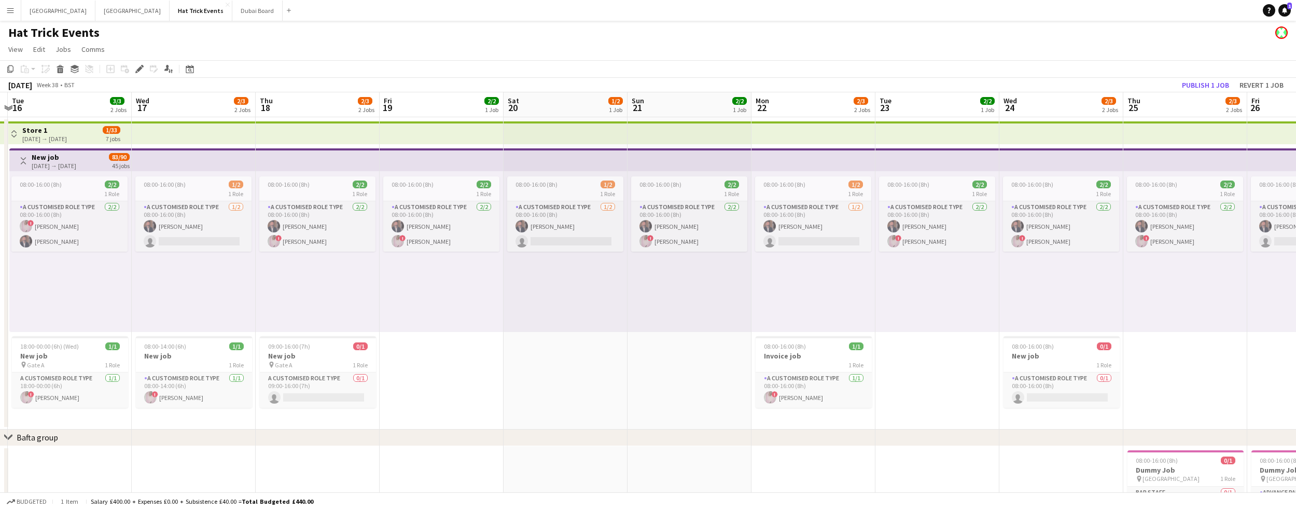
scroll to position [0, 238]
drag, startPoint x: 337, startPoint y: 315, endPoint x: 412, endPoint y: 315, distance: 75.7
click at [412, 315] on app-calendar-viewport "Sun 14 Mon 15 Tue 16 3/3 2 Jobs Wed 17 2/3 2 Jobs Thu 18 2/3 2 Jobs Fri 19 2/2 …" at bounding box center [648, 358] width 1296 height 532
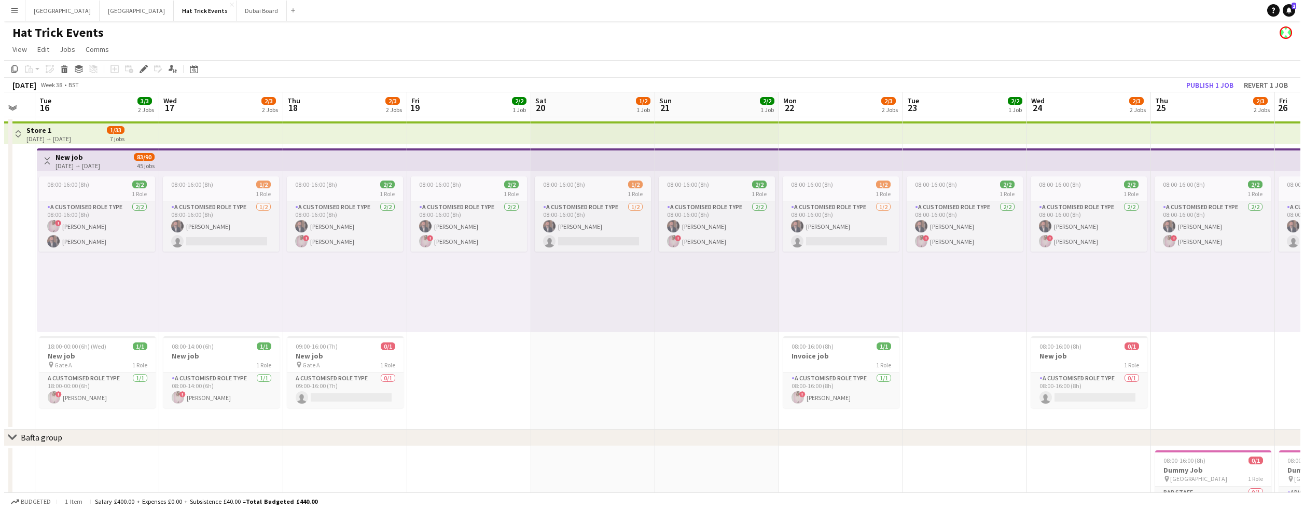
scroll to position [0, 216]
drag, startPoint x: 326, startPoint y: 303, endPoint x: 348, endPoint y: 306, distance: 21.9
click at [348, 306] on app-calendar-viewport "Sun 14 Mon 15 Tue 16 3/3 2 Jobs Wed 17 2/3 2 Jobs Thu 18 2/3 2 Jobs Fri 19 2/2 …" at bounding box center [648, 358] width 1296 height 532
click at [11, 11] on app-icon "Menu" at bounding box center [10, 10] width 8 height 8
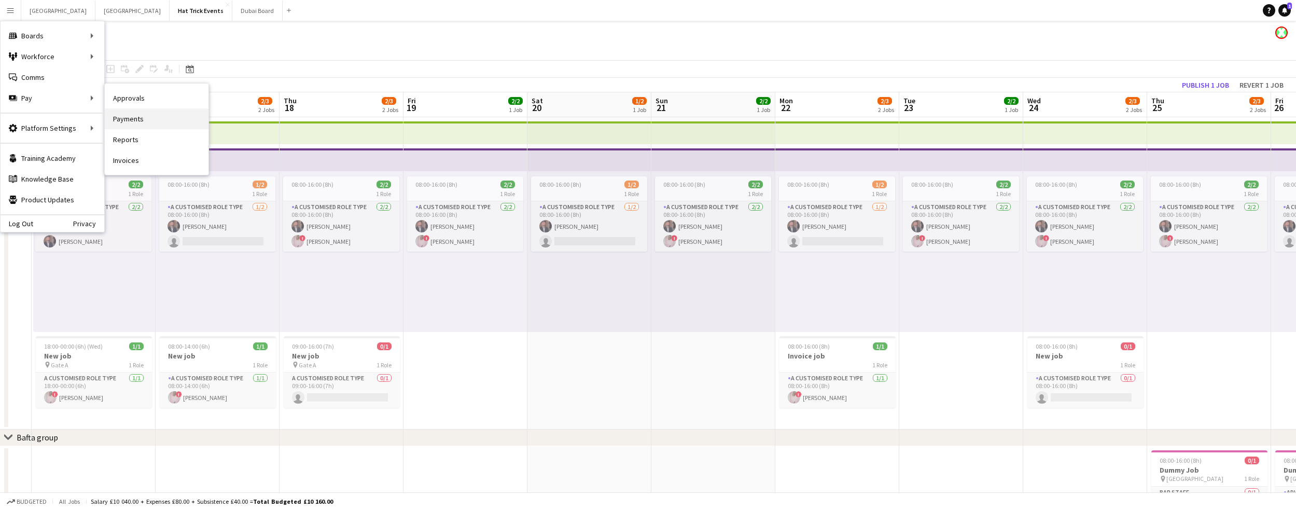
click at [130, 119] on link "Payments" at bounding box center [157, 118] width 104 height 21
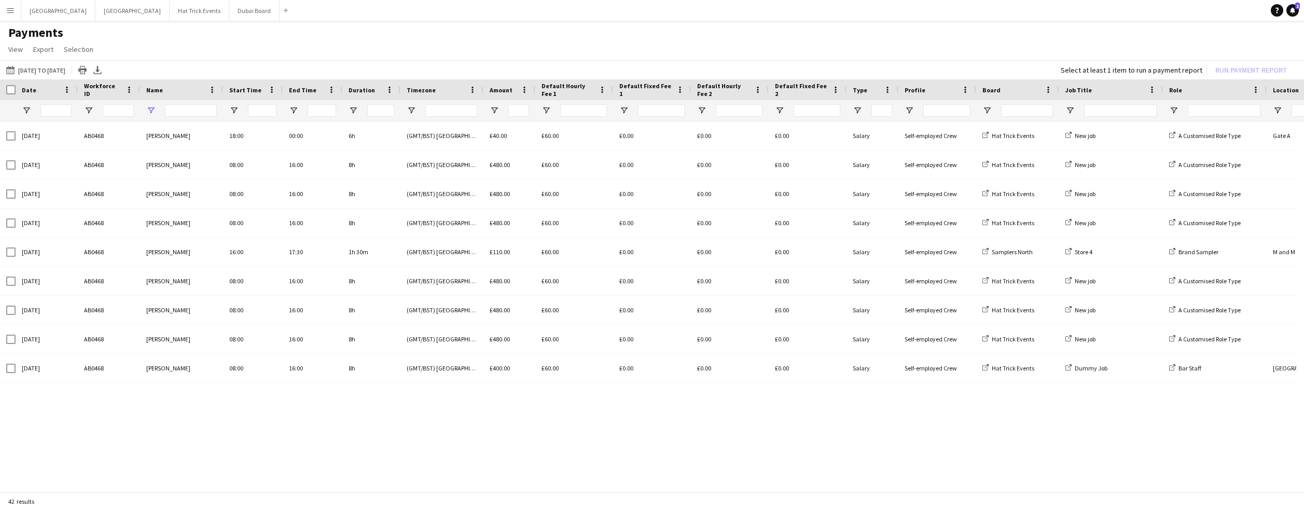
type input "**********"
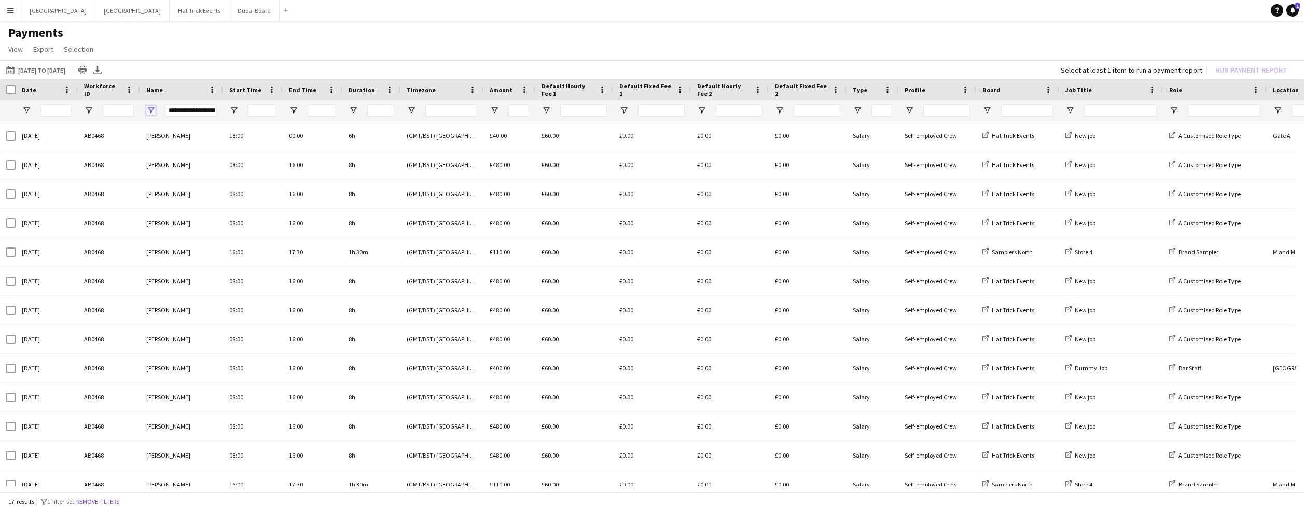
click at [150, 113] on span "Open Filter Menu" at bounding box center [150, 110] width 9 height 9
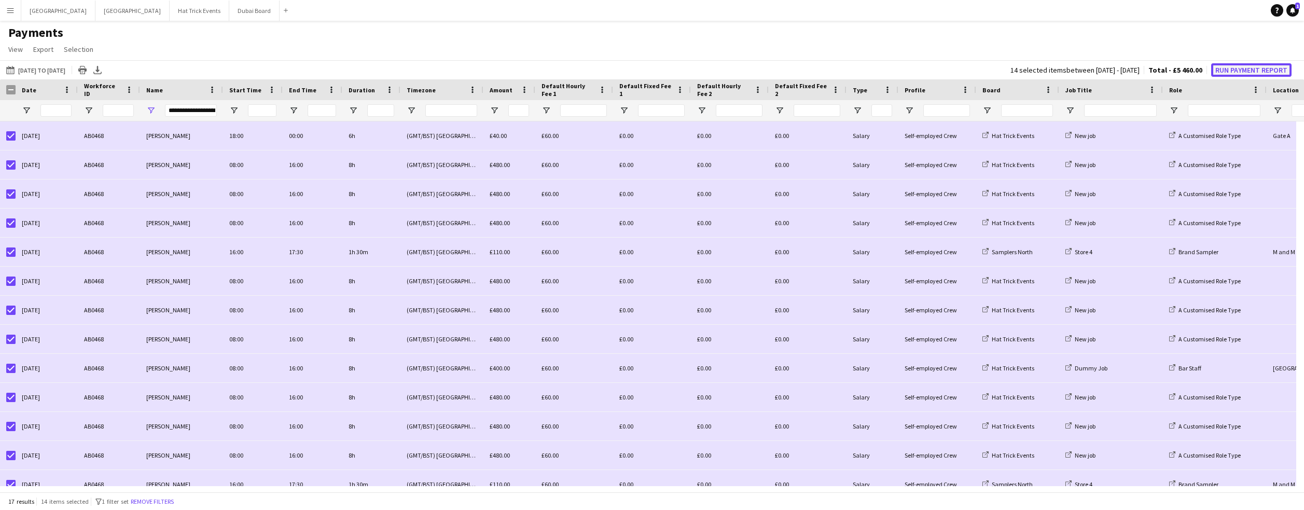
click at [762, 71] on button "Run Payment Report" at bounding box center [1251, 69] width 80 height 13
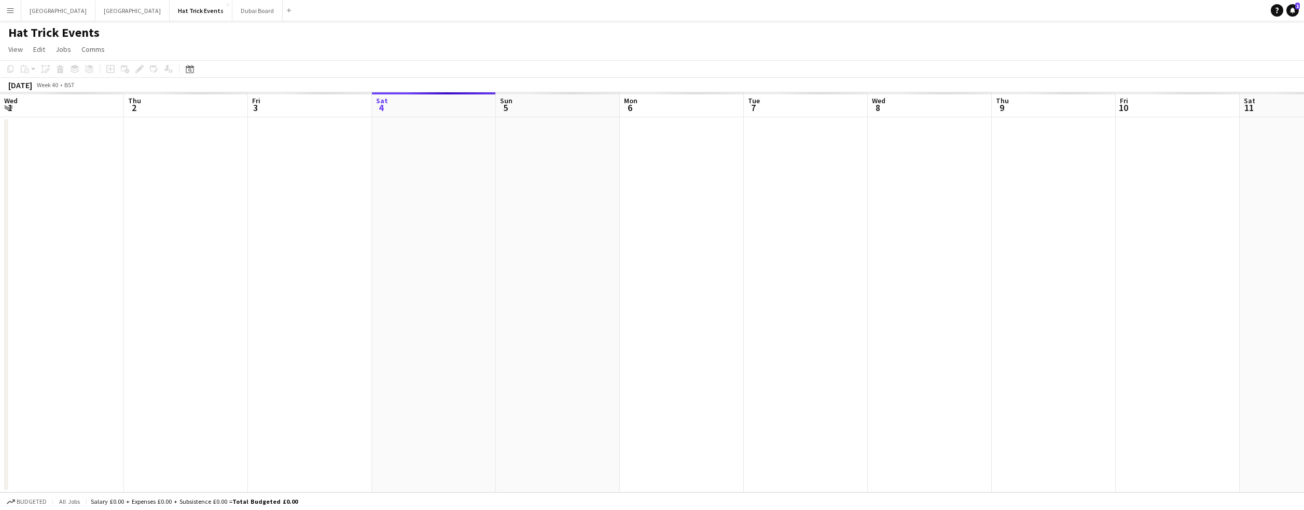
scroll to position [0, 248]
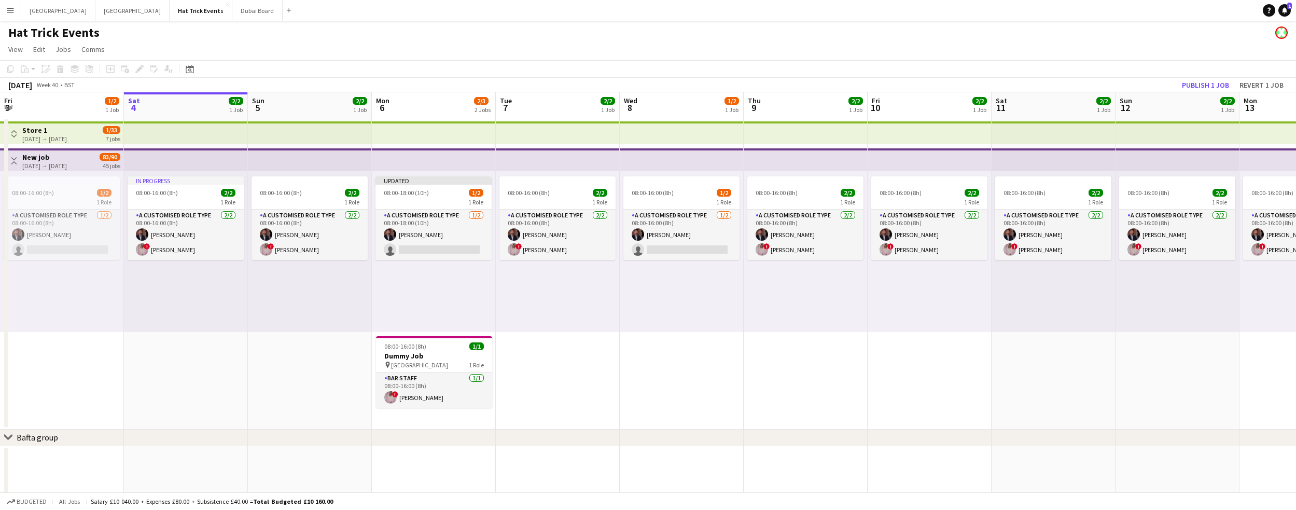
click at [10, 9] on app-icon "Menu" at bounding box center [10, 10] width 8 height 8
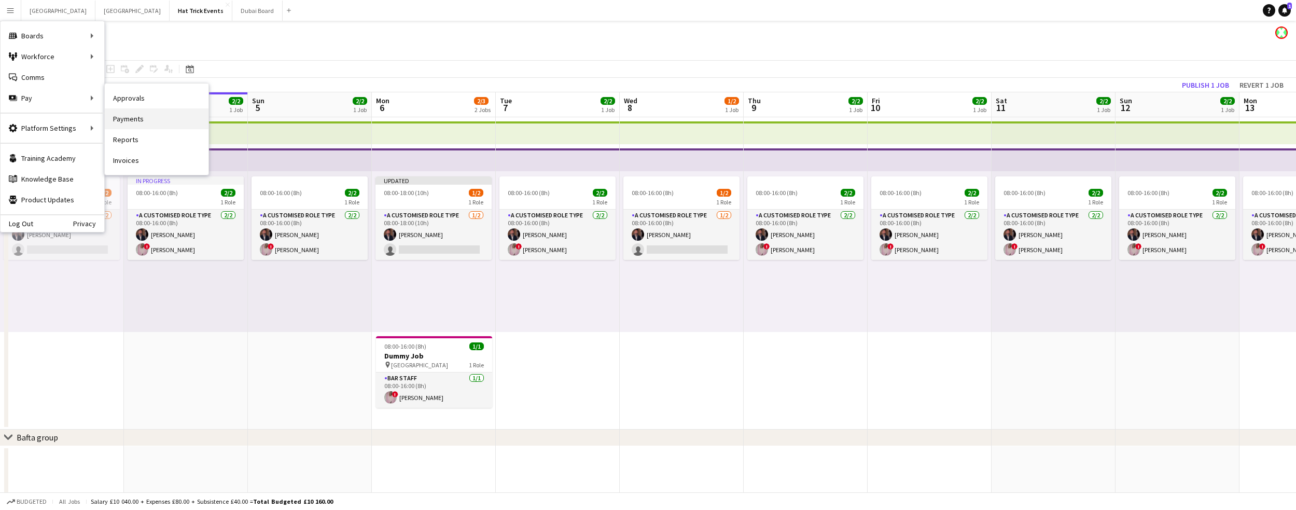
click at [131, 117] on link "Payments" at bounding box center [157, 118] width 104 height 21
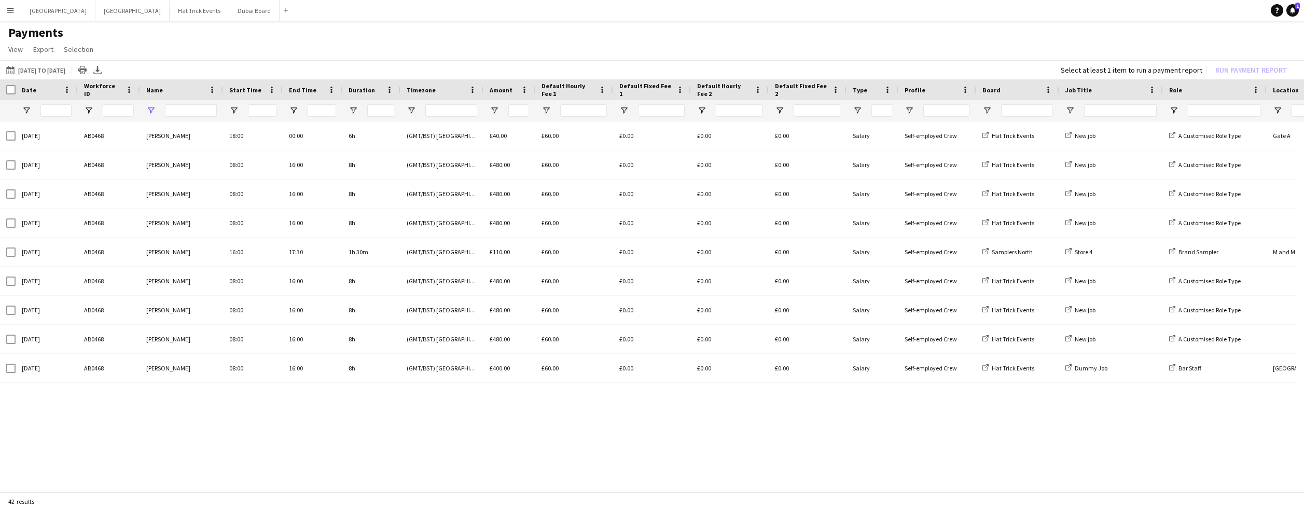
type input "**********"
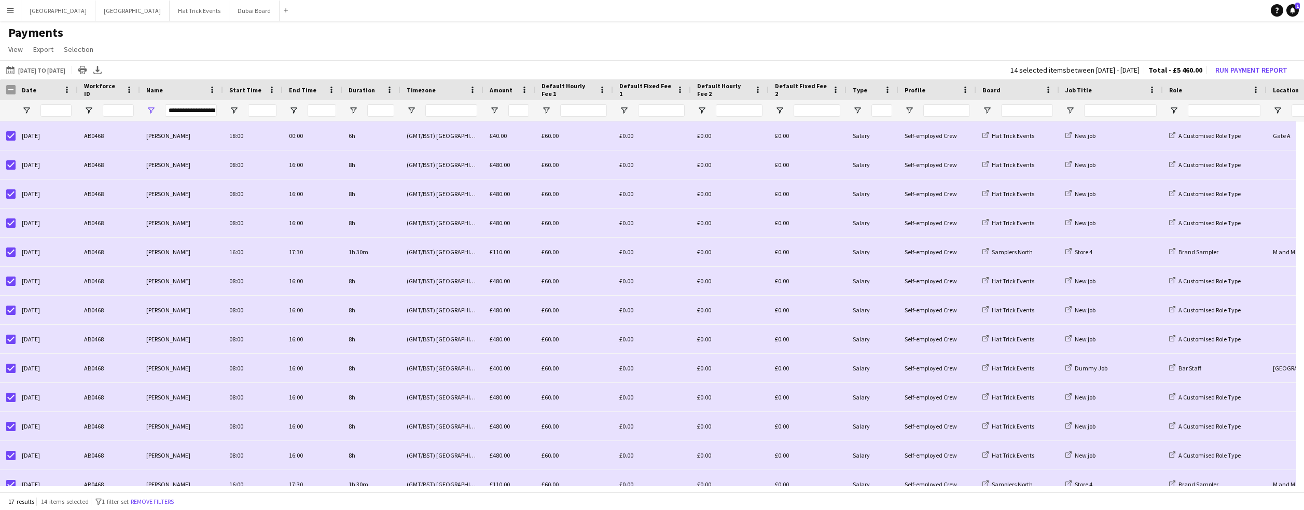
click at [10, 11] on app-icon "Menu" at bounding box center [10, 10] width 8 height 8
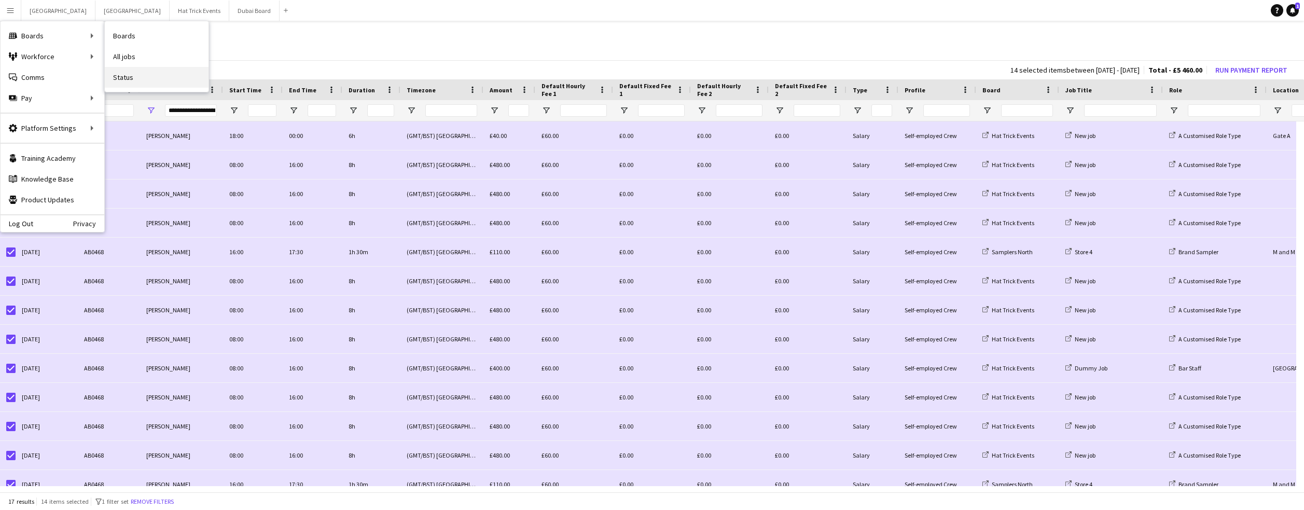
click at [124, 76] on link "Status" at bounding box center [157, 77] width 104 height 21
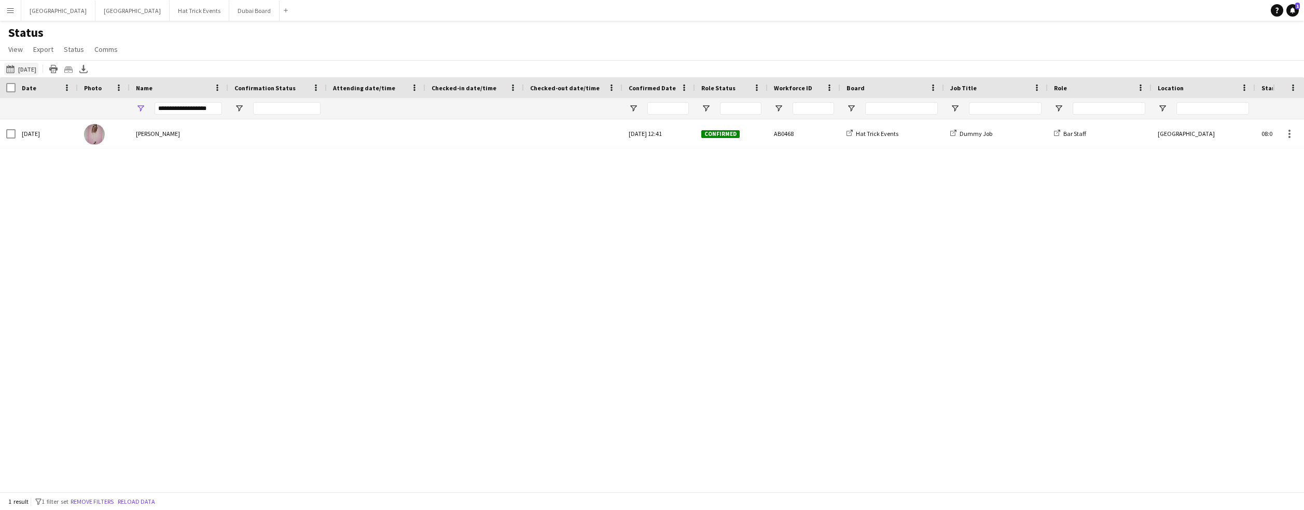
click at [34, 68] on button "[DATE] to [DATE] [DATE]" at bounding box center [21, 69] width 34 height 12
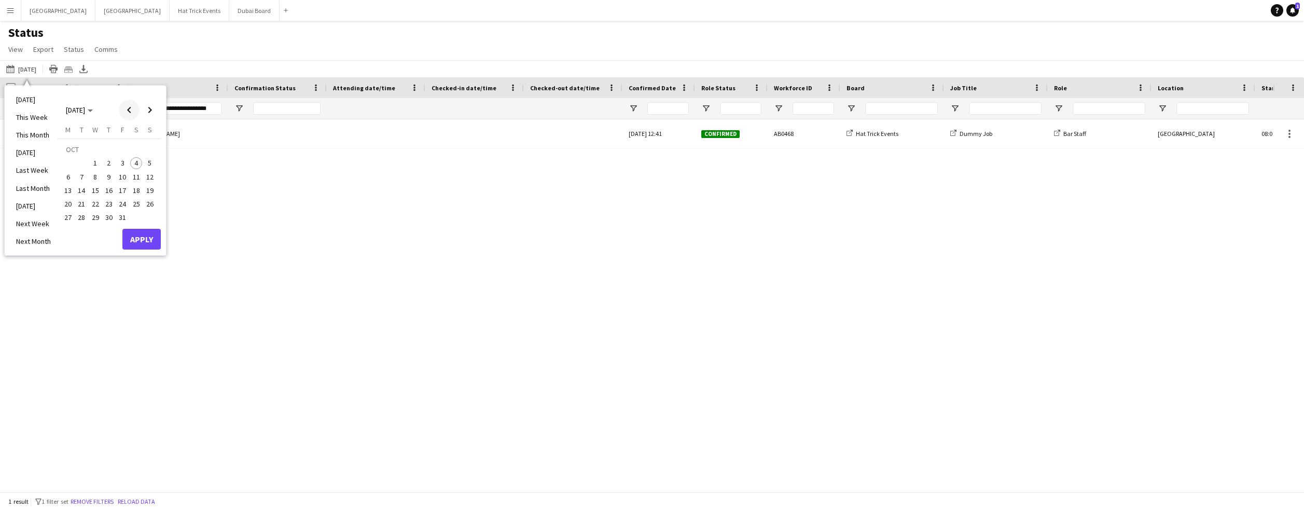
click at [130, 110] on span "Previous month" at bounding box center [129, 110] width 21 height 21
click at [84, 190] on span "16" at bounding box center [82, 190] width 12 height 12
click at [81, 218] on span "30" at bounding box center [82, 218] width 12 height 12
click at [150, 242] on button "Apply" at bounding box center [141, 239] width 38 height 21
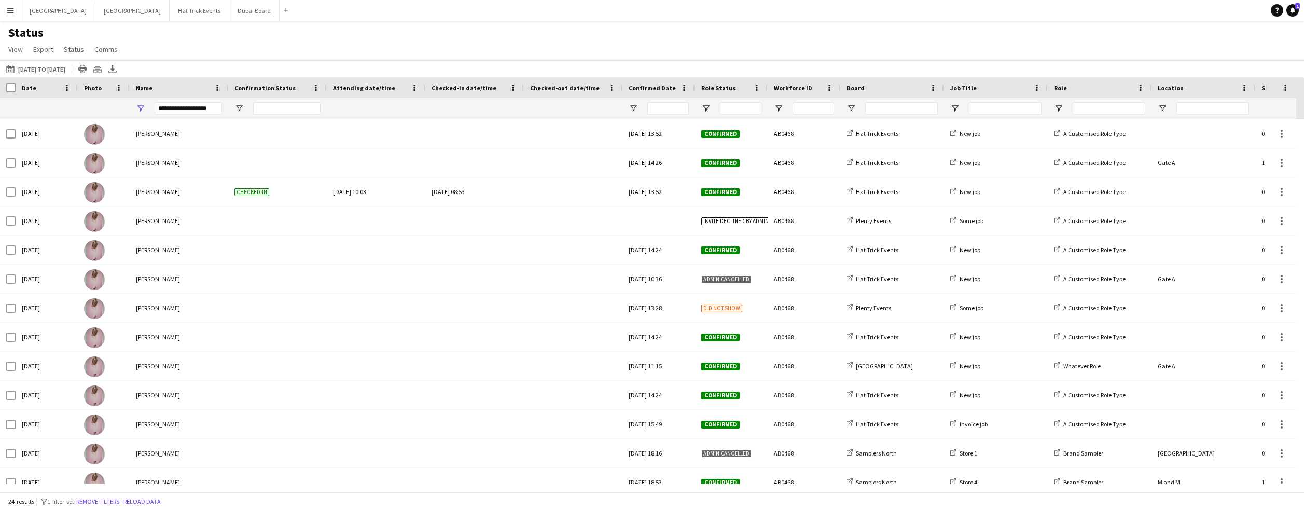
click at [8, 11] on app-icon "Menu" at bounding box center [10, 10] width 8 height 8
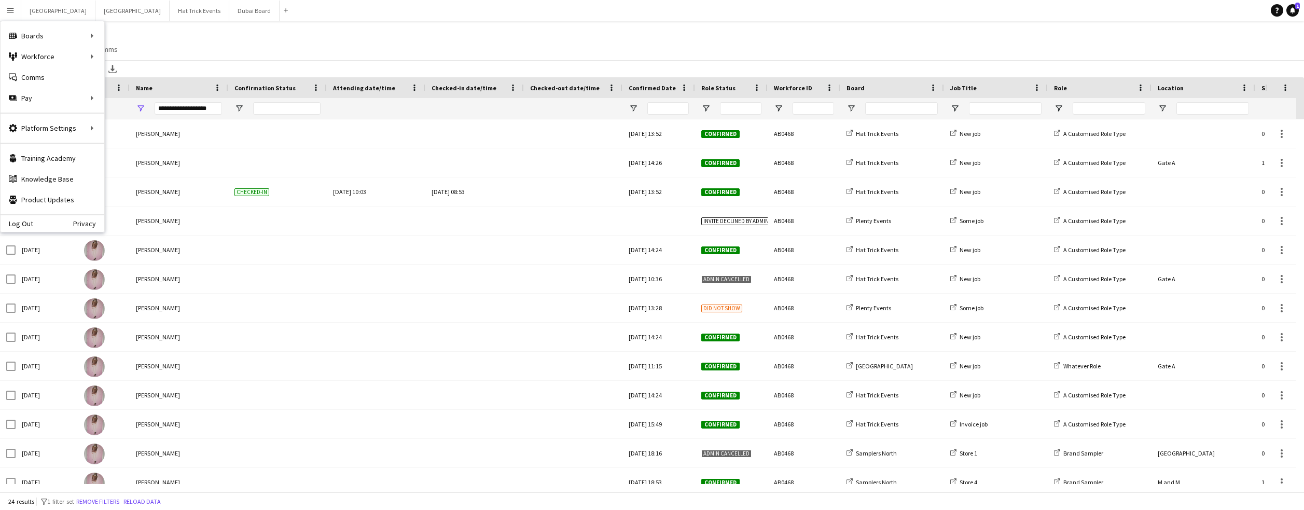
click at [275, 44] on div "Status View Views Default view Attending Confirmed Crew Crew Basics Crew detail…" at bounding box center [652, 42] width 1304 height 35
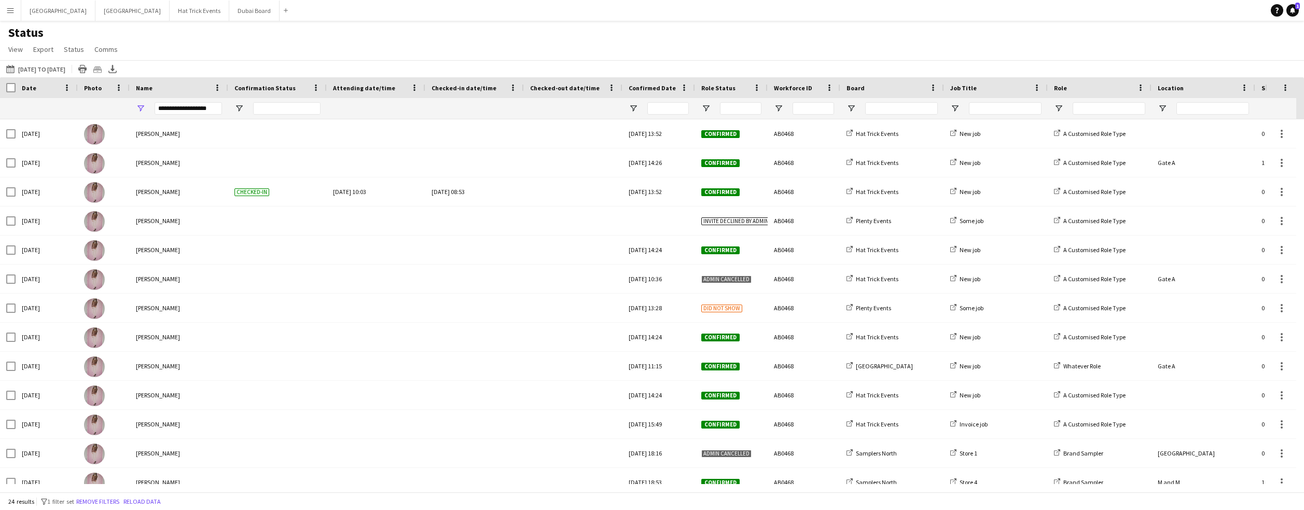
click at [12, 11] on app-icon "Menu" at bounding box center [10, 10] width 8 height 8
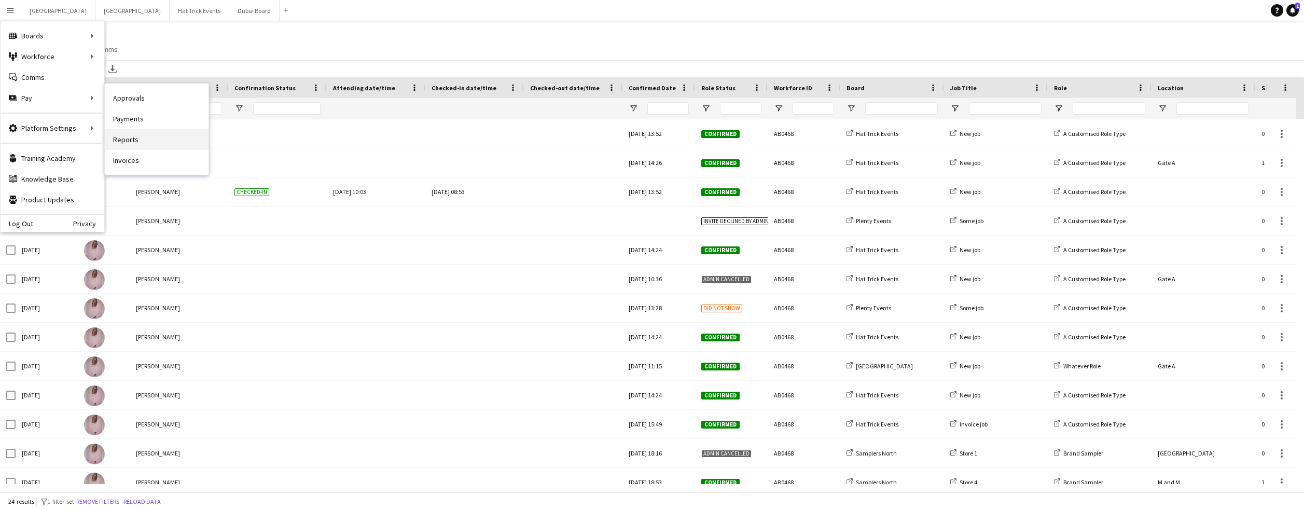
click at [133, 141] on link "Reports" at bounding box center [157, 139] width 104 height 21
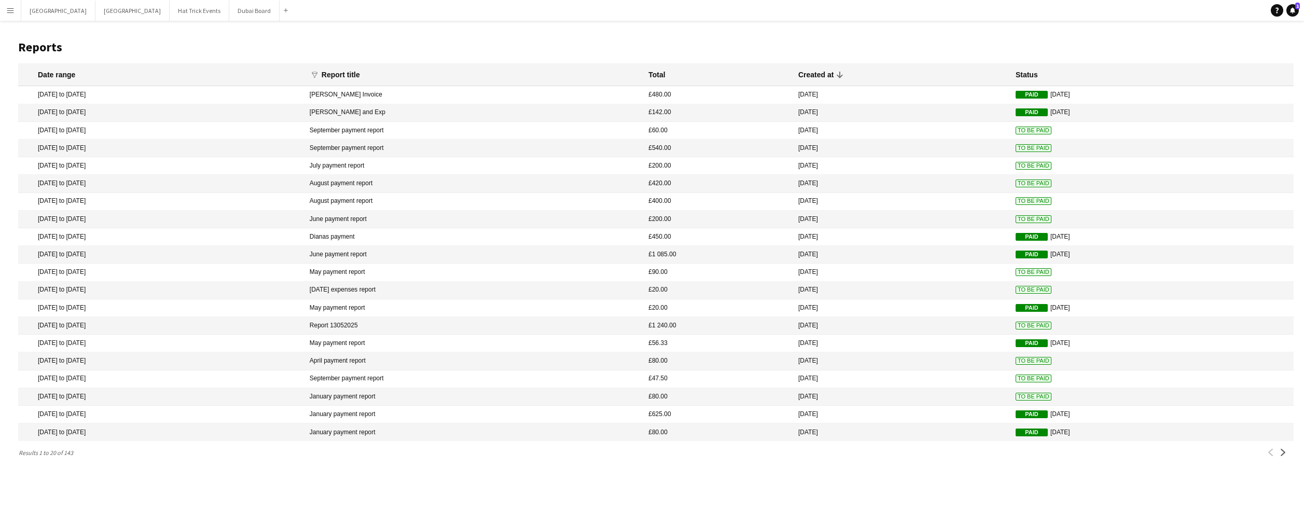
click at [13, 10] on app-icon "Menu" at bounding box center [10, 10] width 8 height 8
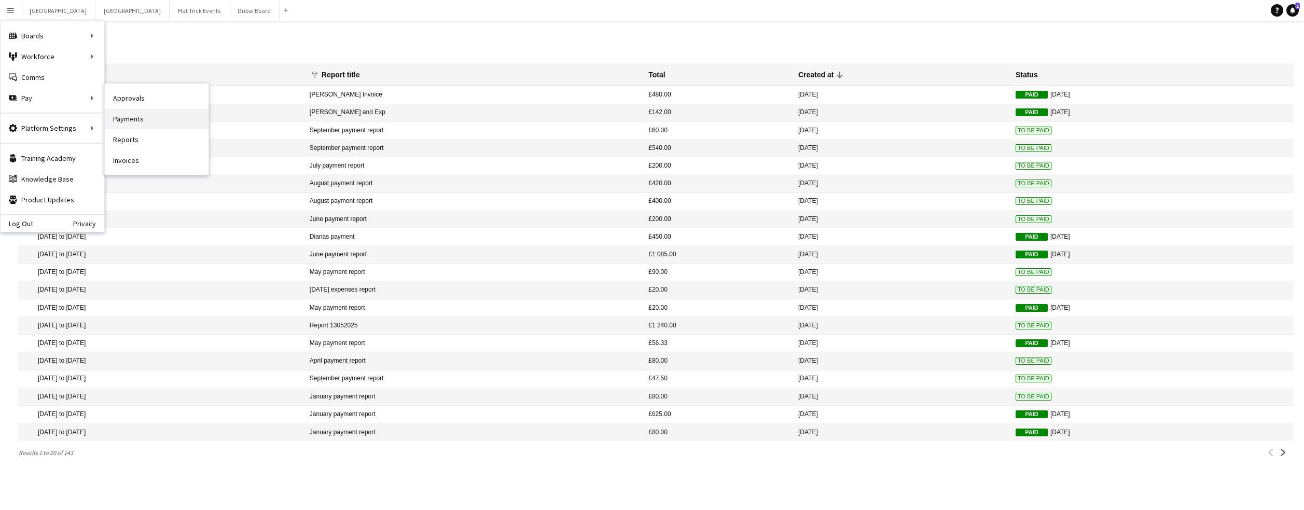
click at [124, 118] on link "Payments" at bounding box center [157, 118] width 104 height 21
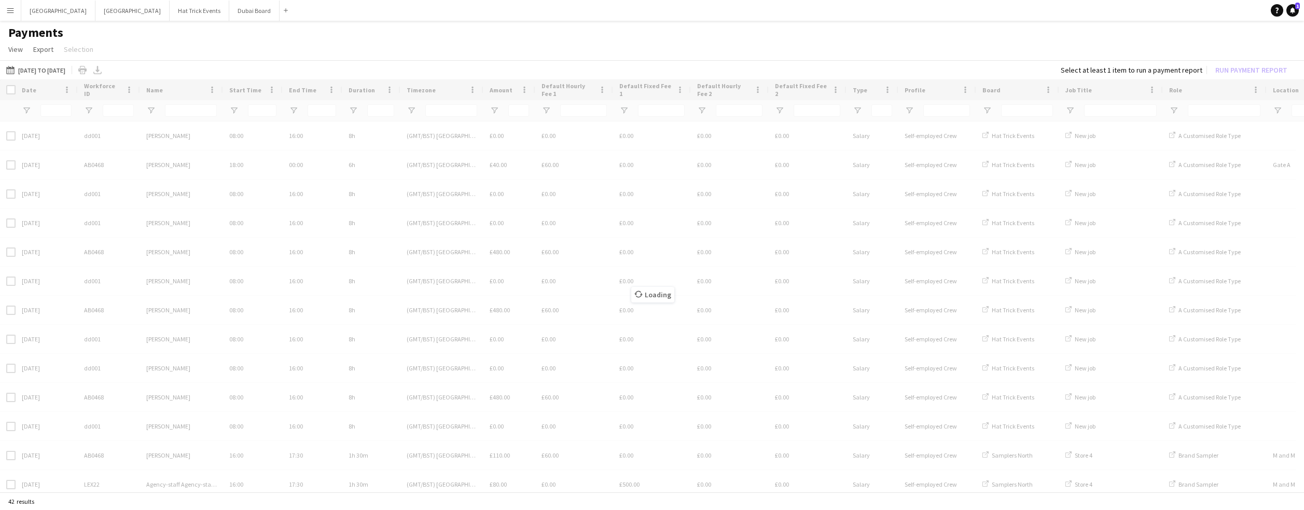
type input "**********"
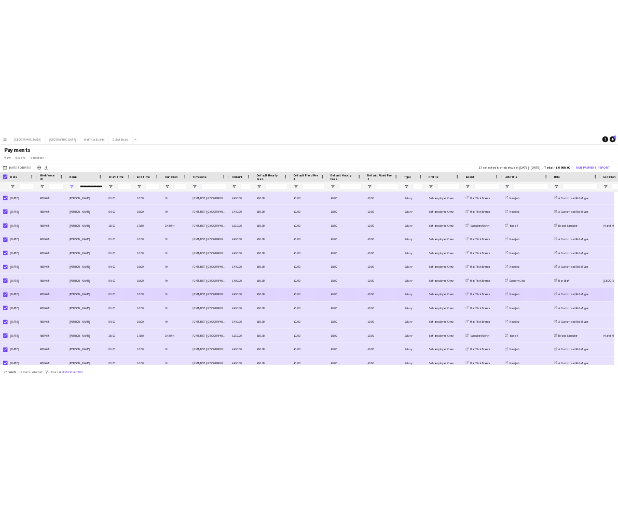
scroll to position [129, 0]
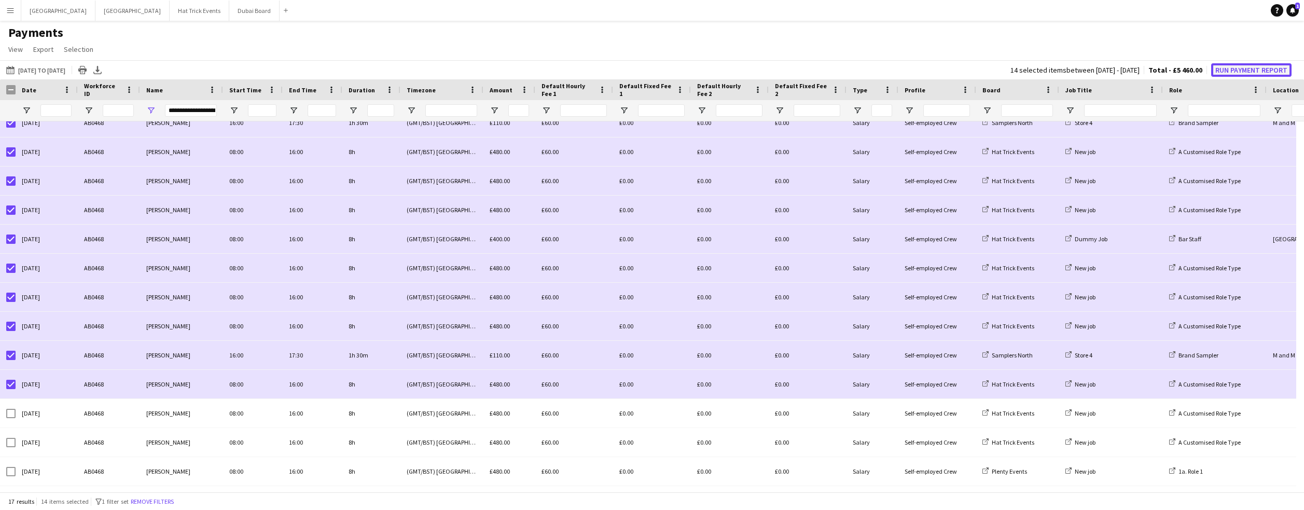
click at [762, 72] on button "Run Payment Report" at bounding box center [1251, 69] width 80 height 13
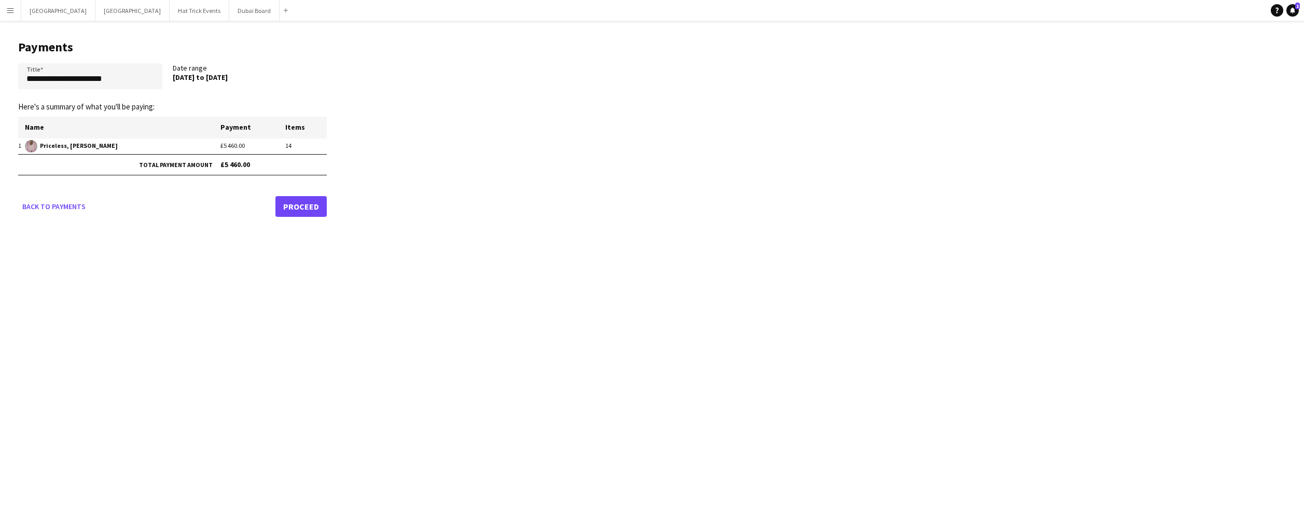
click at [308, 205] on link "Proceed" at bounding box center [300, 206] width 51 height 21
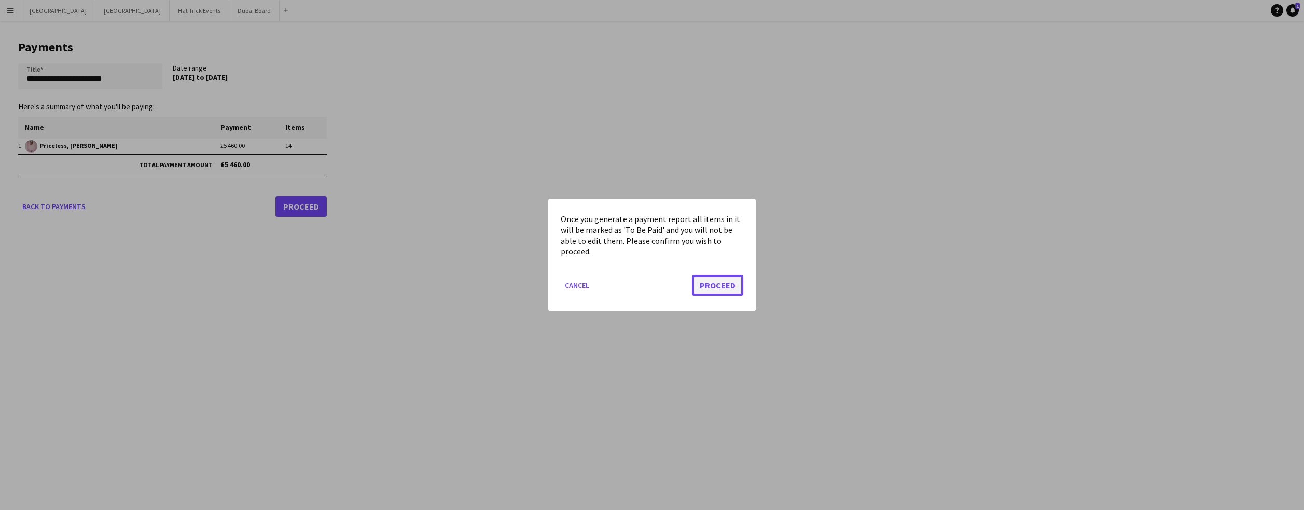
click at [725, 287] on button "Proceed" at bounding box center [717, 285] width 51 height 21
